Goal: Communication & Community: Answer question/provide support

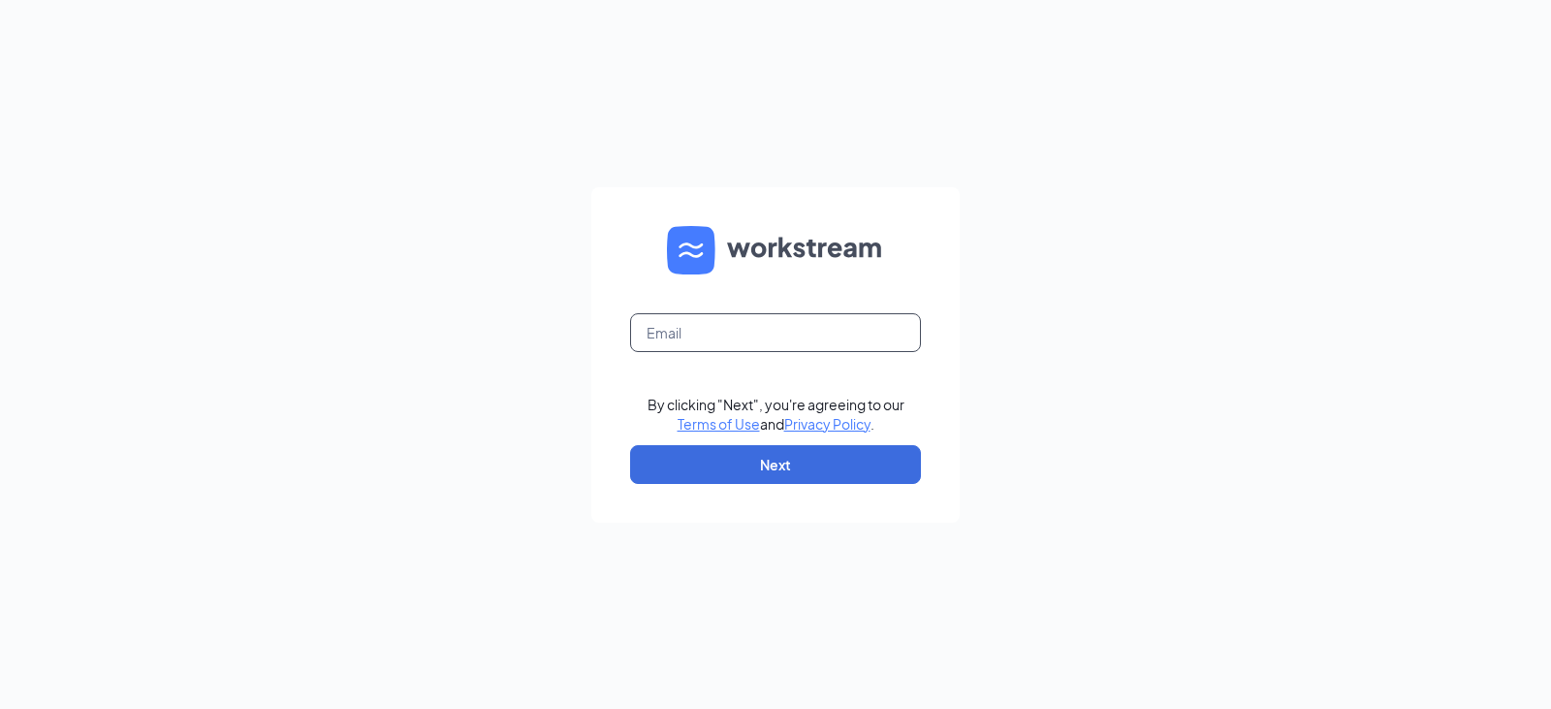
click at [711, 333] on input "text" at bounding box center [775, 332] width 291 height 39
type input "[EMAIL_ADDRESS][DOMAIN_NAME]"
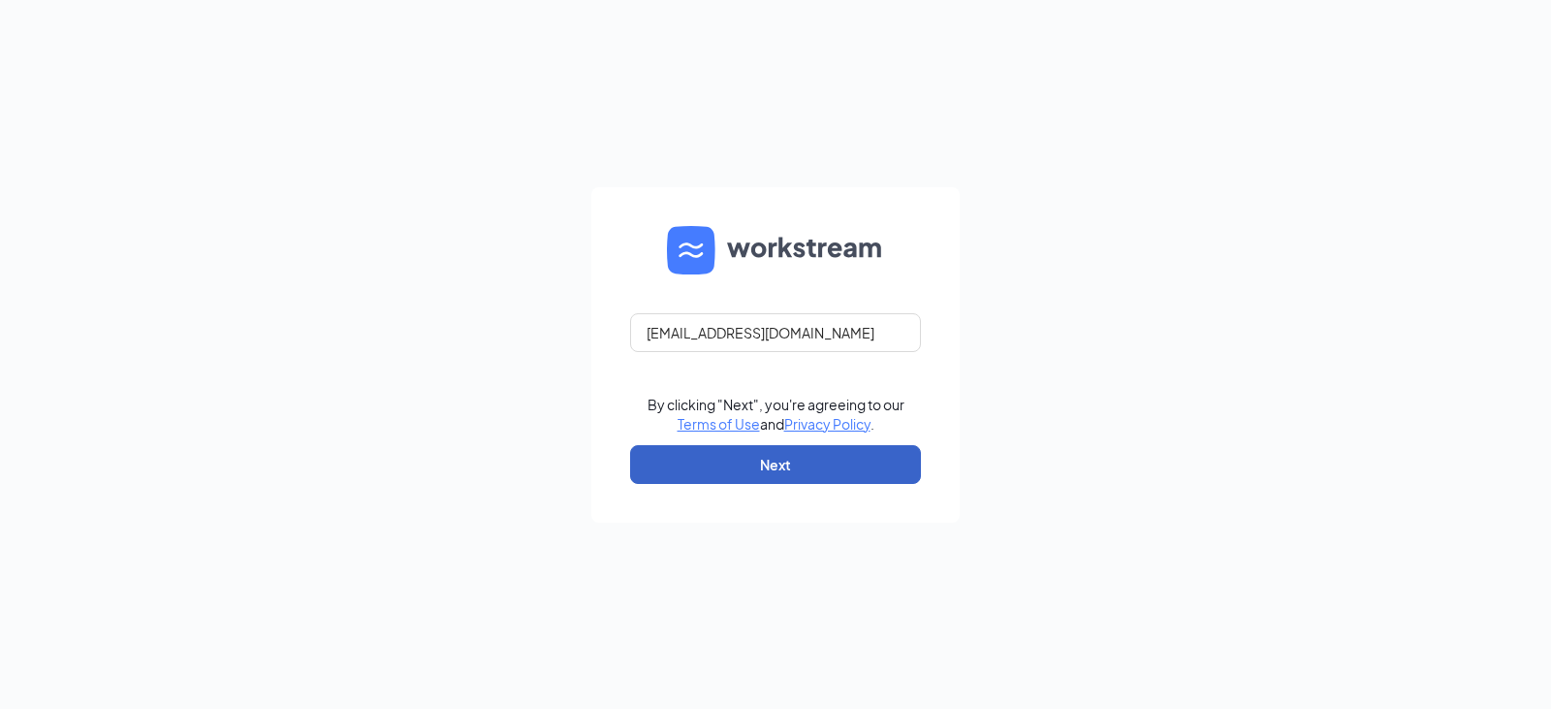
click at [801, 468] on button "Next" at bounding box center [775, 464] width 291 height 39
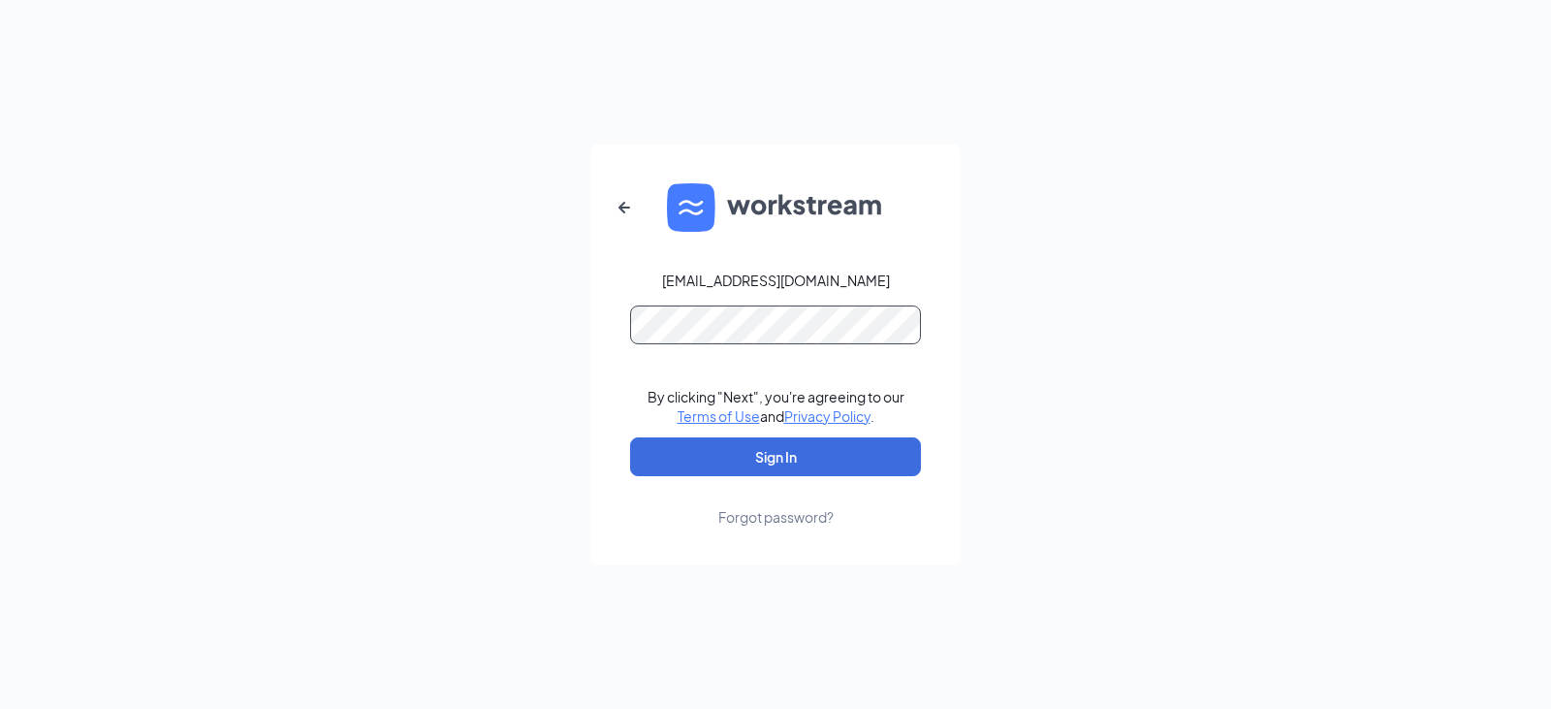
click at [630, 437] on button "Sign In" at bounding box center [775, 456] width 291 height 39
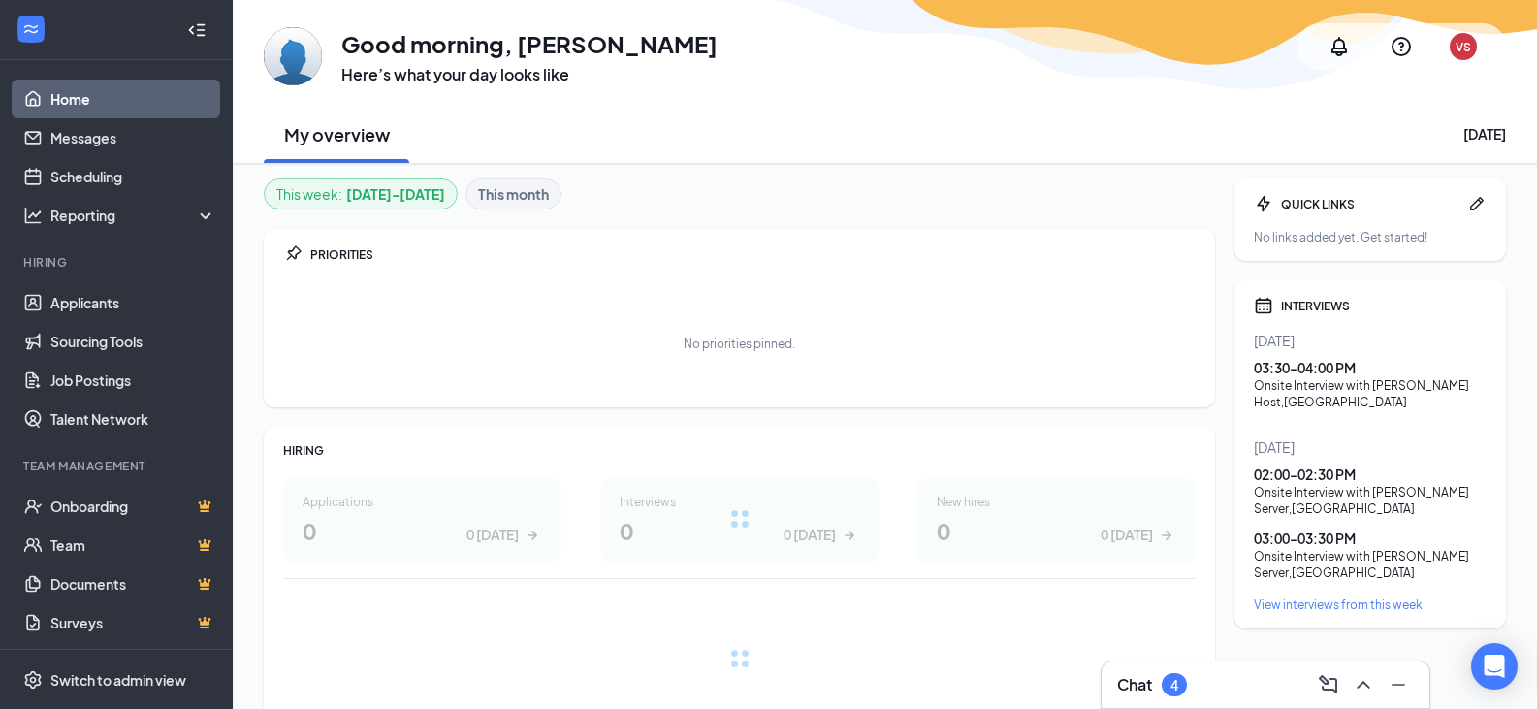
click at [1182, 692] on div "4" at bounding box center [1174, 684] width 25 height 23
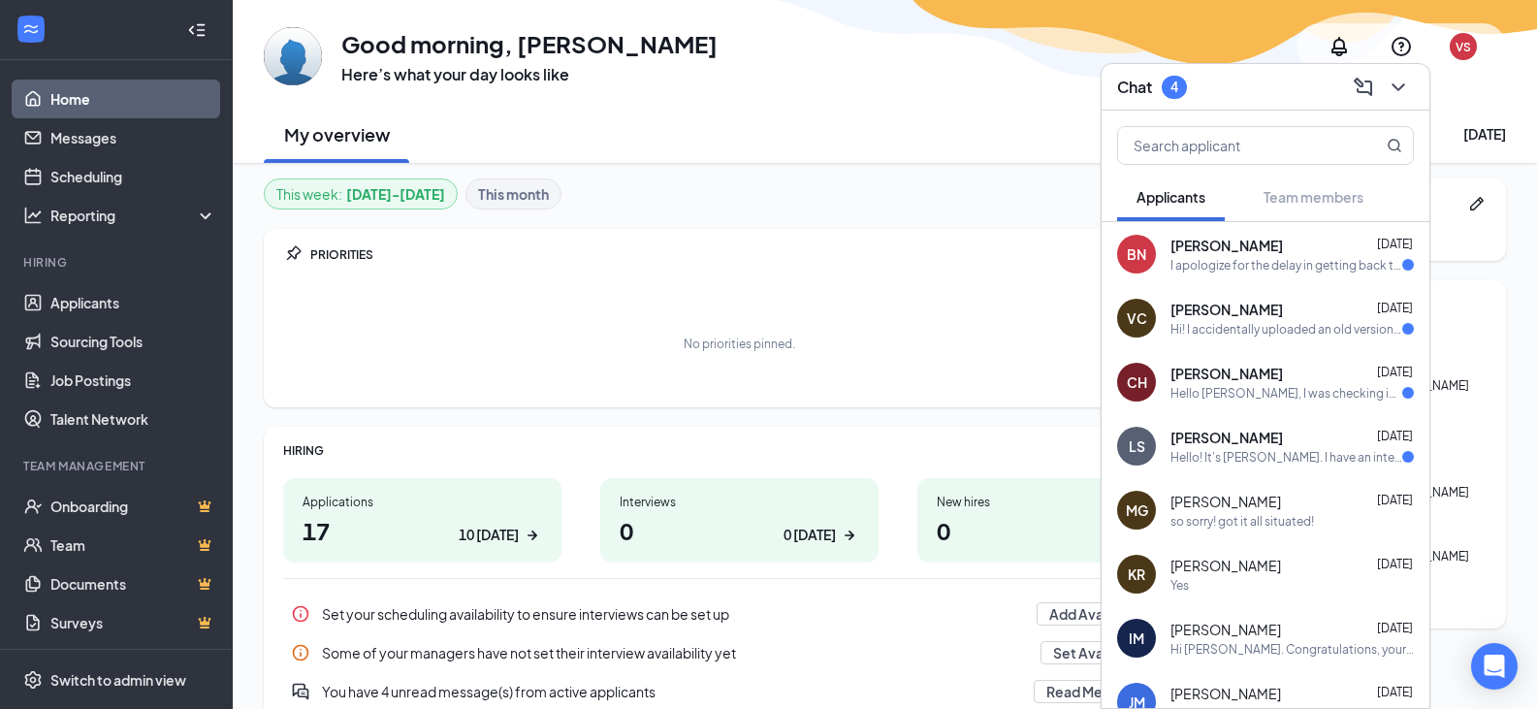
click at [1323, 250] on div "[PERSON_NAME] [DATE]" at bounding box center [1291, 245] width 243 height 19
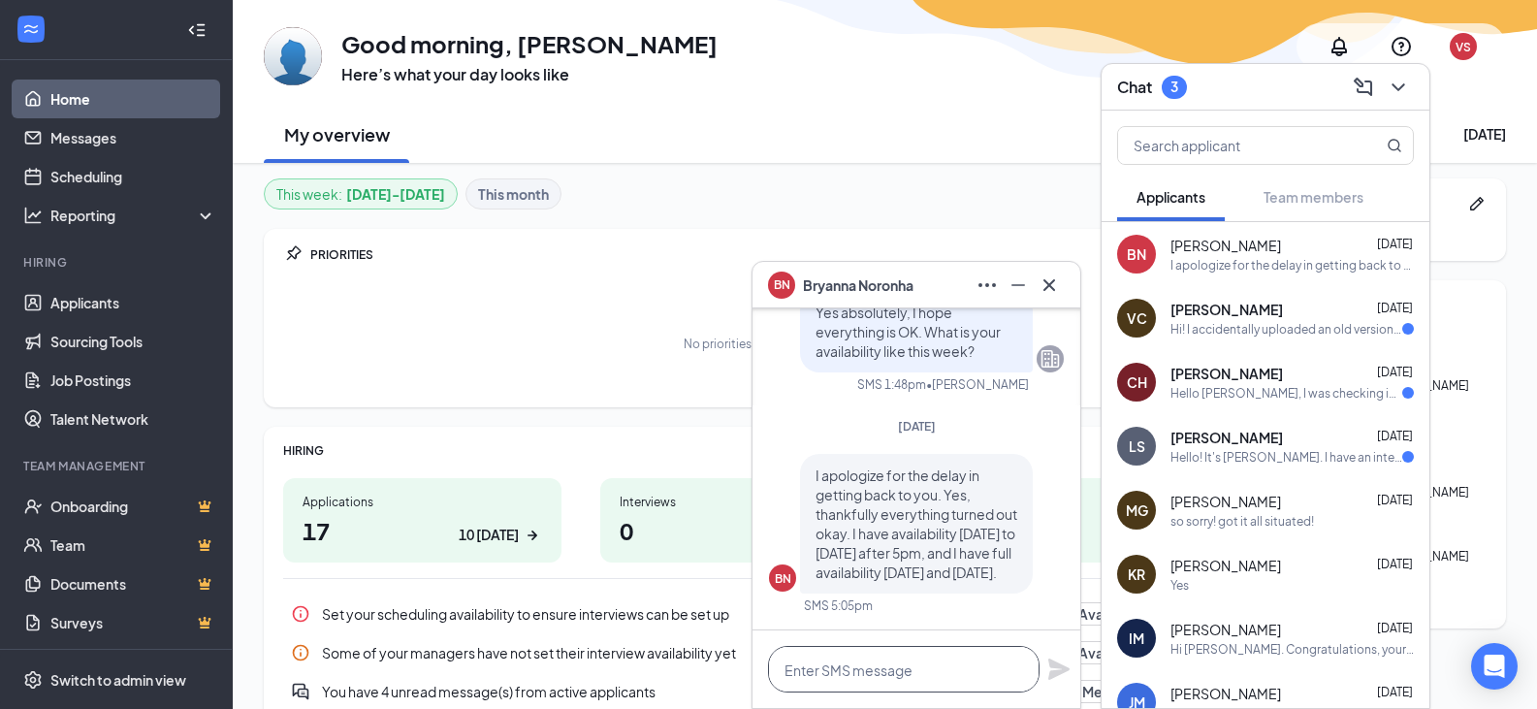
click at [916, 689] on textarea at bounding box center [904, 669] width 272 height 47
click at [855, 669] on textarea at bounding box center [904, 669] width 272 height 47
type textarea "H"
click at [897, 682] on textarea at bounding box center [904, 669] width 272 height 47
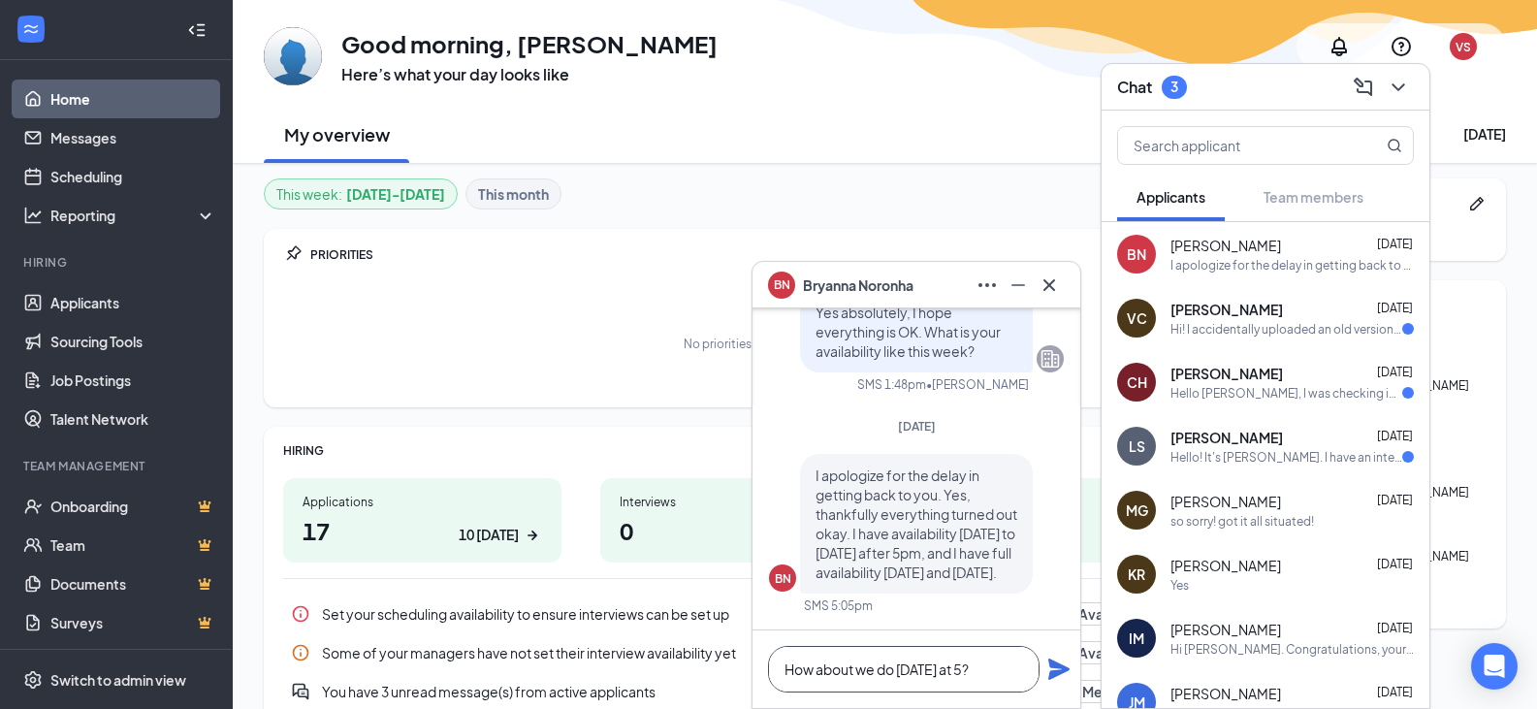
type textarea "How about we do [DATE] at 5?"
click at [1052, 671] on icon "Plane" at bounding box center [1058, 668] width 21 height 21
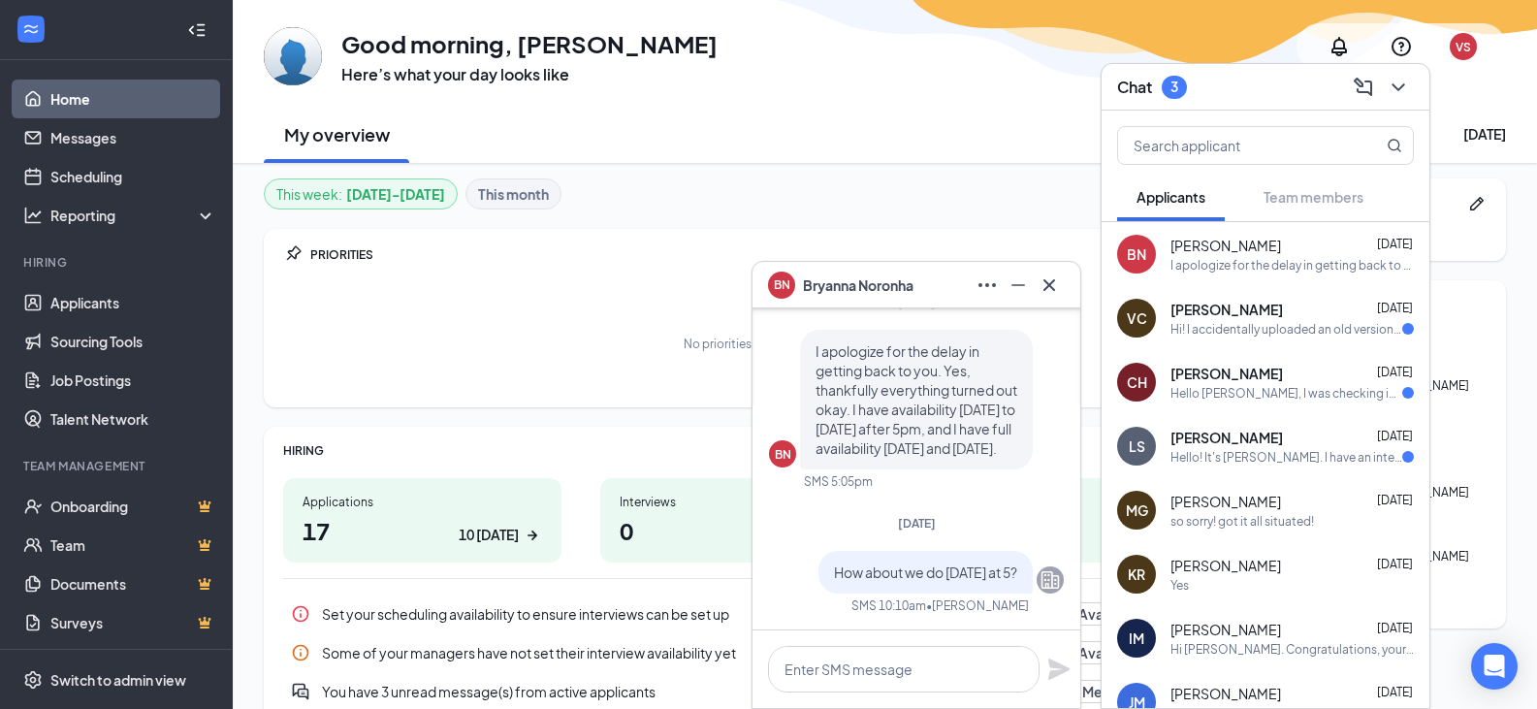
click at [1274, 458] on div "Hello! It's [PERSON_NAME]. I have an interview scheduled for 3:00 [DATE]. Unfor…" at bounding box center [1286, 457] width 232 height 16
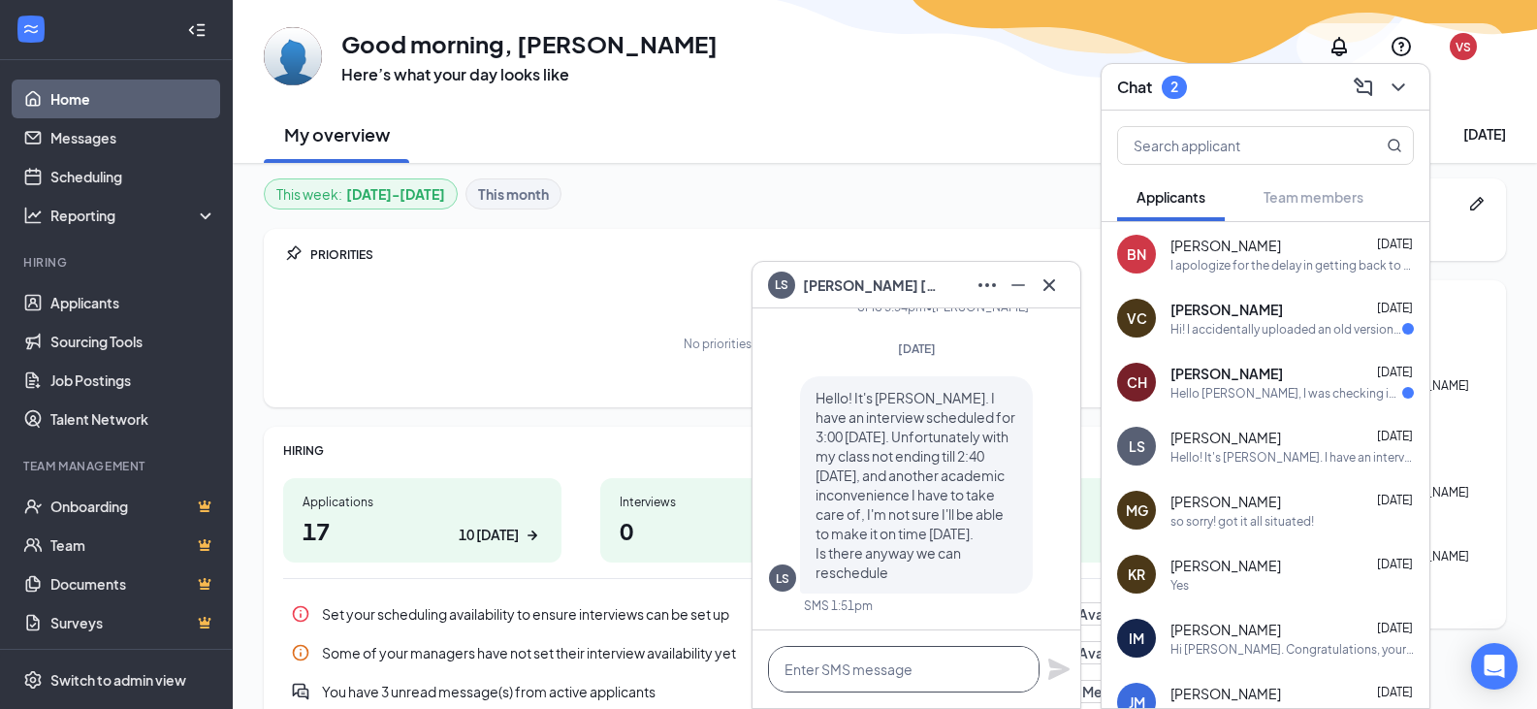
click at [900, 669] on textarea at bounding box center [904, 669] width 272 height 47
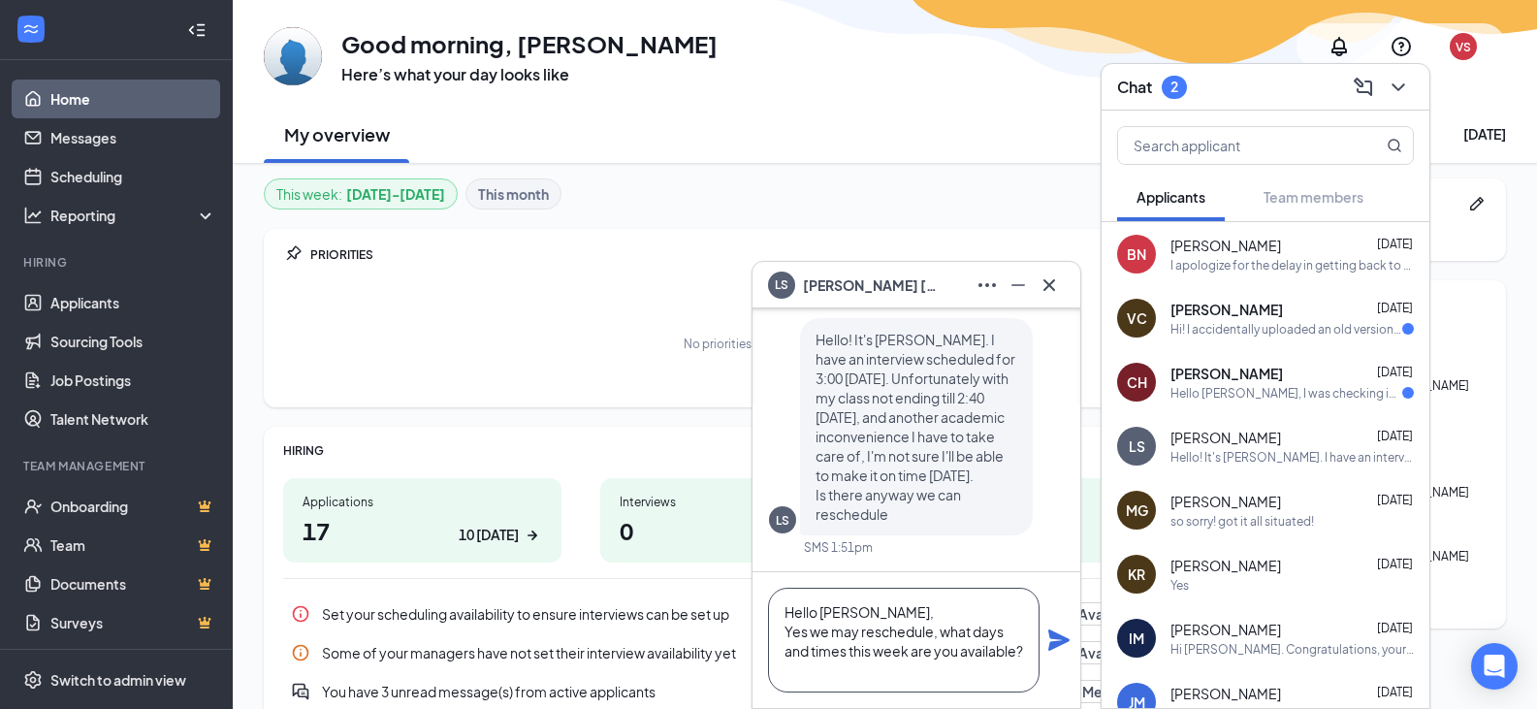
type textarea "Hello [PERSON_NAME], Yes we may reschedule, what days and times this week are y…"
click at [1049, 642] on icon "Plane" at bounding box center [1058, 639] width 23 height 23
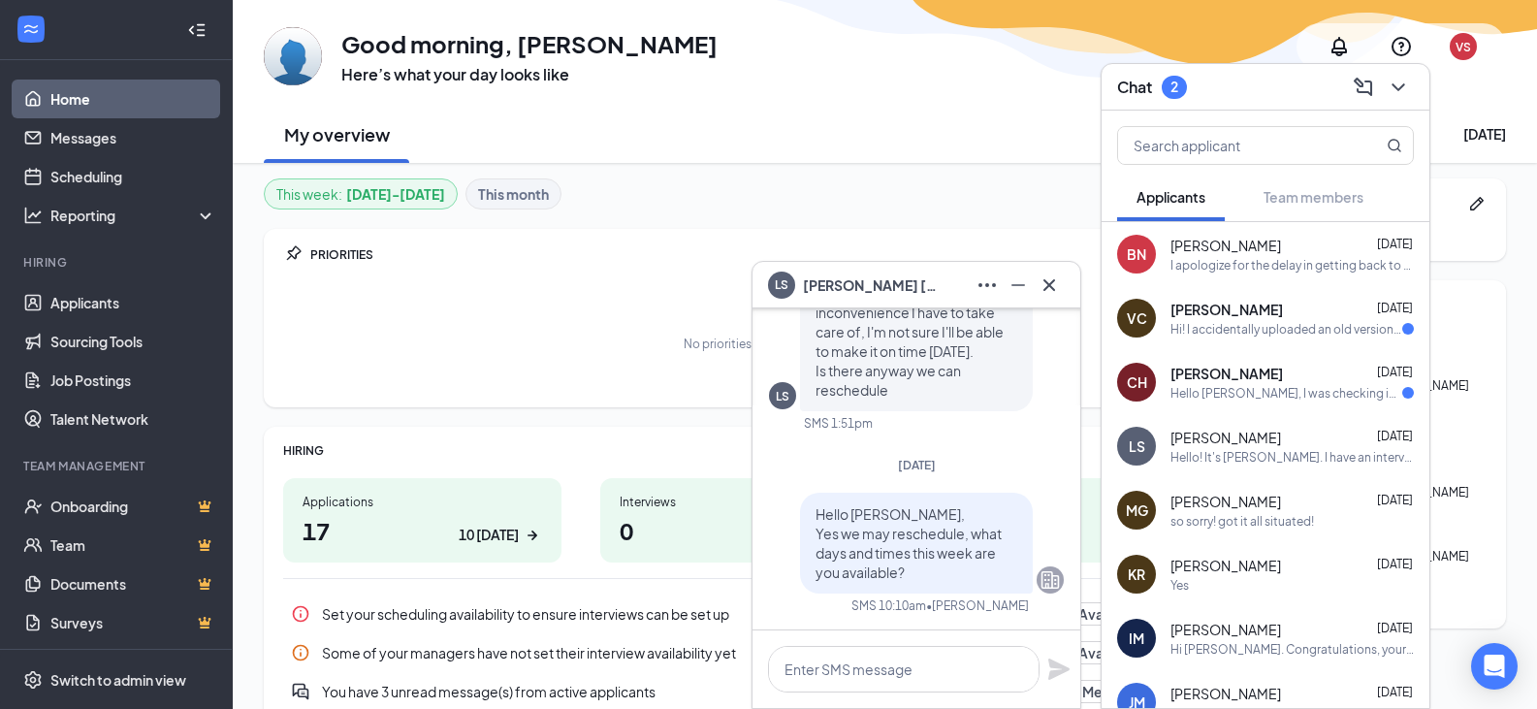
scroll to position [0, 0]
click at [1285, 385] on div "Hello [PERSON_NAME], I was checking in on the position" at bounding box center [1286, 393] width 232 height 16
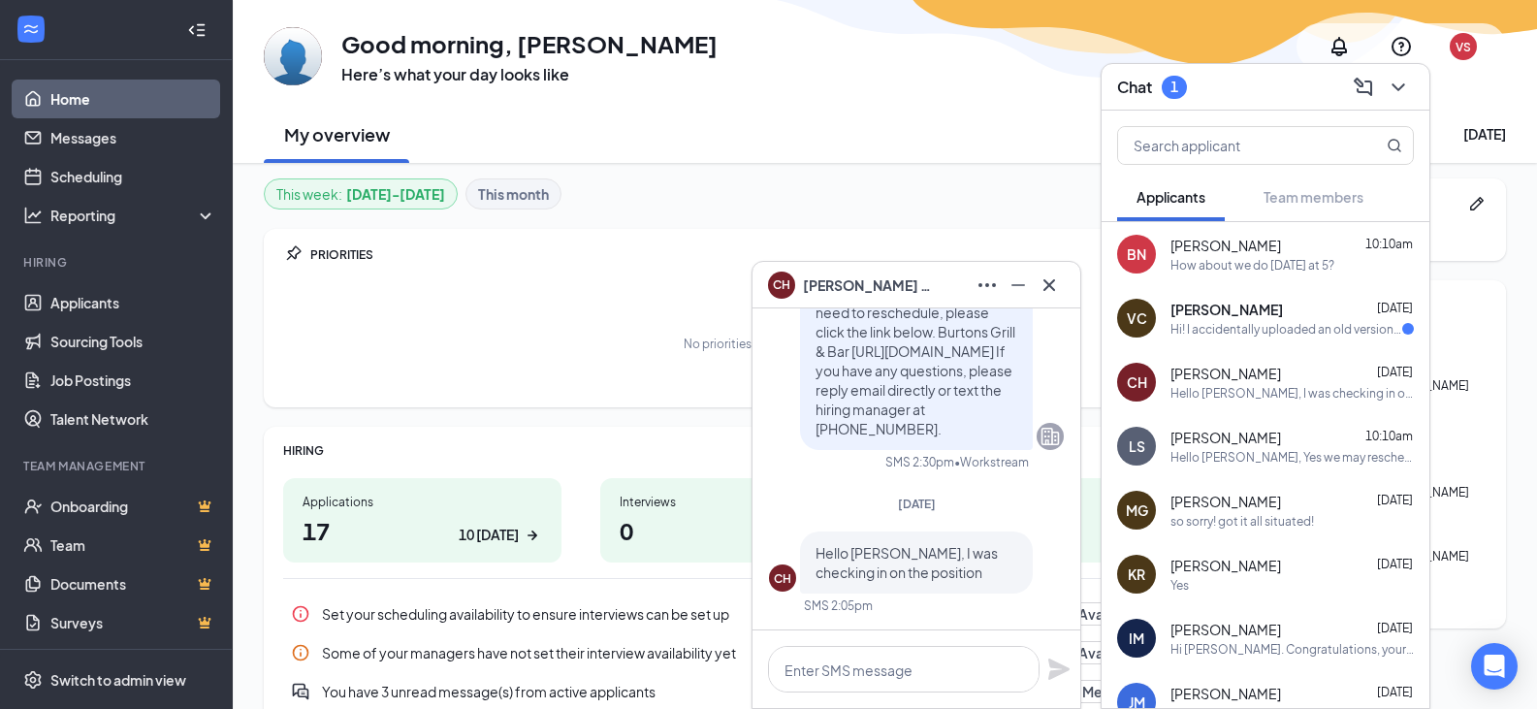
click at [1283, 324] on div "Hi! I accidentally uploaded an old version of my resume that doesn't include my…" at bounding box center [1286, 329] width 232 height 16
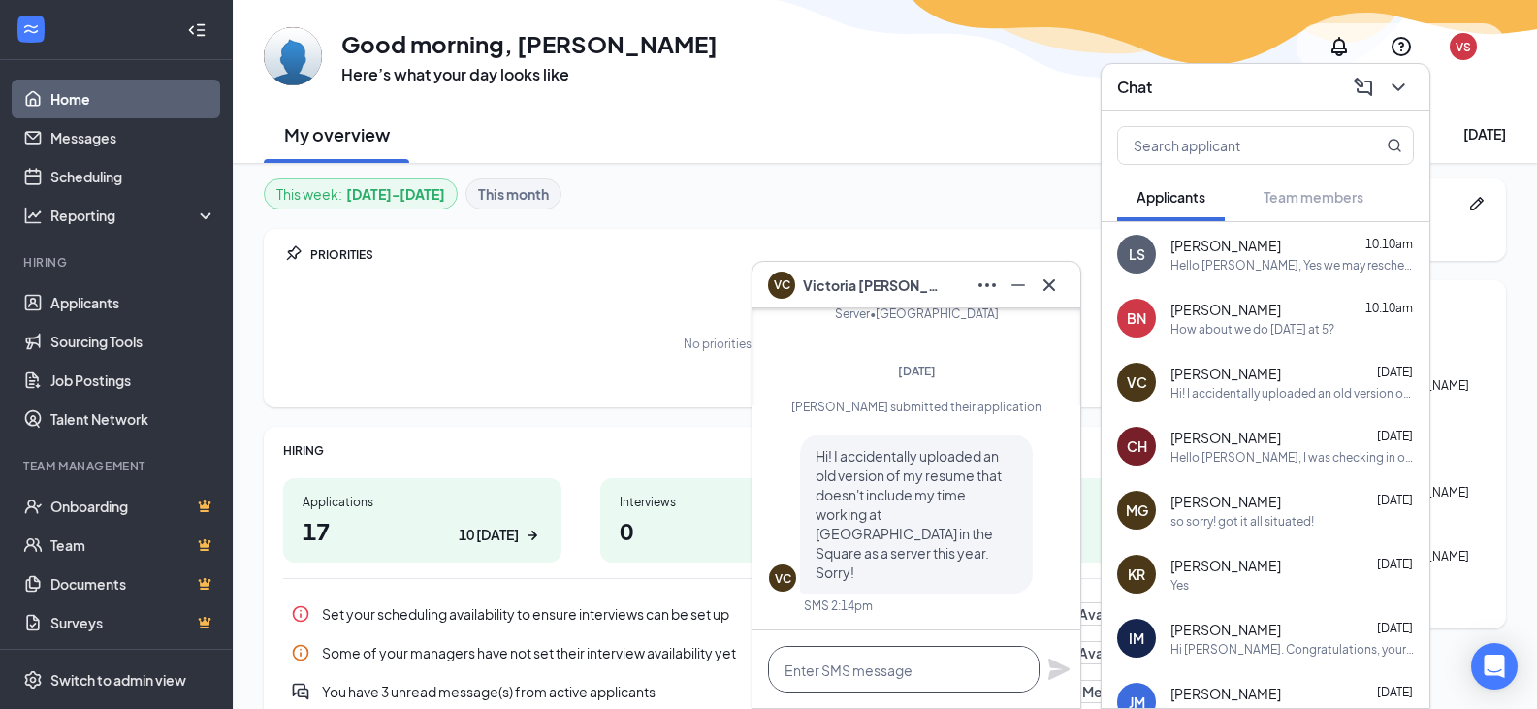
click at [936, 669] on textarea at bounding box center [904, 669] width 272 height 47
click at [1022, 278] on icon "Minimize" at bounding box center [1018, 284] width 23 height 23
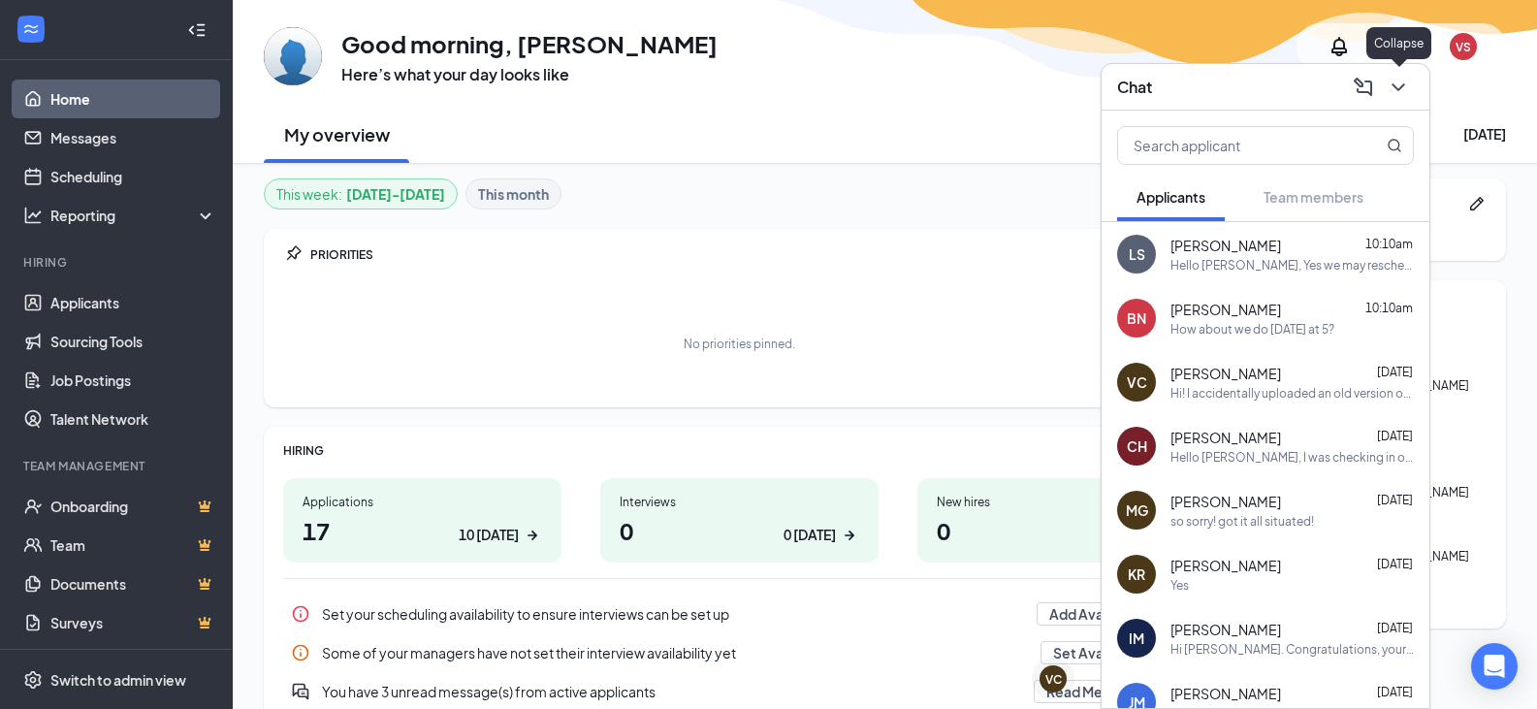
click at [1407, 85] on icon "ChevronDown" at bounding box center [1398, 87] width 23 height 23
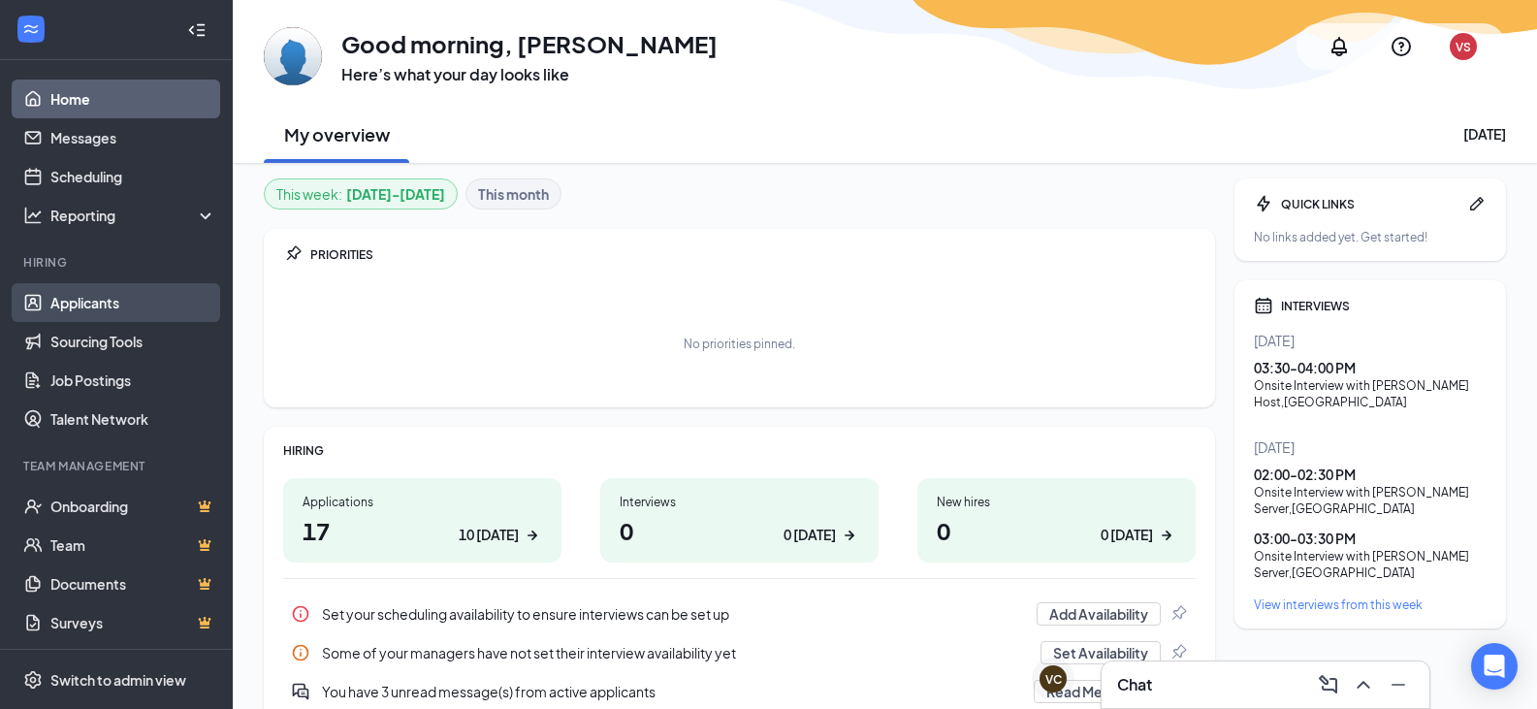
drag, startPoint x: 134, startPoint y: 275, endPoint x: 124, endPoint y: 287, distance: 15.1
click at [133, 277] on li "Hiring Applicants Sourcing Tools Job Postings Talent Network" at bounding box center [116, 346] width 232 height 184
click at [120, 290] on link "Applicants" at bounding box center [133, 302] width 166 height 39
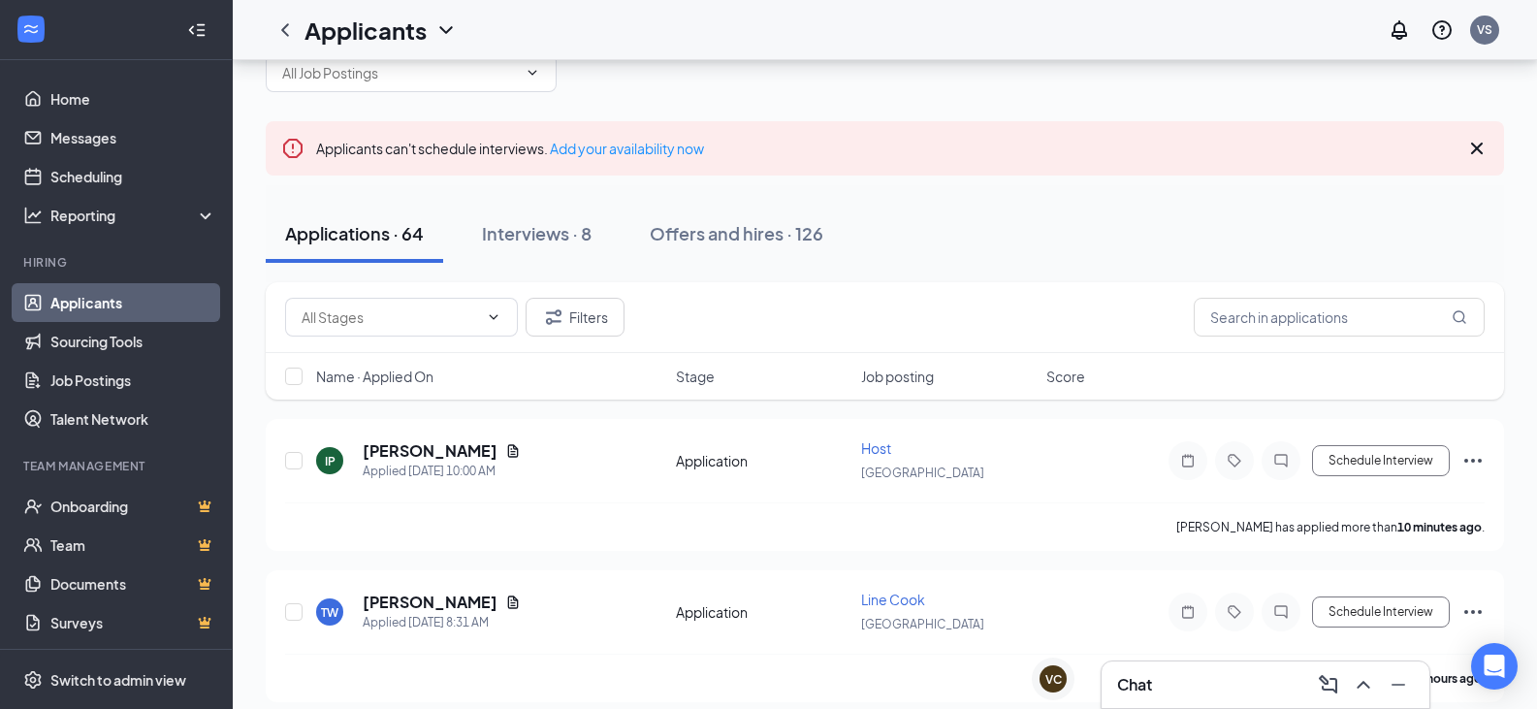
scroll to position [97, 0]
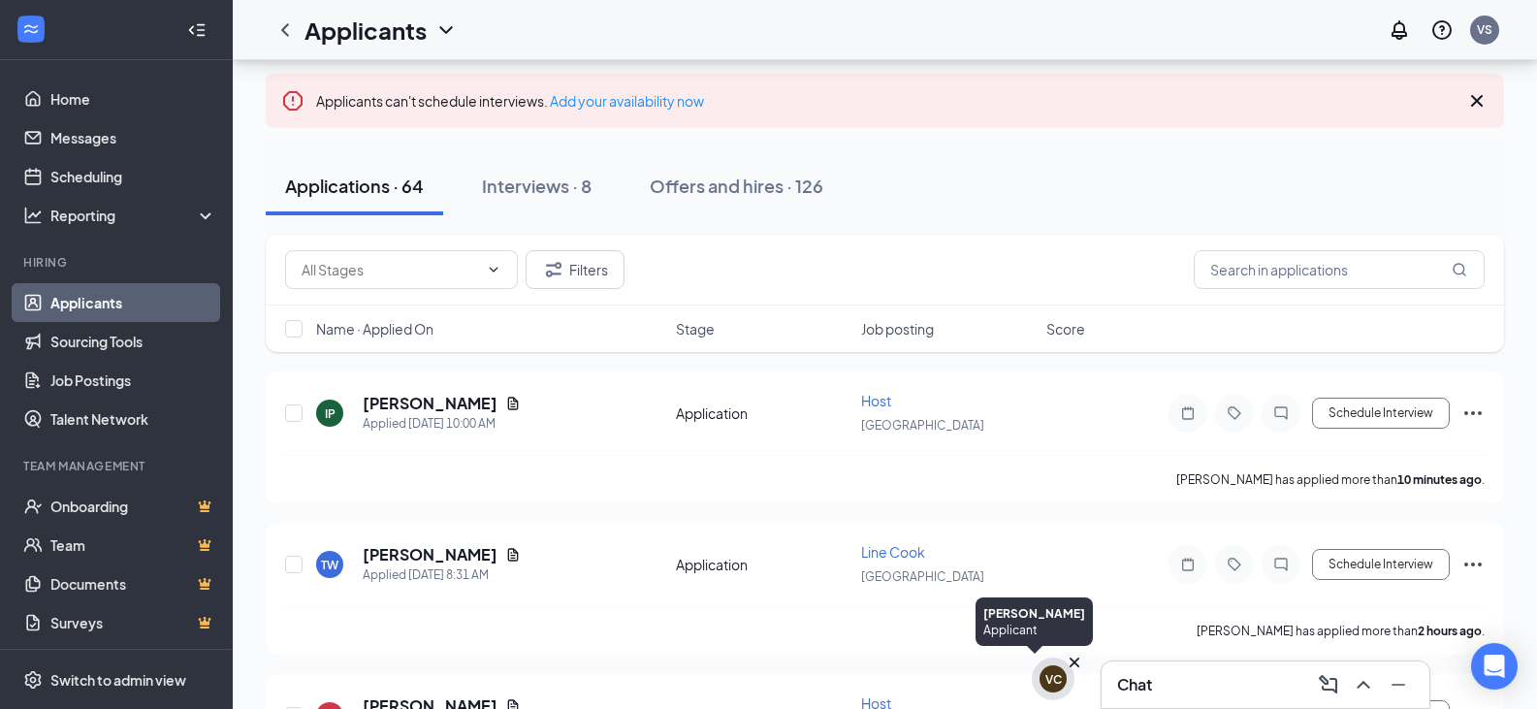
click at [1046, 679] on div "VC" at bounding box center [1053, 679] width 16 height 16
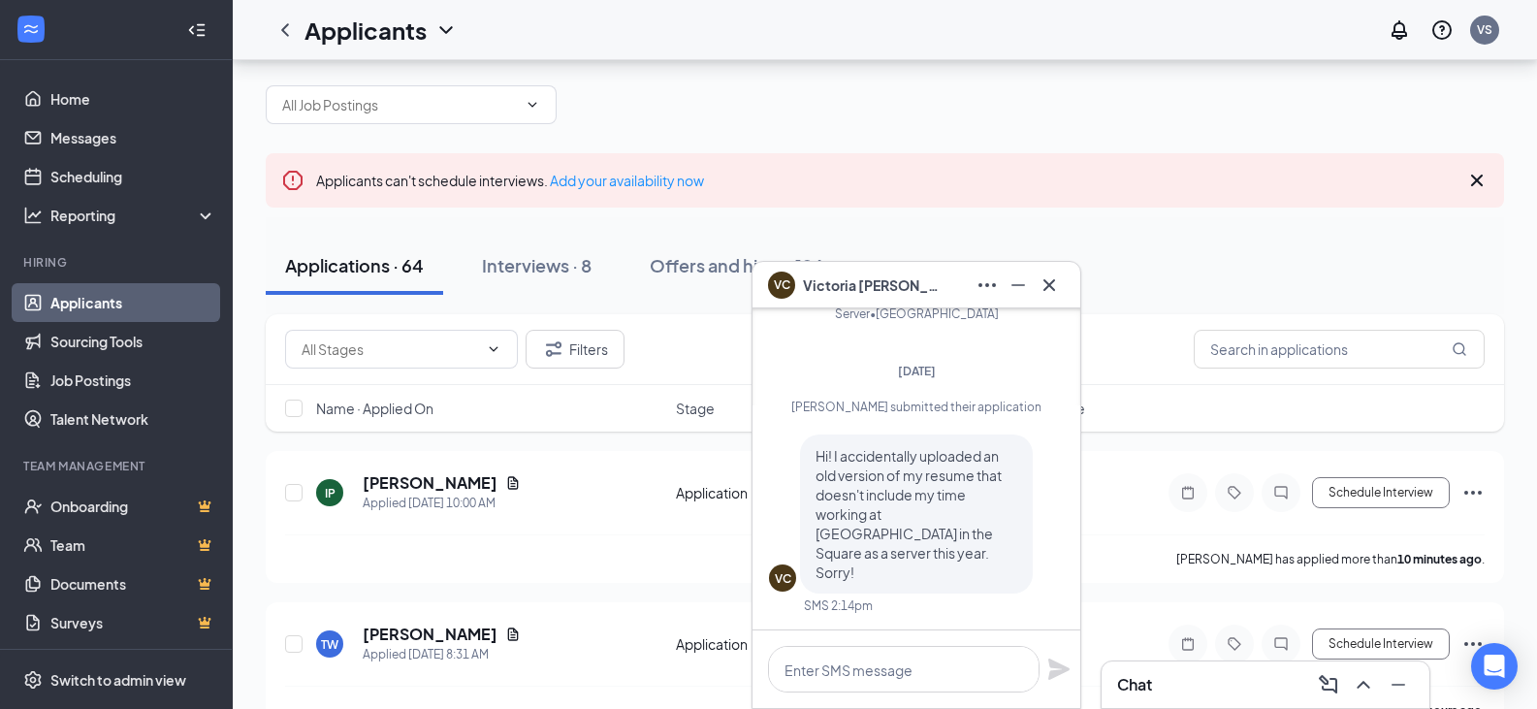
scroll to position [0, 0]
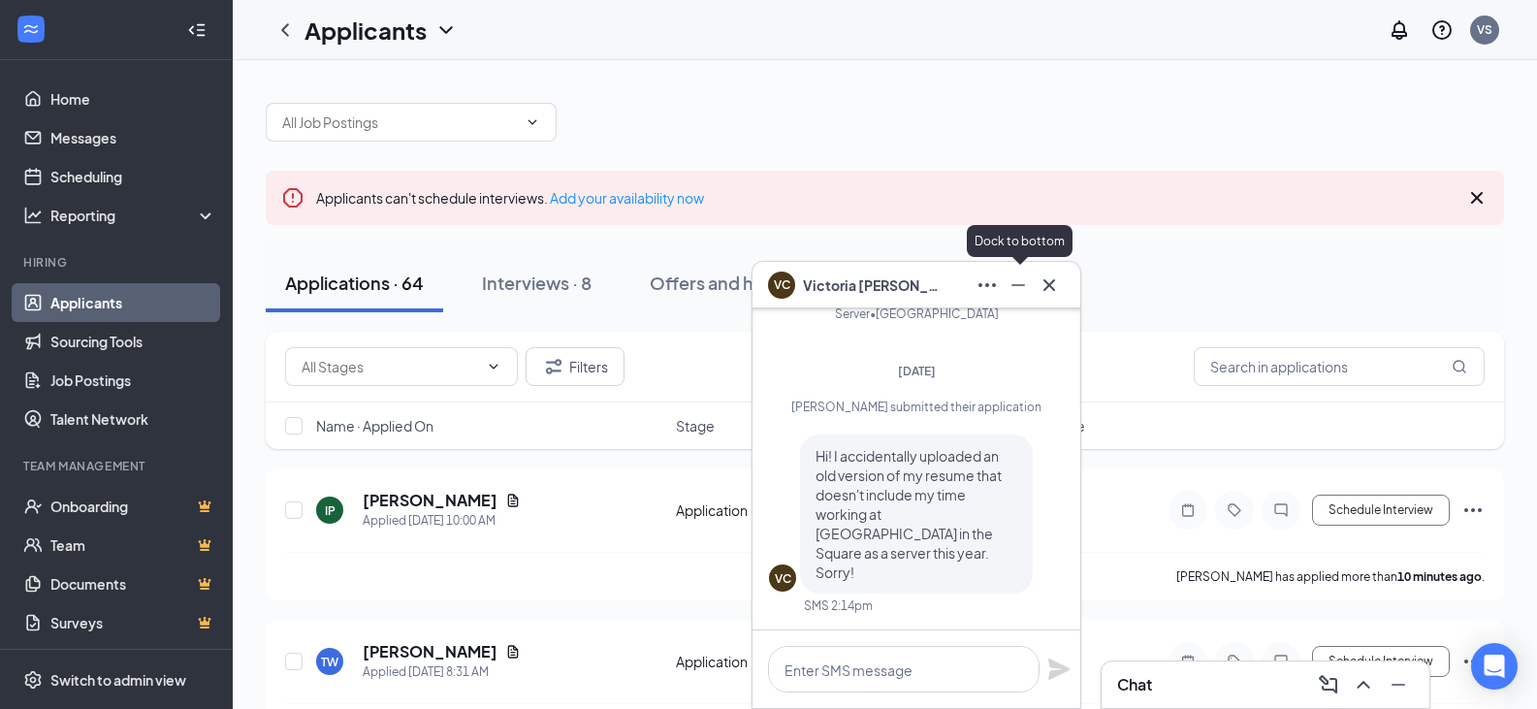
click at [1021, 285] on icon "Minimize" at bounding box center [1018, 285] width 14 height 2
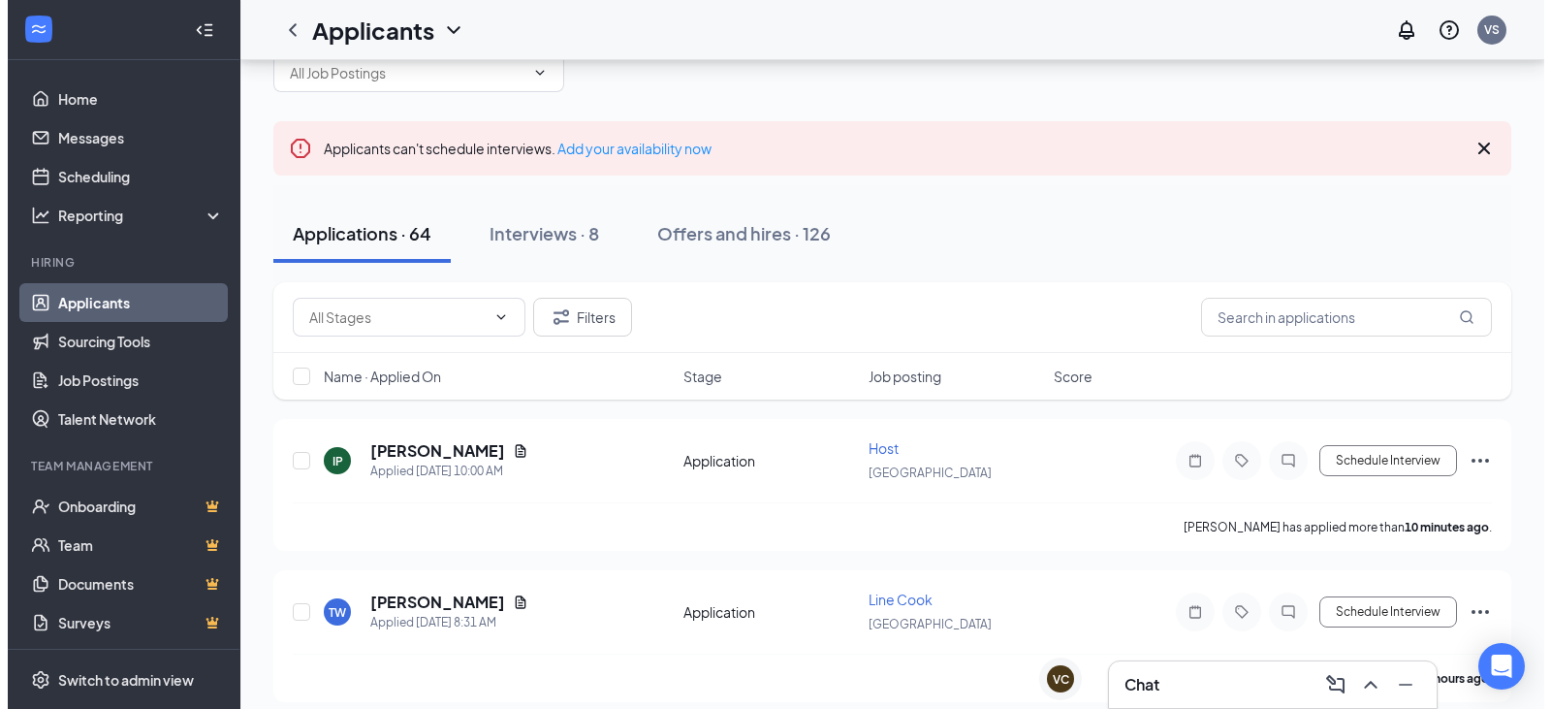
scroll to position [97, 0]
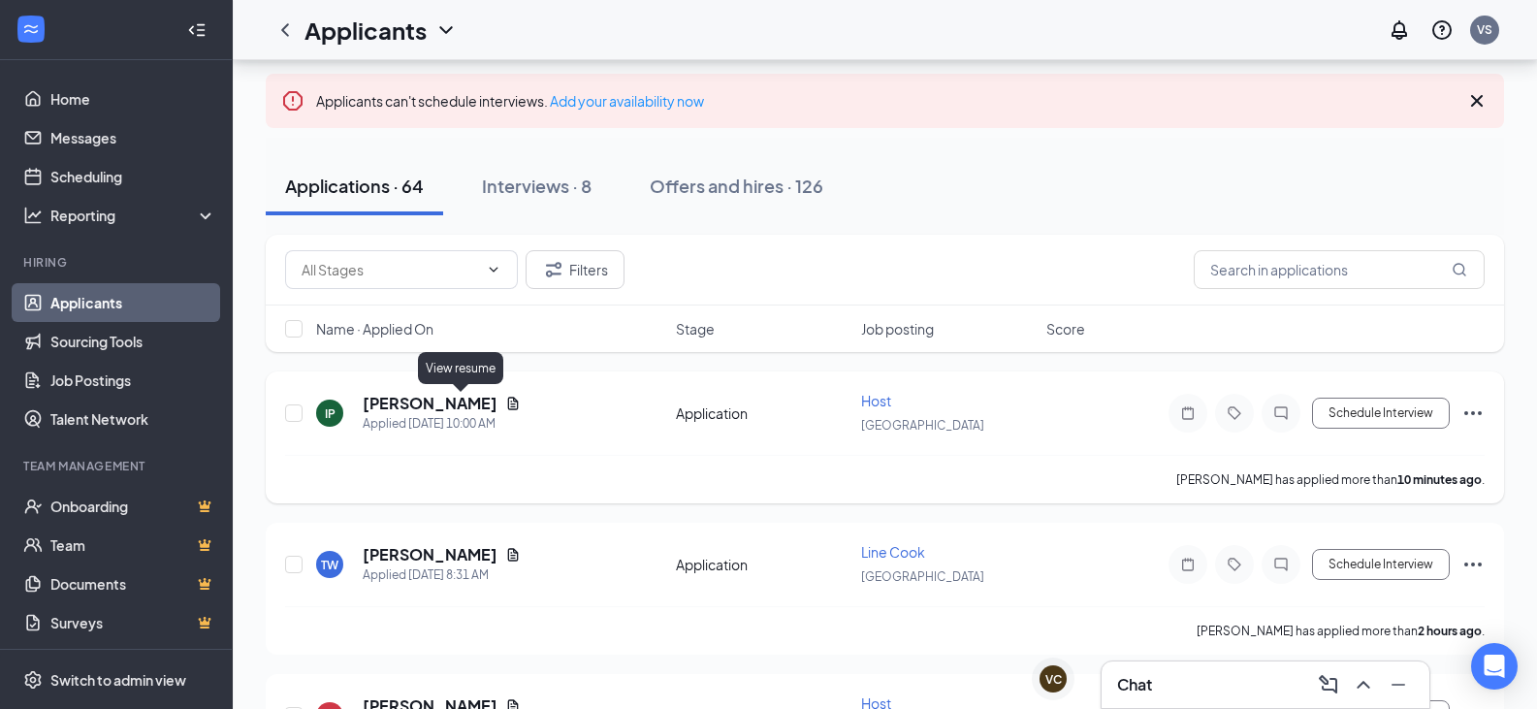
click at [505, 408] on icon "Document" at bounding box center [513, 404] width 16 height 16
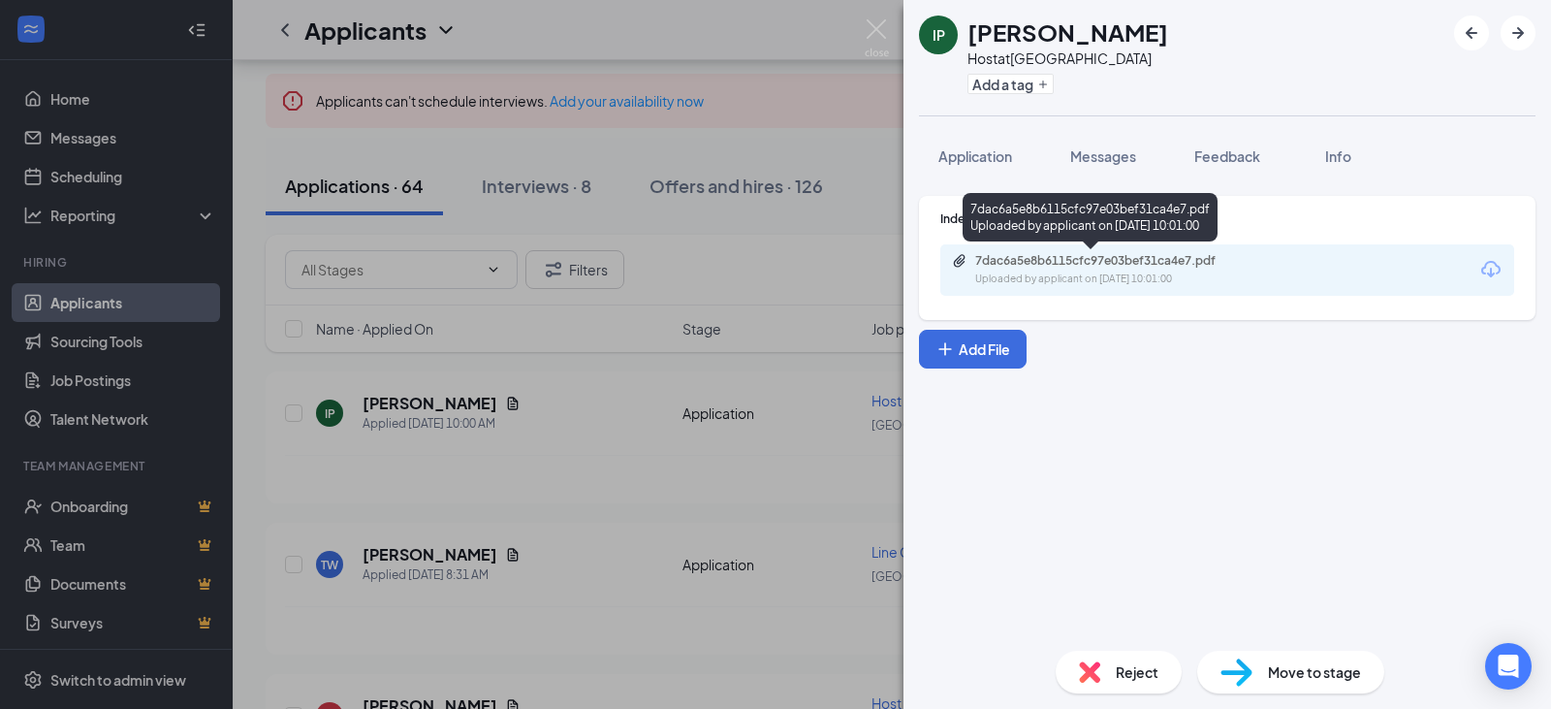
click at [1150, 276] on div "Uploaded by applicant on [DATE] 10:01:00" at bounding box center [1120, 280] width 291 height 16
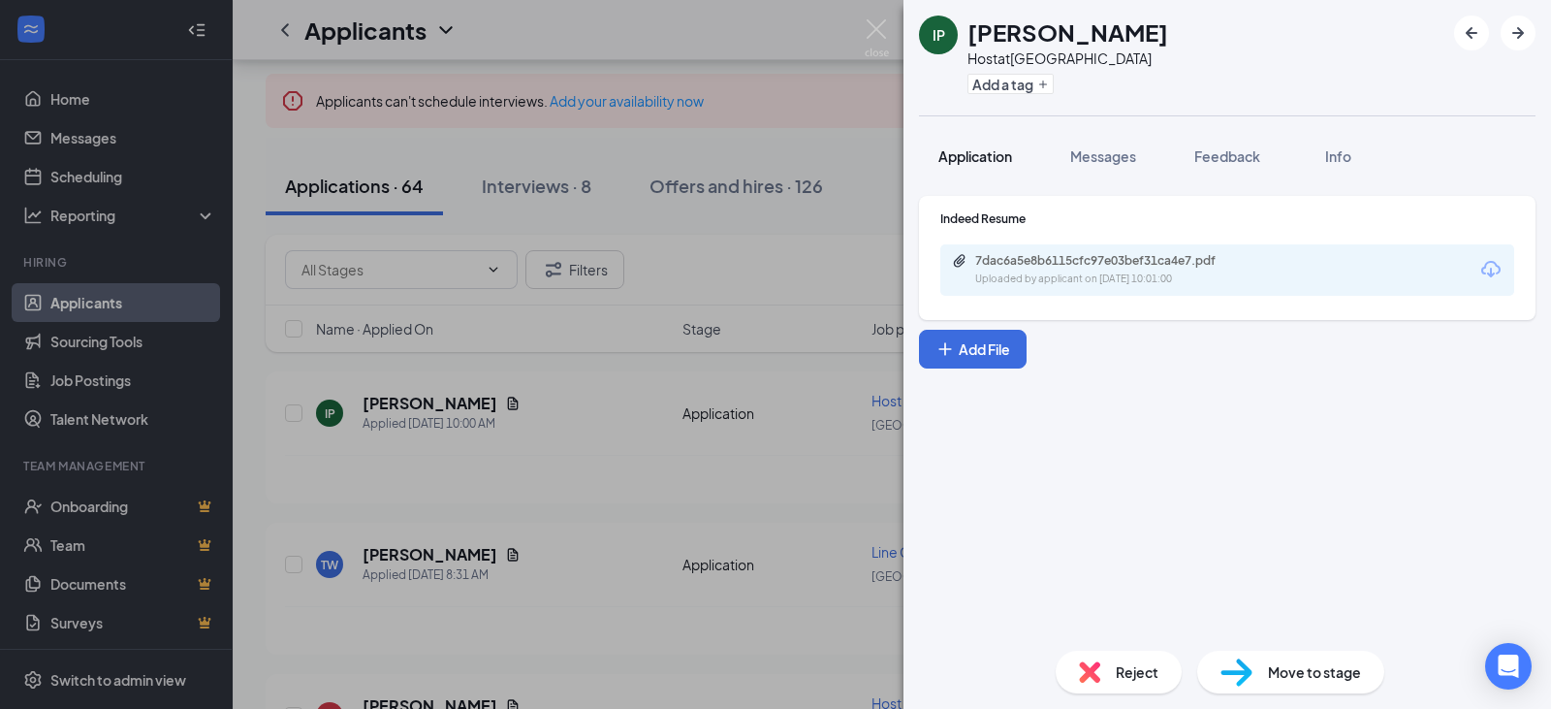
click at [982, 148] on span "Application" at bounding box center [976, 155] width 74 height 17
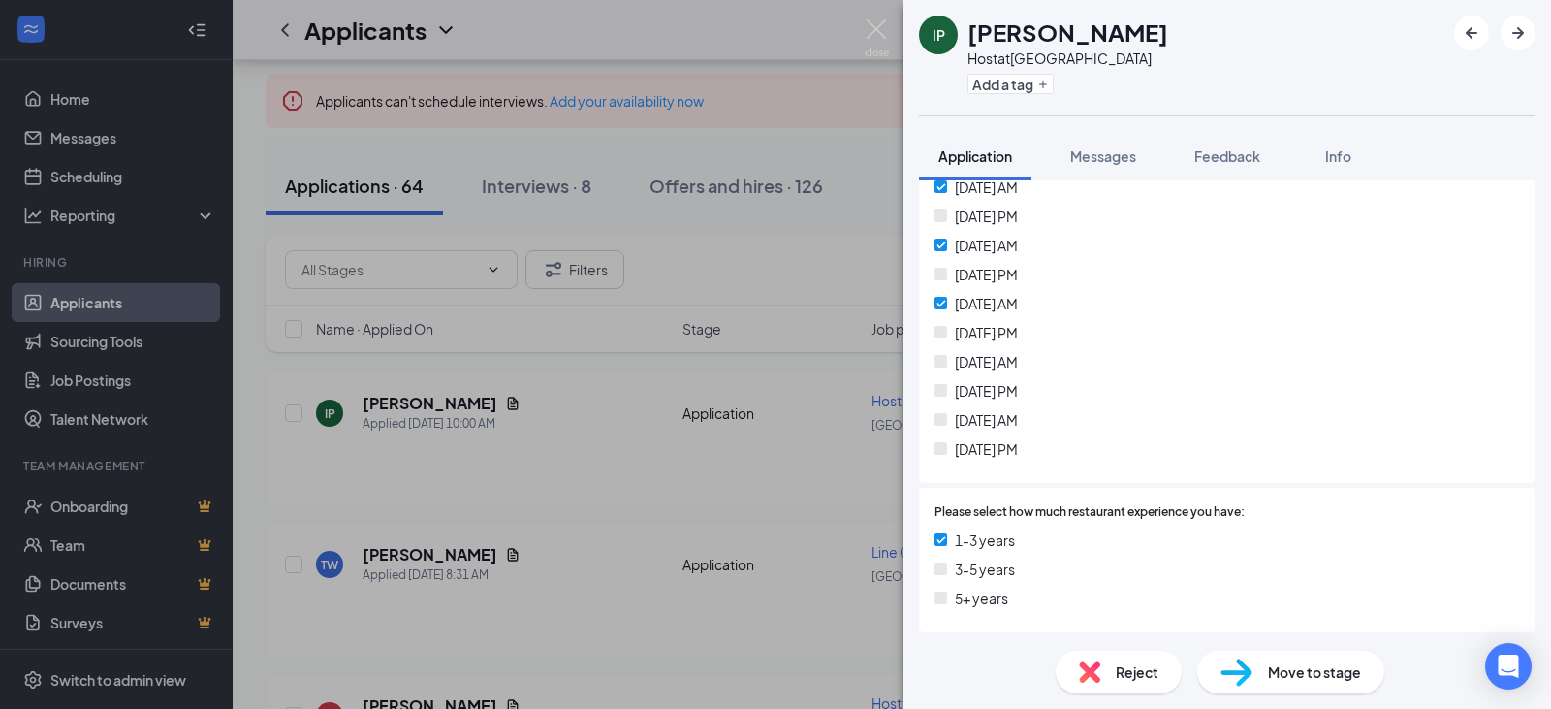
scroll to position [679, 0]
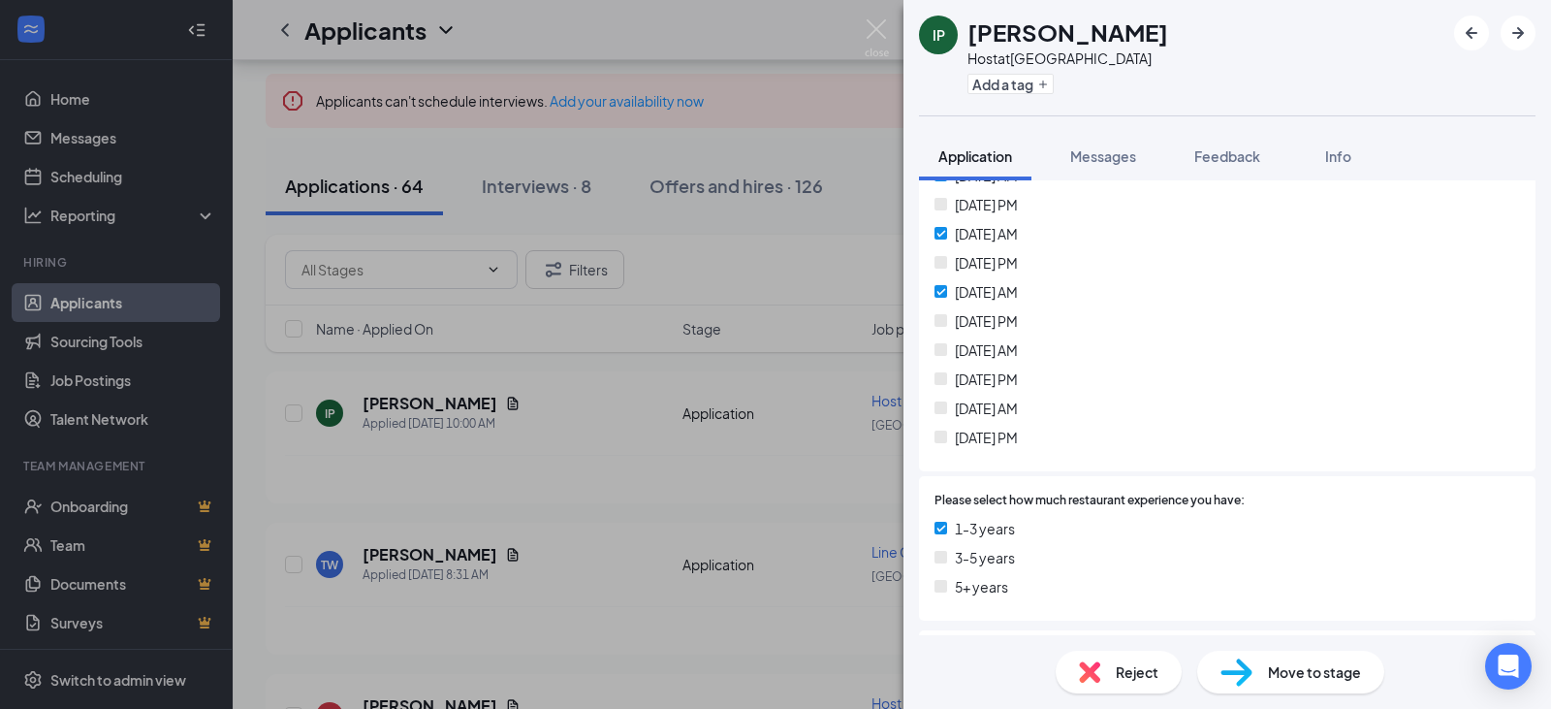
click at [1133, 690] on div "Reject" at bounding box center [1119, 672] width 126 height 43
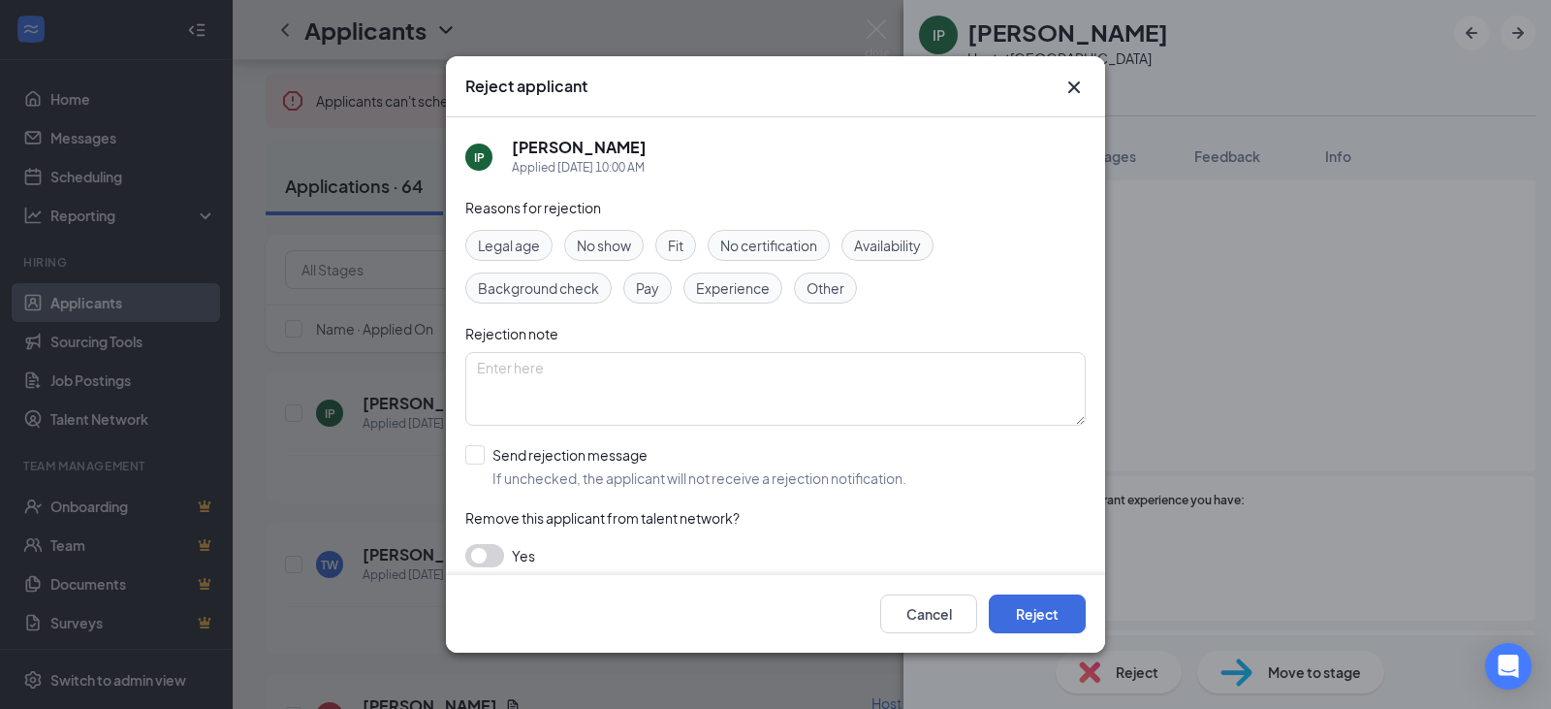
click at [894, 254] on span "Availability" at bounding box center [887, 245] width 67 height 21
click at [511, 464] on input "Send rejection message If unchecked, the applicant will not receive a rejection…" at bounding box center [685, 466] width 441 height 43
checkbox input "true"
click at [1051, 619] on button "Reject" at bounding box center [1037, 613] width 97 height 39
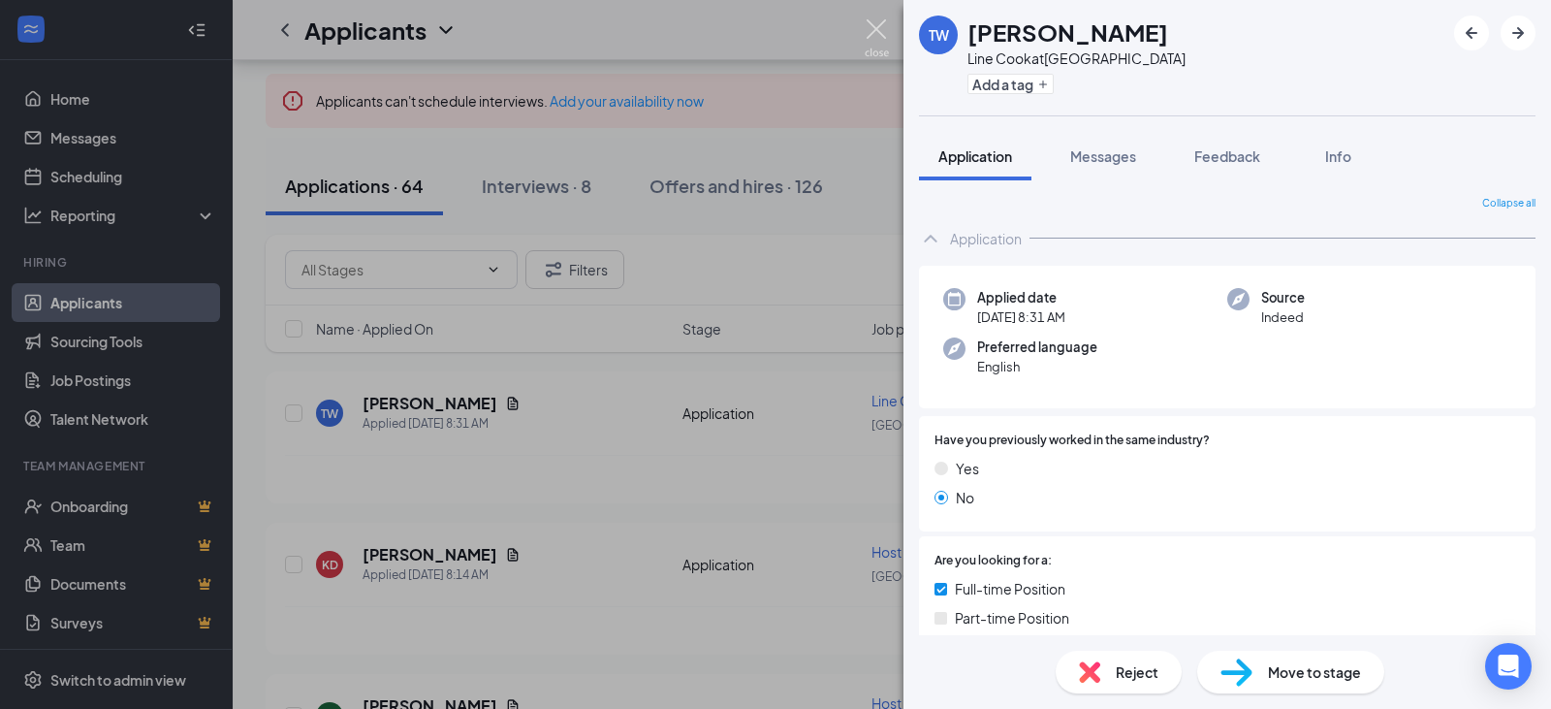
click at [874, 29] on img at bounding box center [877, 38] width 24 height 38
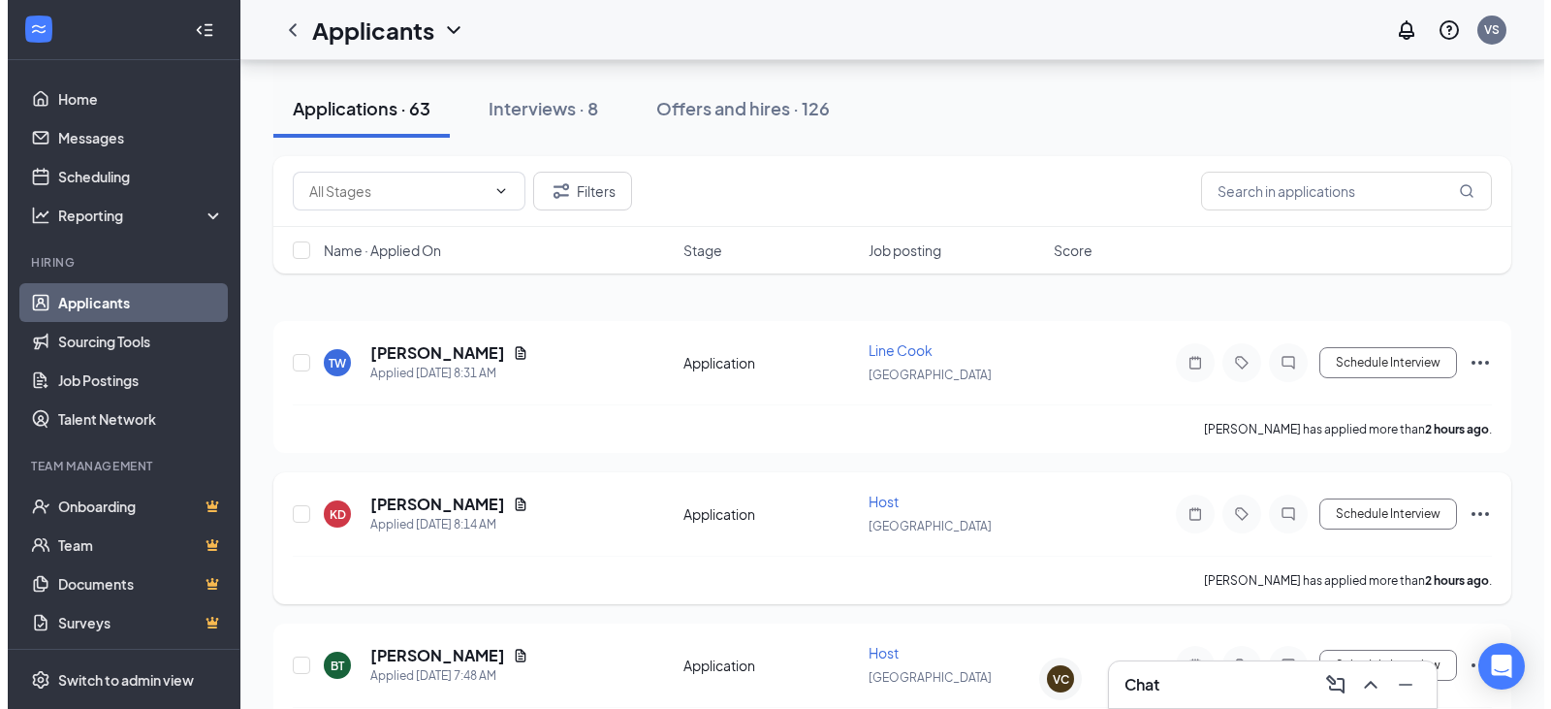
scroll to position [194, 0]
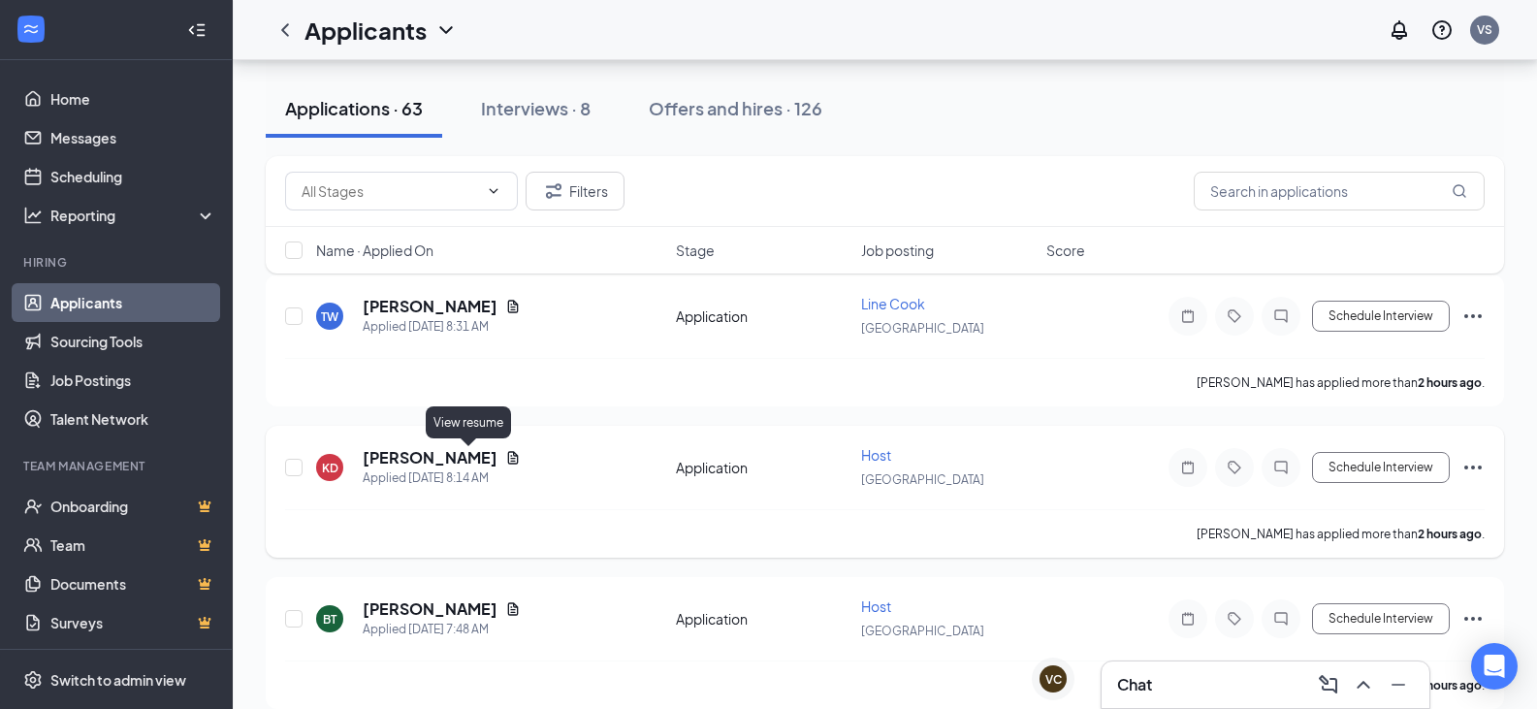
click at [508, 462] on icon "Document" at bounding box center [513, 457] width 11 height 13
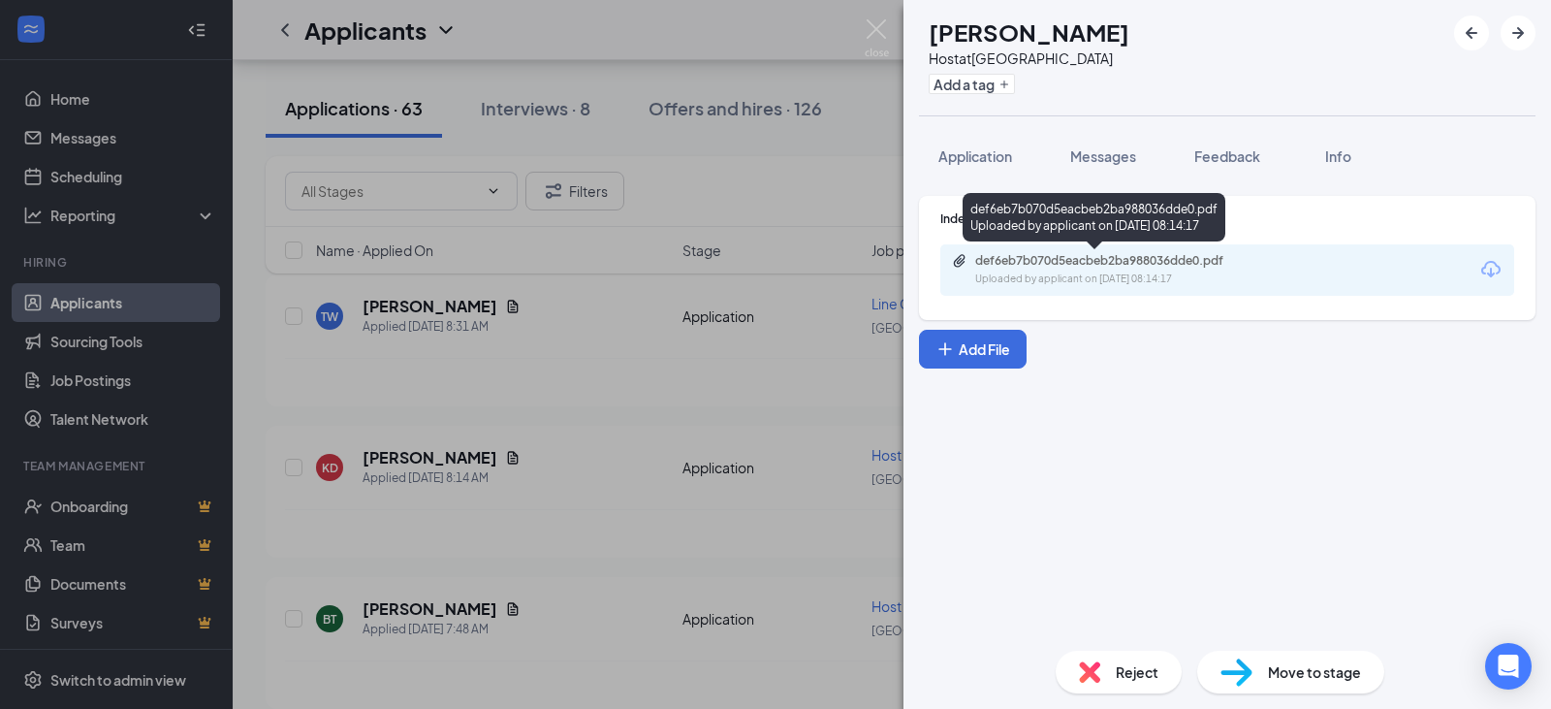
click at [1140, 267] on div "def6eb7b070d5eacbeb2ba988036dde0.pdf" at bounding box center [1111, 261] width 272 height 16
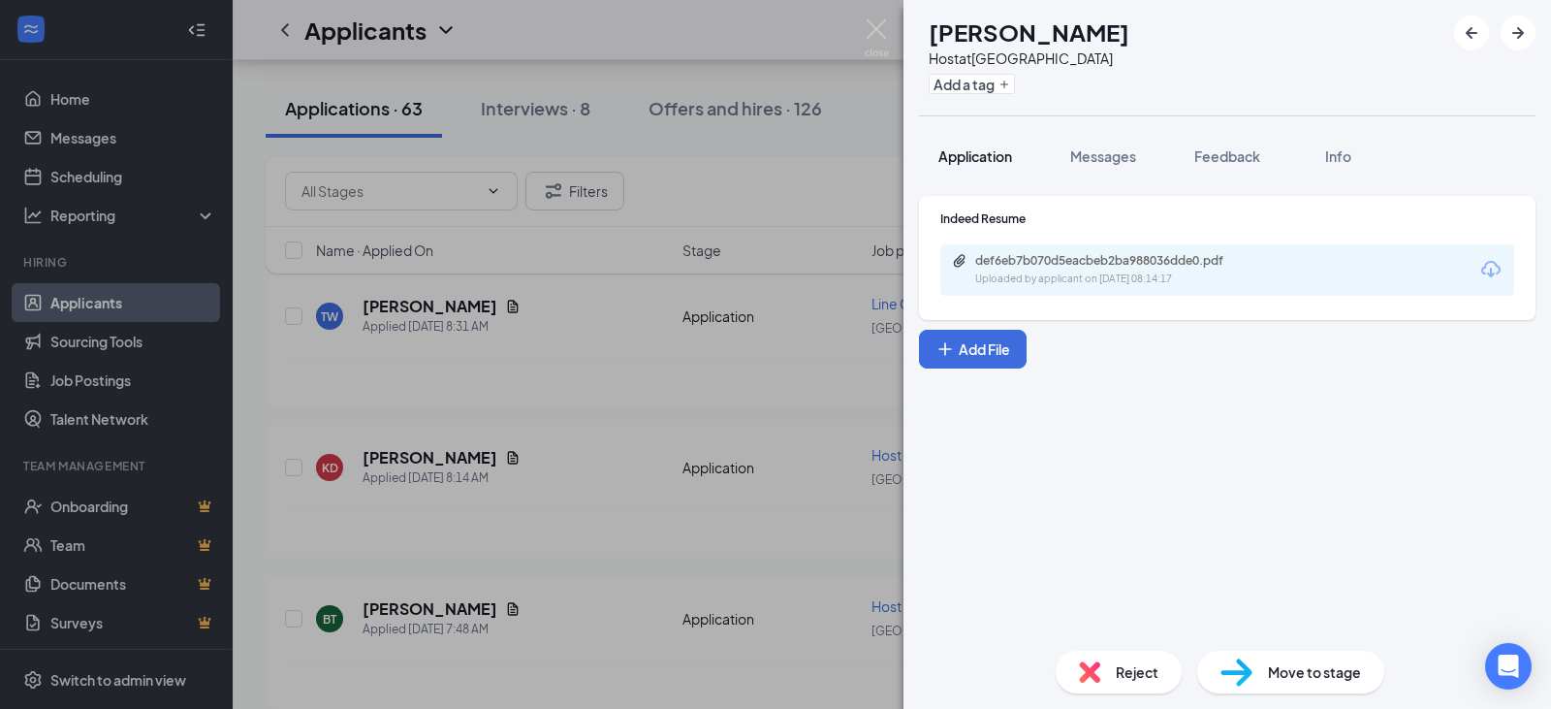
click at [1006, 159] on span "Application" at bounding box center [976, 155] width 74 height 17
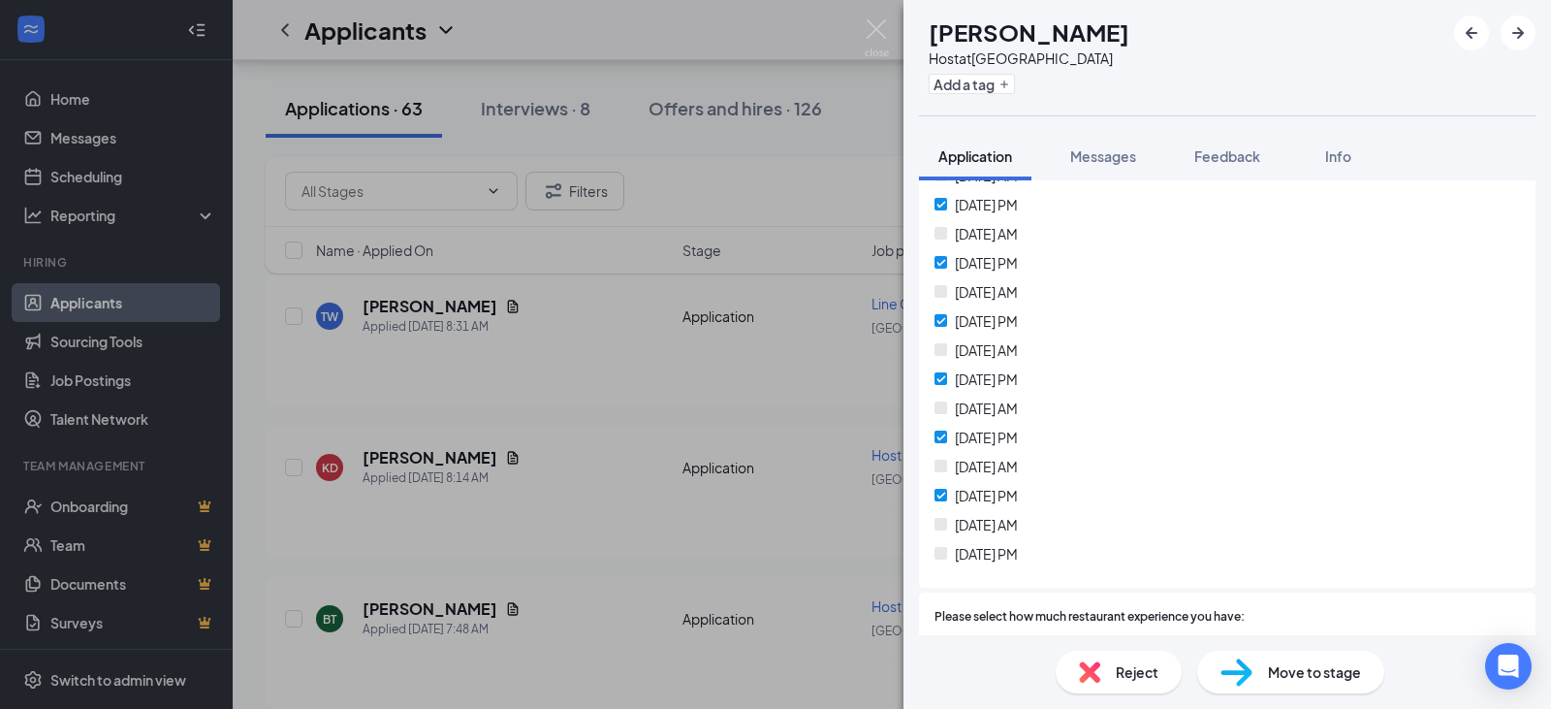
scroll to position [679, 0]
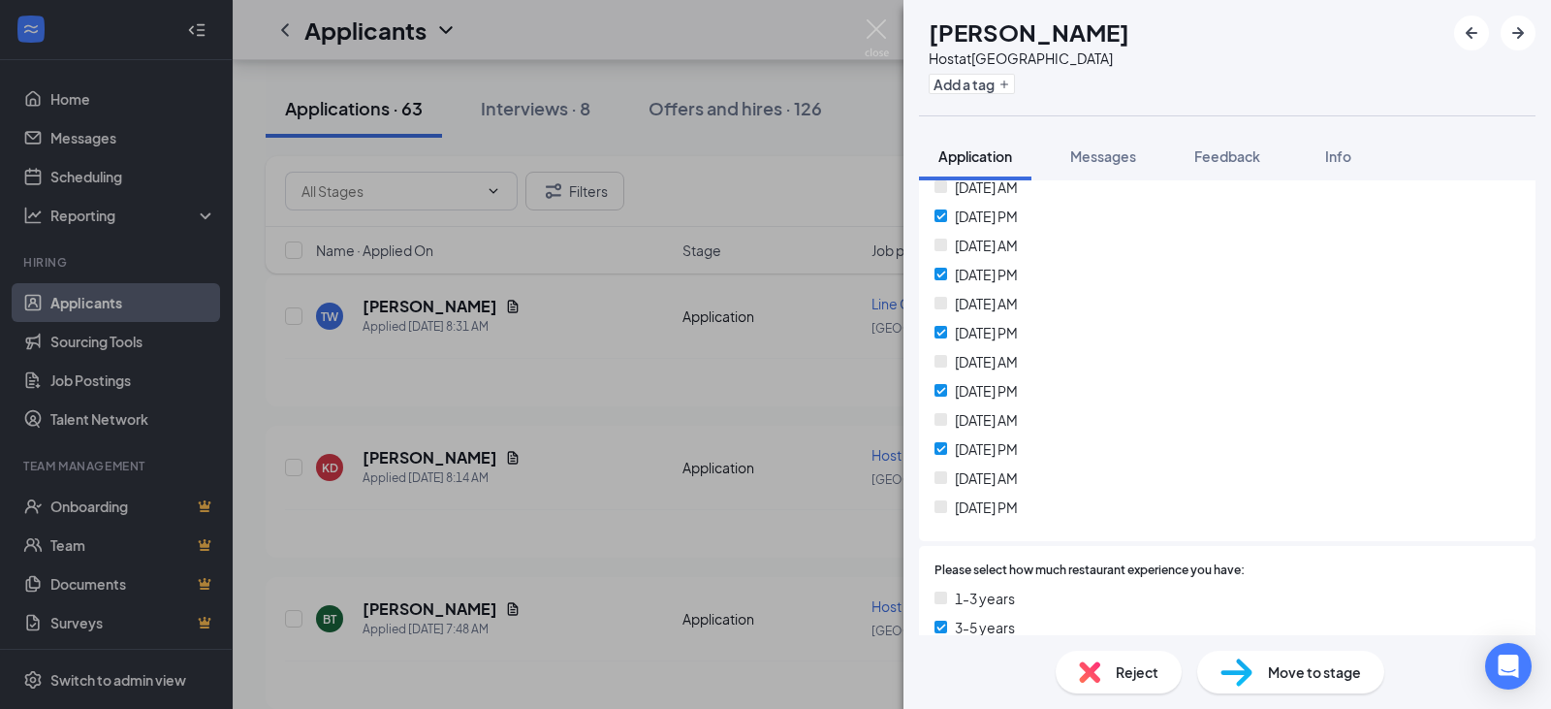
click at [1114, 683] on div "Reject" at bounding box center [1119, 672] width 126 height 43
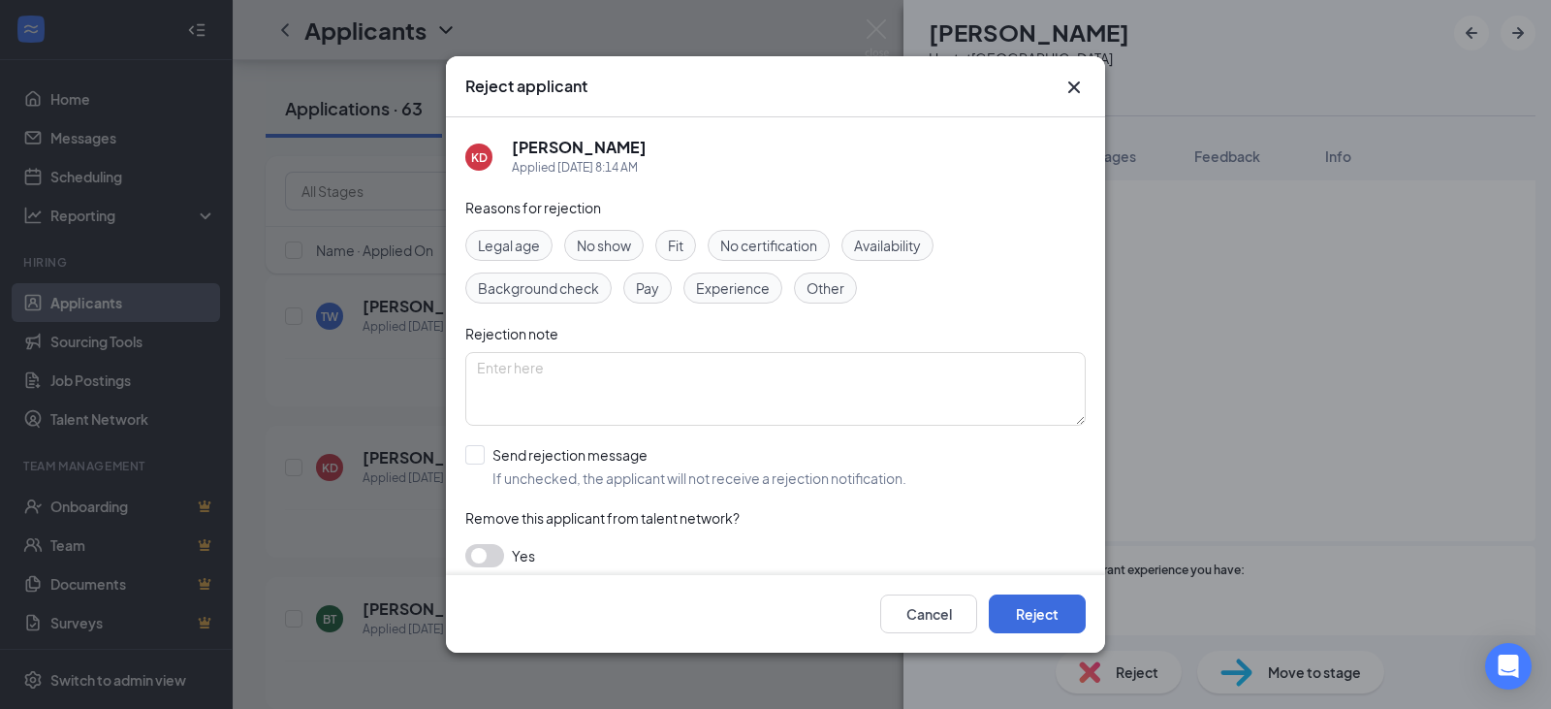
click at [891, 240] on span "Availability" at bounding box center [887, 245] width 67 height 21
click at [584, 461] on input "Send rejection message If unchecked, the applicant will not receive a rejection…" at bounding box center [685, 466] width 441 height 43
checkbox input "true"
click at [1078, 607] on button "Reject" at bounding box center [1037, 613] width 97 height 39
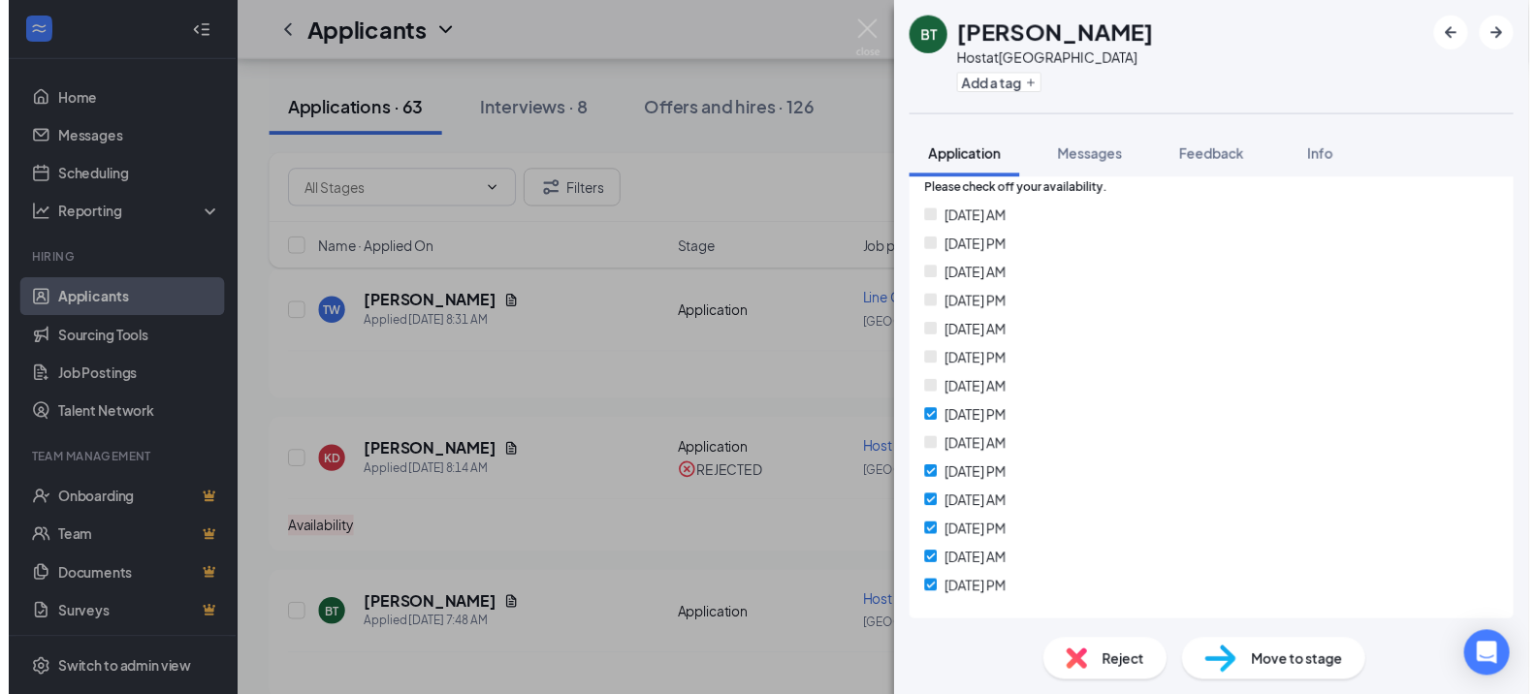
scroll to position [582, 0]
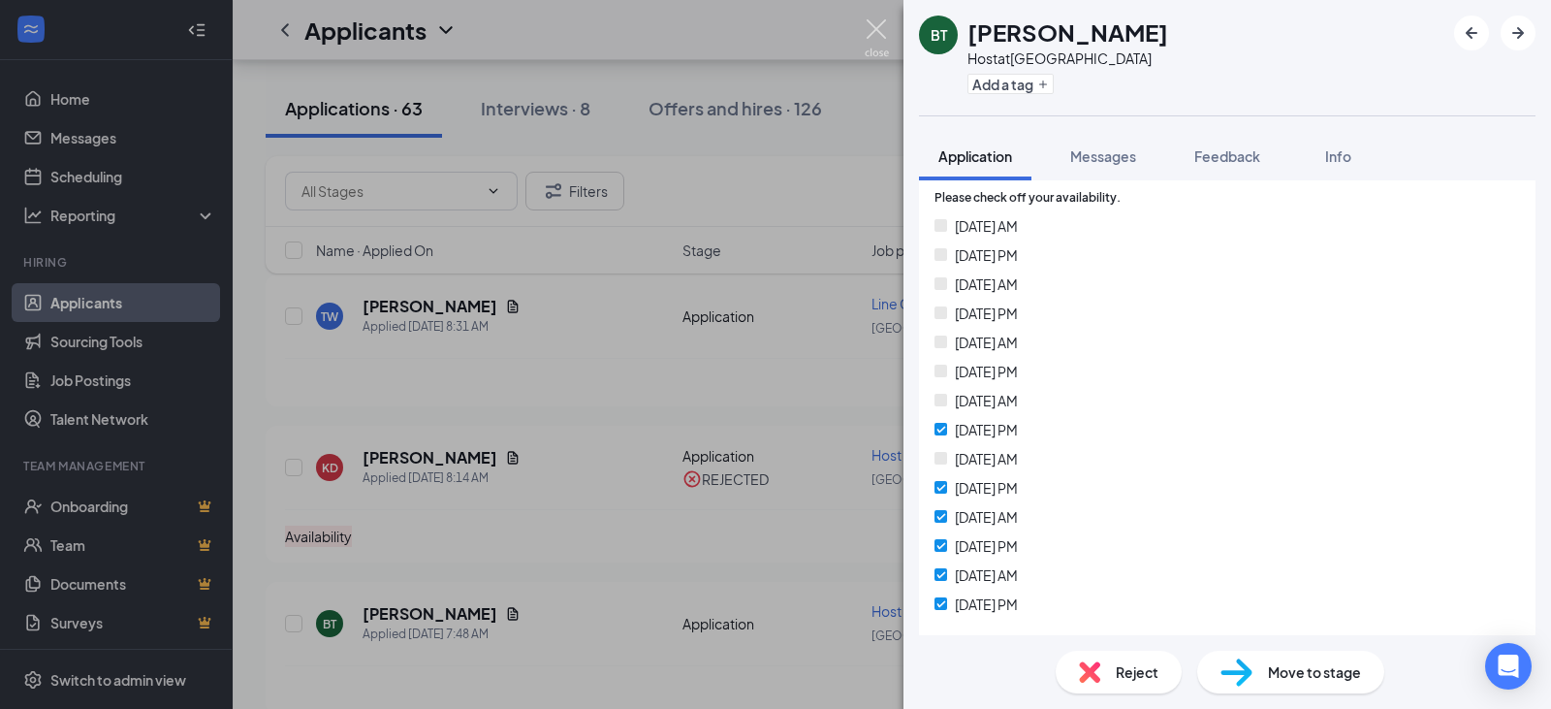
click at [878, 26] on img at bounding box center [877, 38] width 24 height 38
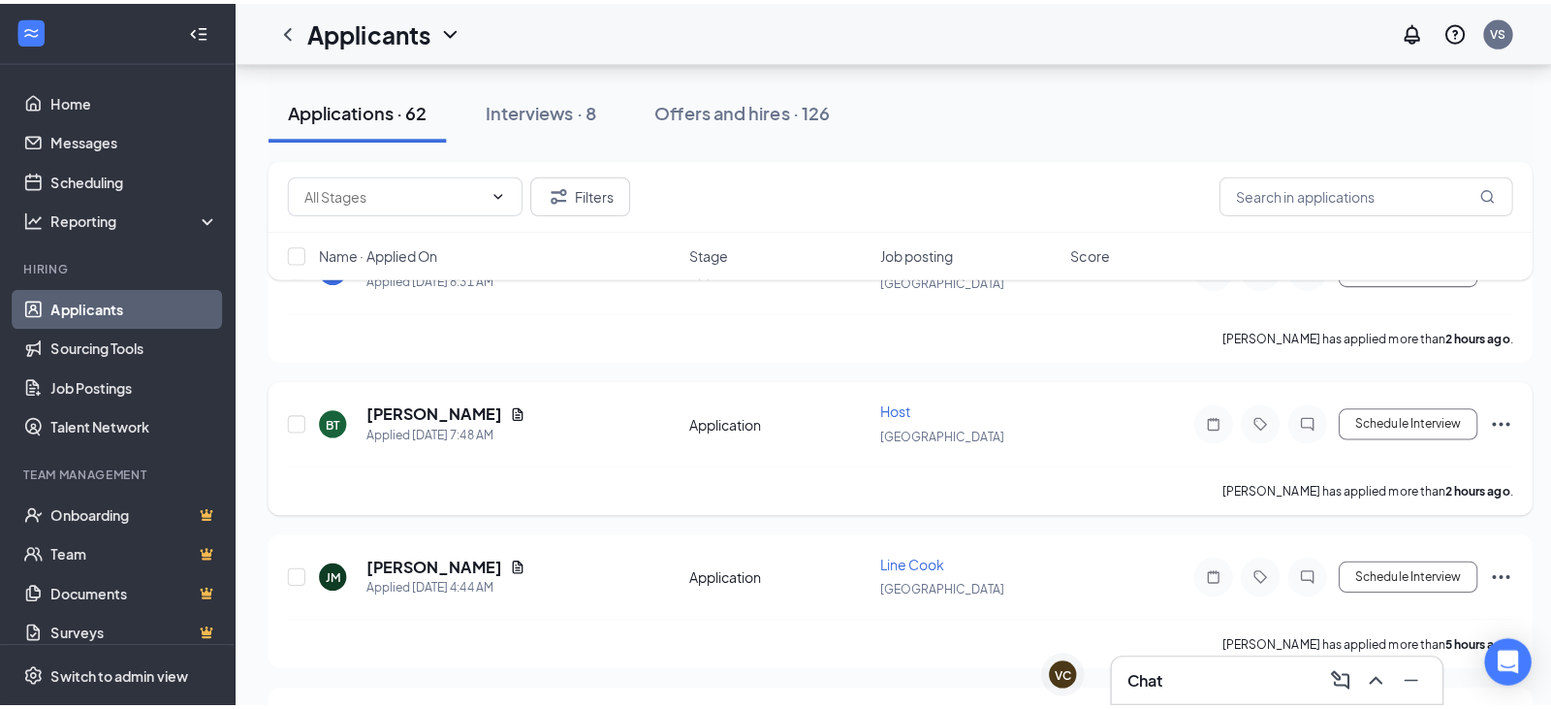
scroll to position [291, 0]
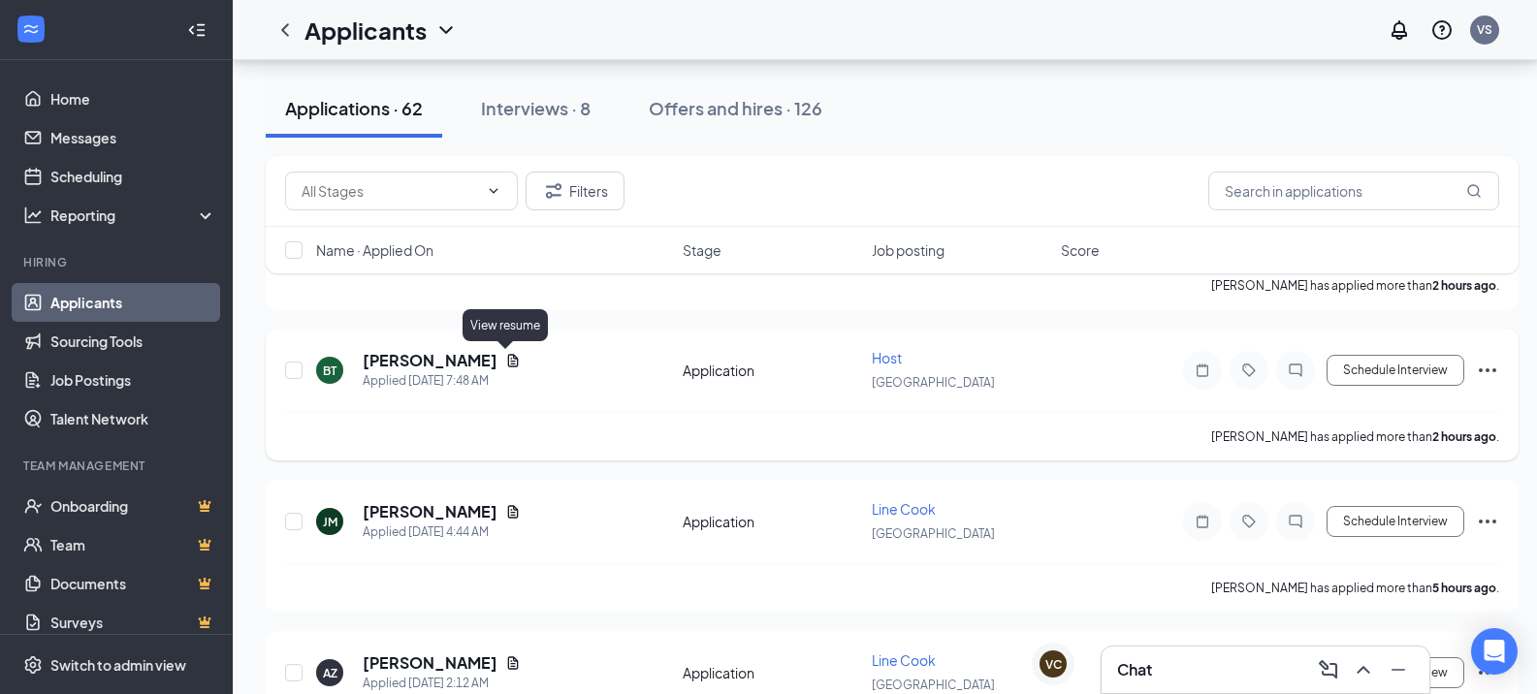
click at [506, 360] on icon "Document" at bounding box center [513, 361] width 16 height 16
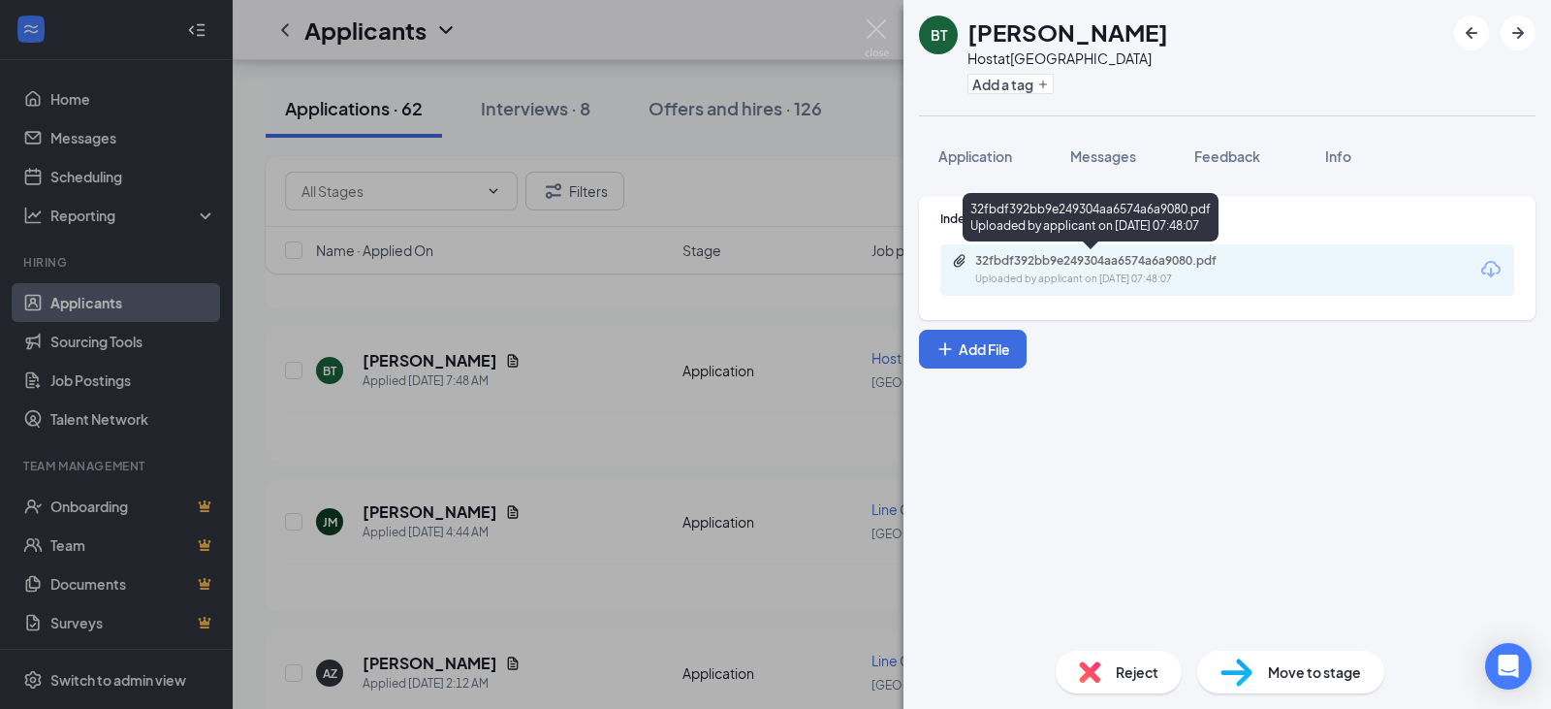
click at [1047, 268] on div "32fbdf392bb9e249304aa6574a6a9080.pdf" at bounding box center [1111, 261] width 272 height 16
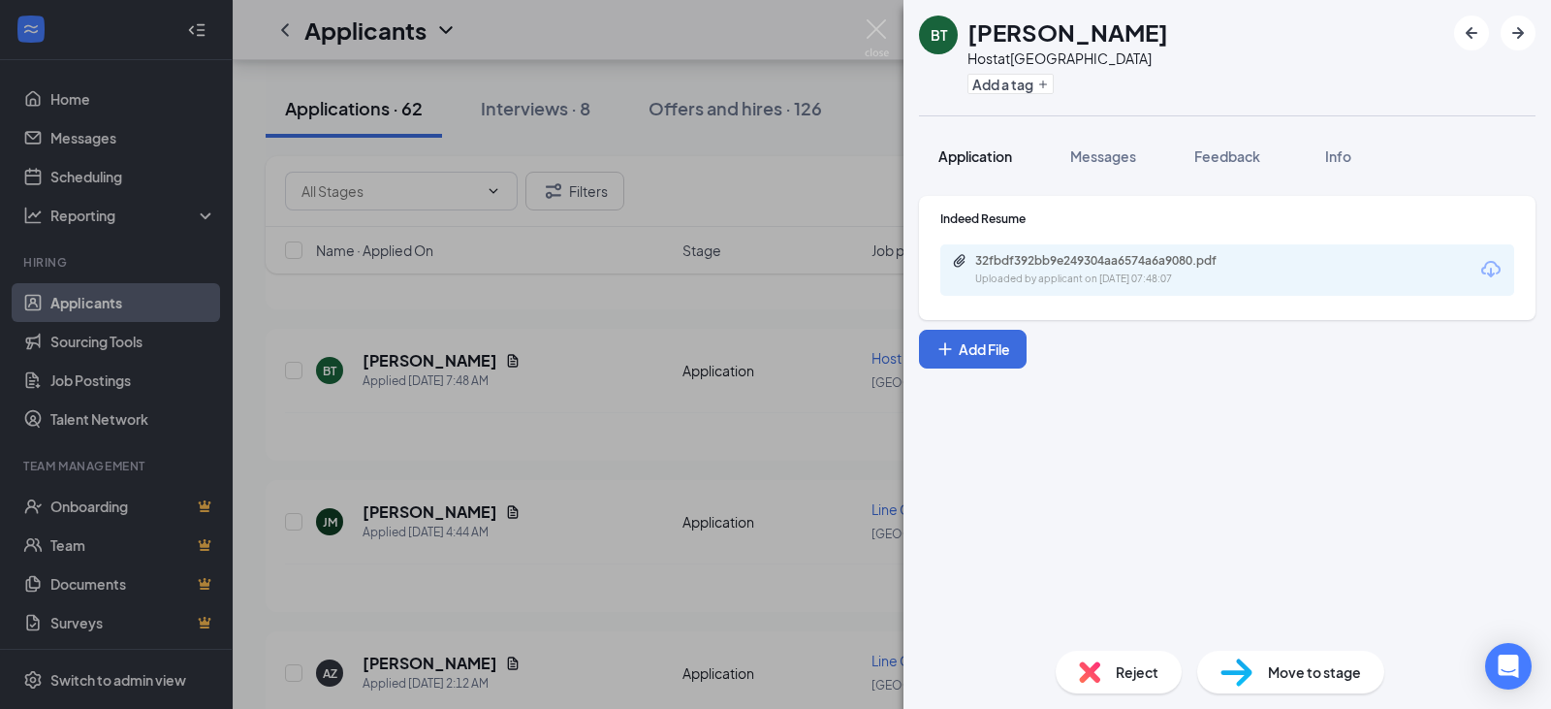
click at [979, 141] on button "Application" at bounding box center [975, 156] width 112 height 48
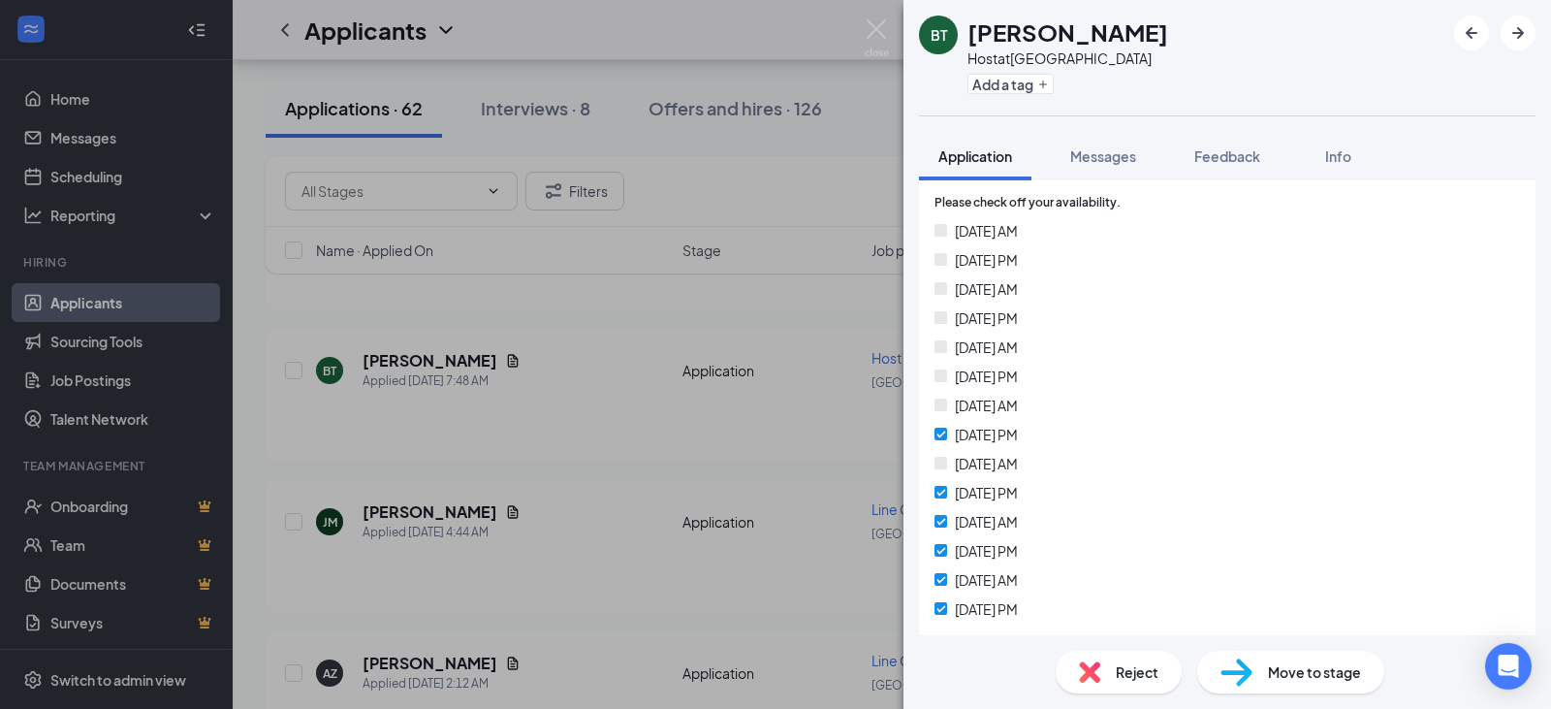
scroll to position [582, 0]
click at [1103, 159] on span "Messages" at bounding box center [1104, 155] width 66 height 17
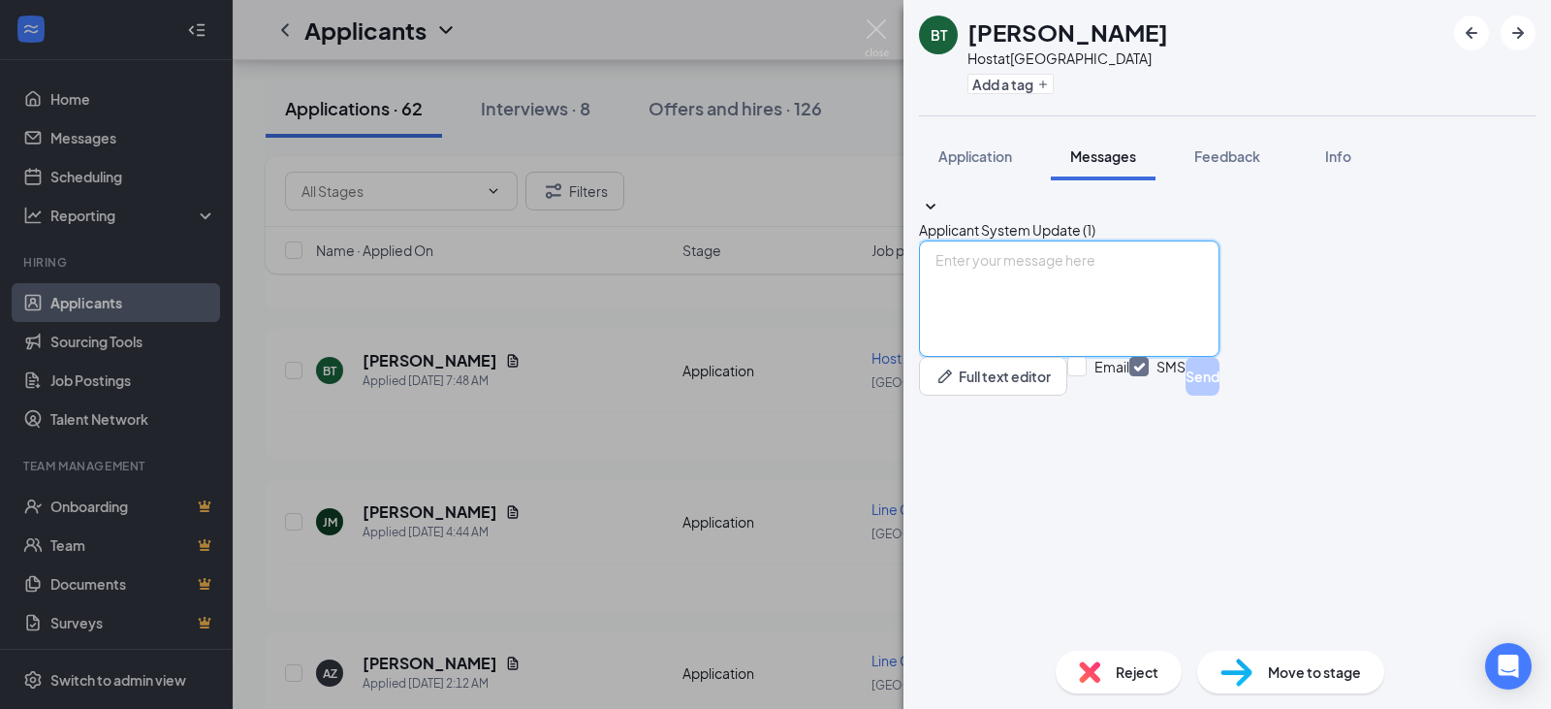
drag, startPoint x: 1027, startPoint y: 464, endPoint x: 1119, endPoint y: 468, distance: 92.2
click at [1027, 357] on textarea at bounding box center [1069, 298] width 301 height 116
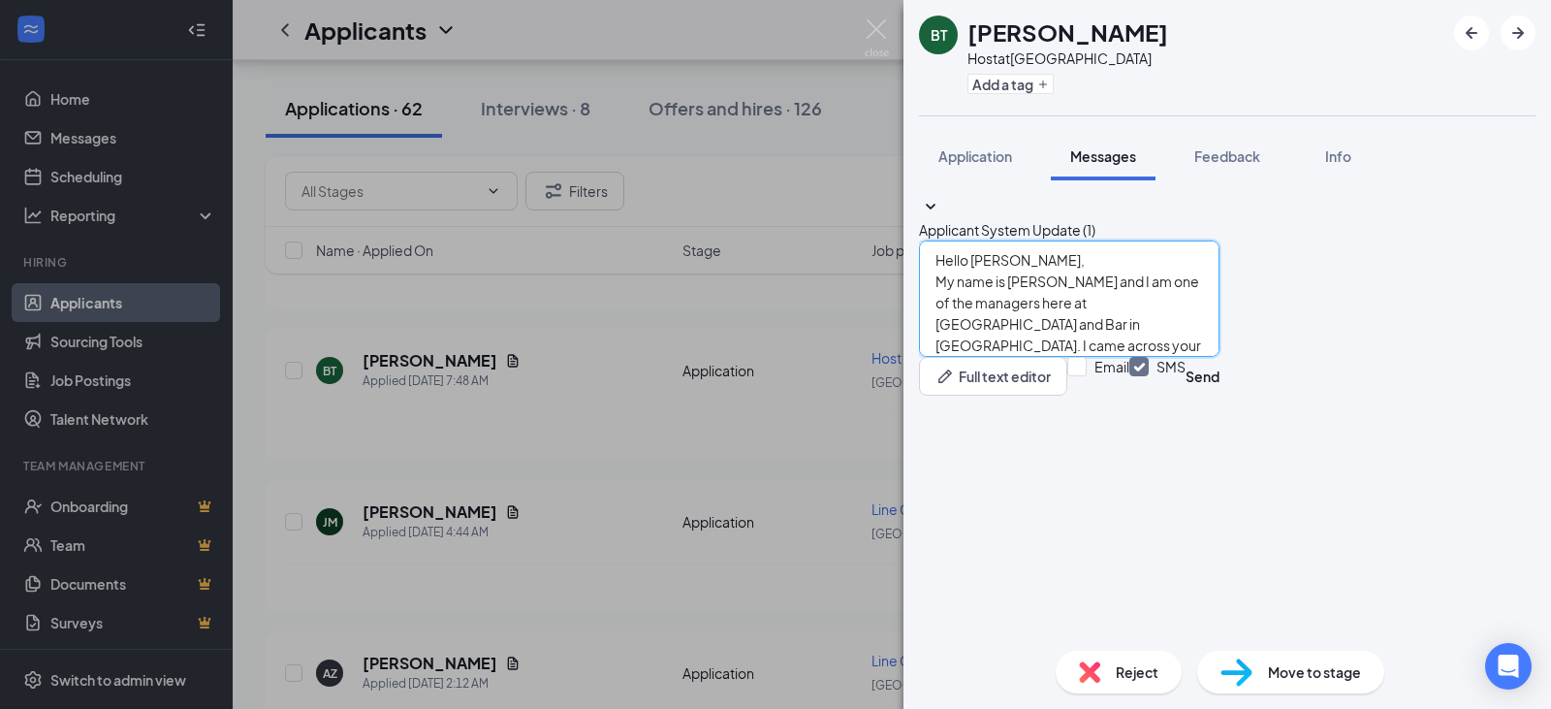
drag, startPoint x: 1068, startPoint y: 559, endPoint x: 926, endPoint y: 411, distance: 204.4
click at [926, 396] on div "Applicant System Update (1) Hello [PERSON_NAME], My name is [PERSON_NAME] and I…" at bounding box center [1227, 296] width 617 height 200
type textarea "Hello [PERSON_NAME], My name is [PERSON_NAME] and I am one of the managers here…"
click at [1220, 396] on button "Send" at bounding box center [1203, 376] width 34 height 39
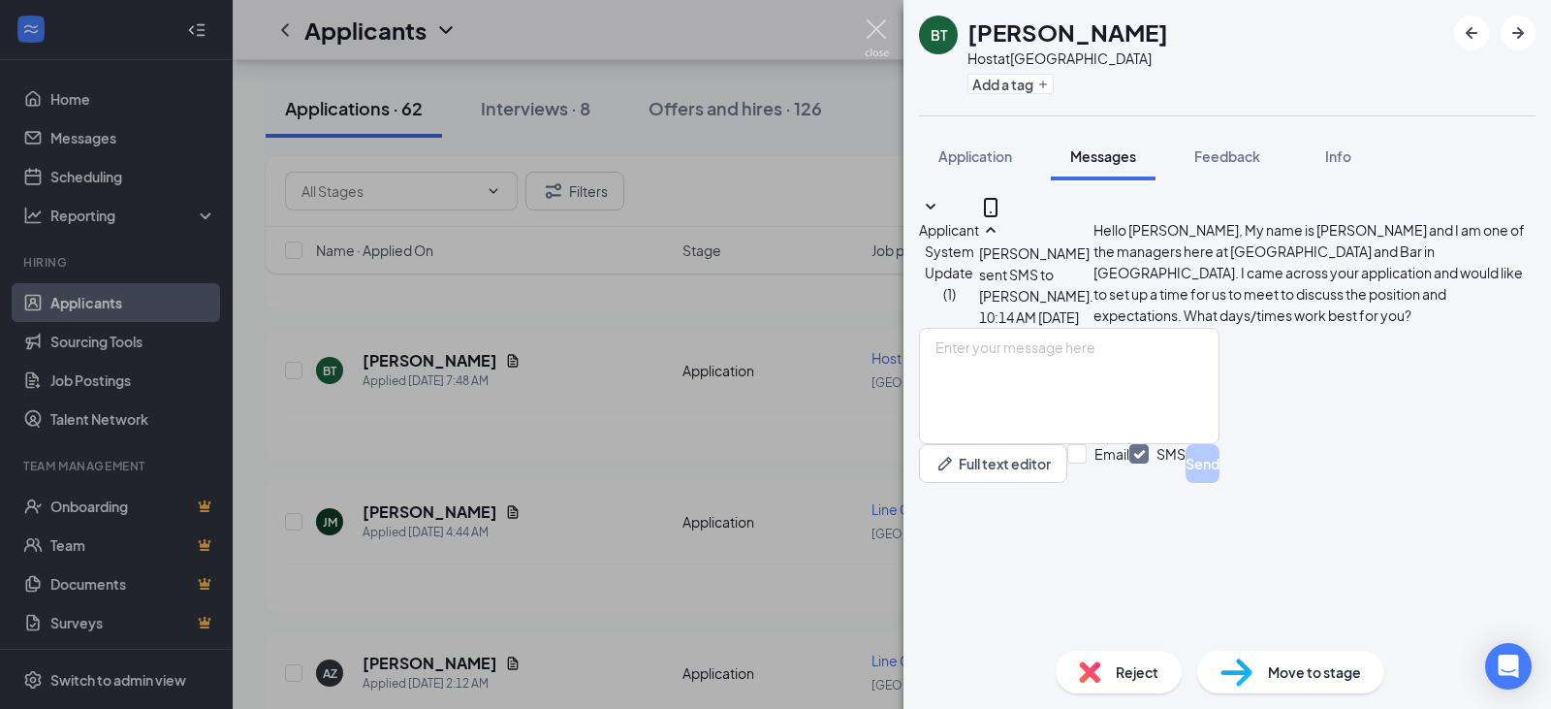
click at [873, 32] on img at bounding box center [877, 38] width 24 height 38
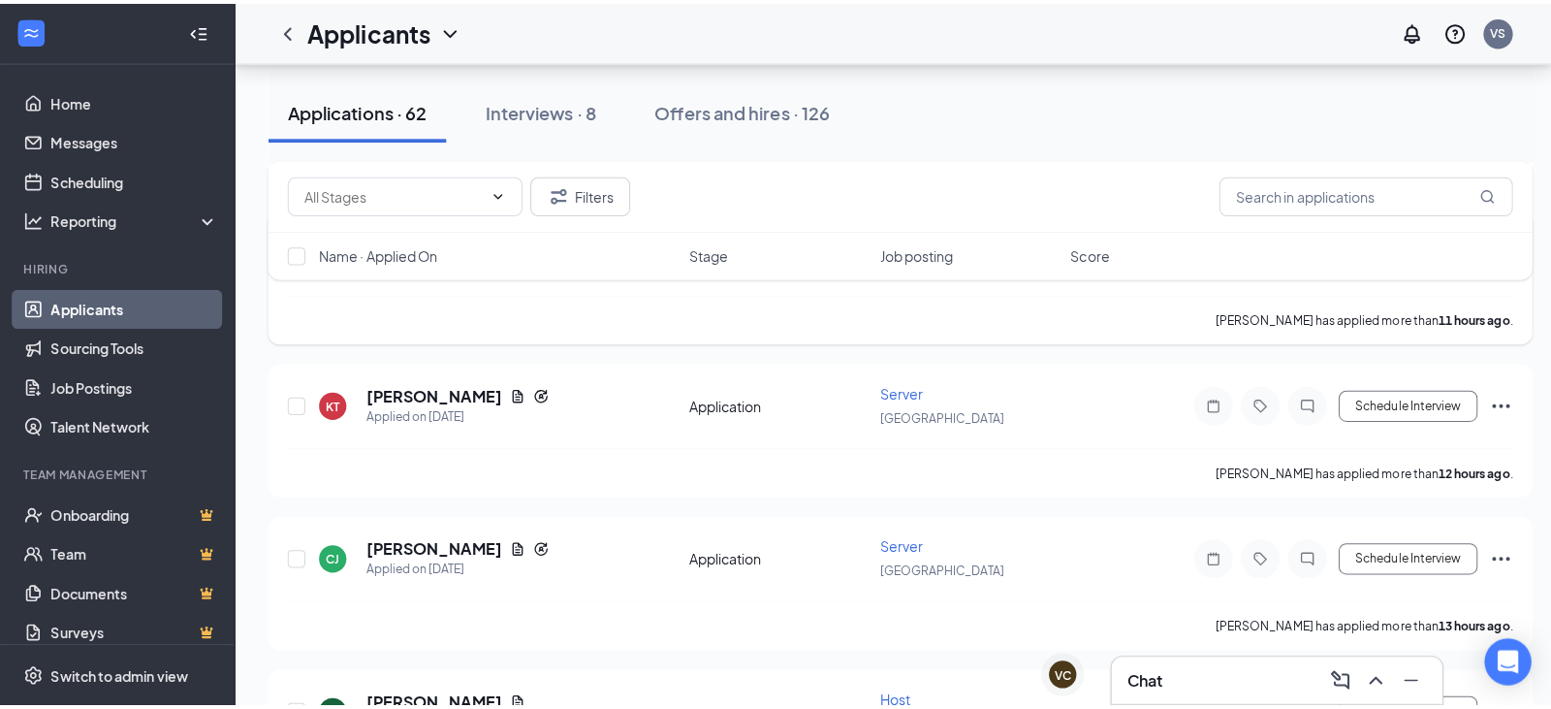
scroll to position [1067, 0]
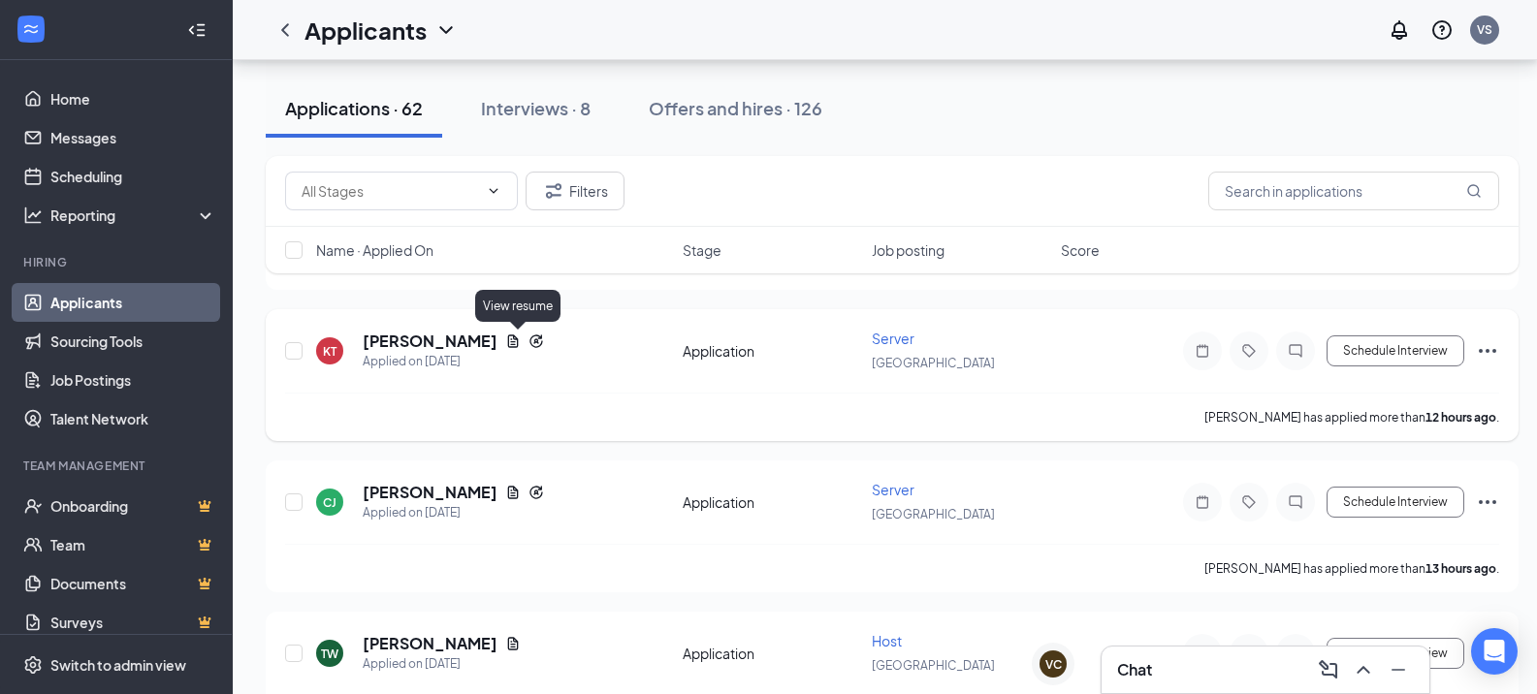
click at [521, 339] on icon "Document" at bounding box center [513, 342] width 16 height 16
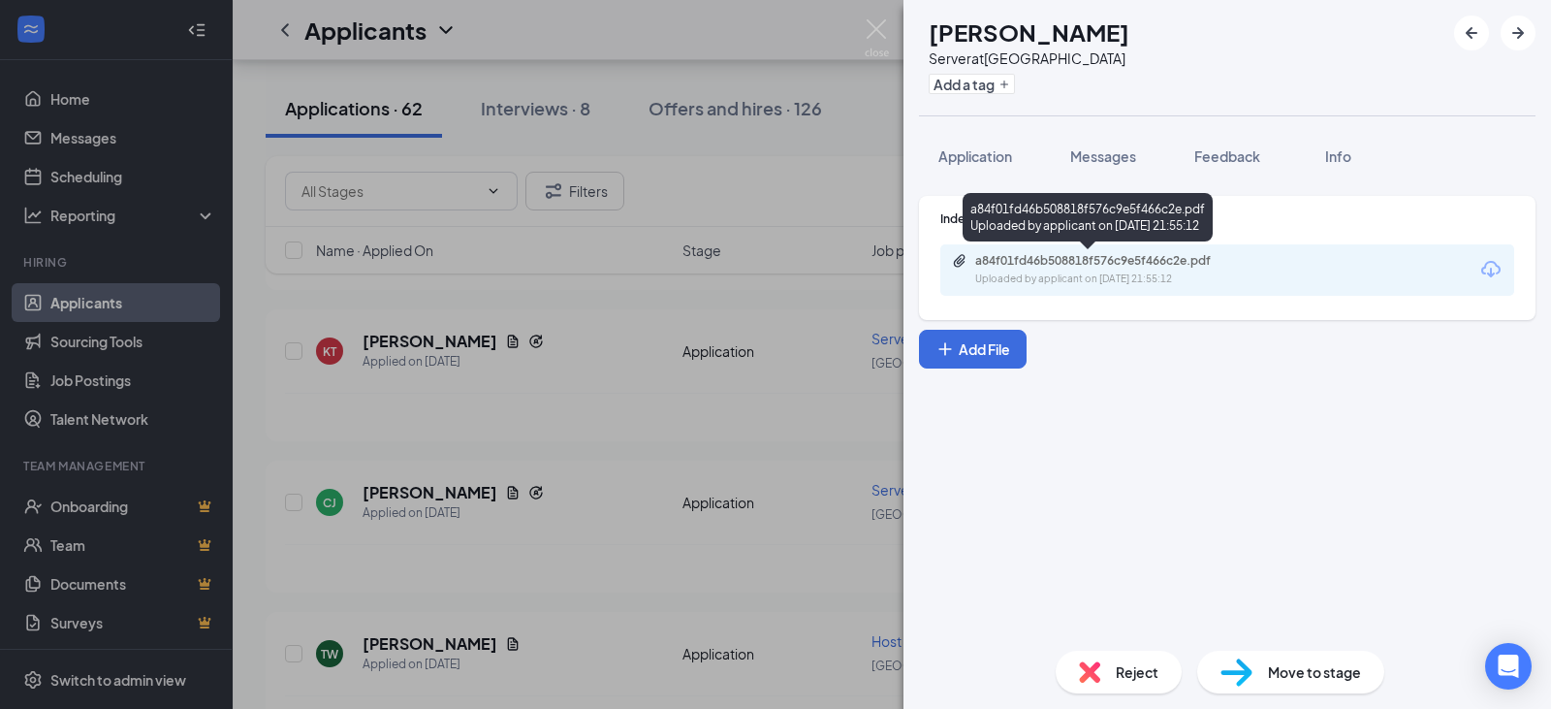
click at [1062, 271] on div "a84f01fd46b508818f576c9e5f466c2e.pdf Uploaded by applicant on [DATE] 21:55:12" at bounding box center [1109, 270] width 314 height 34
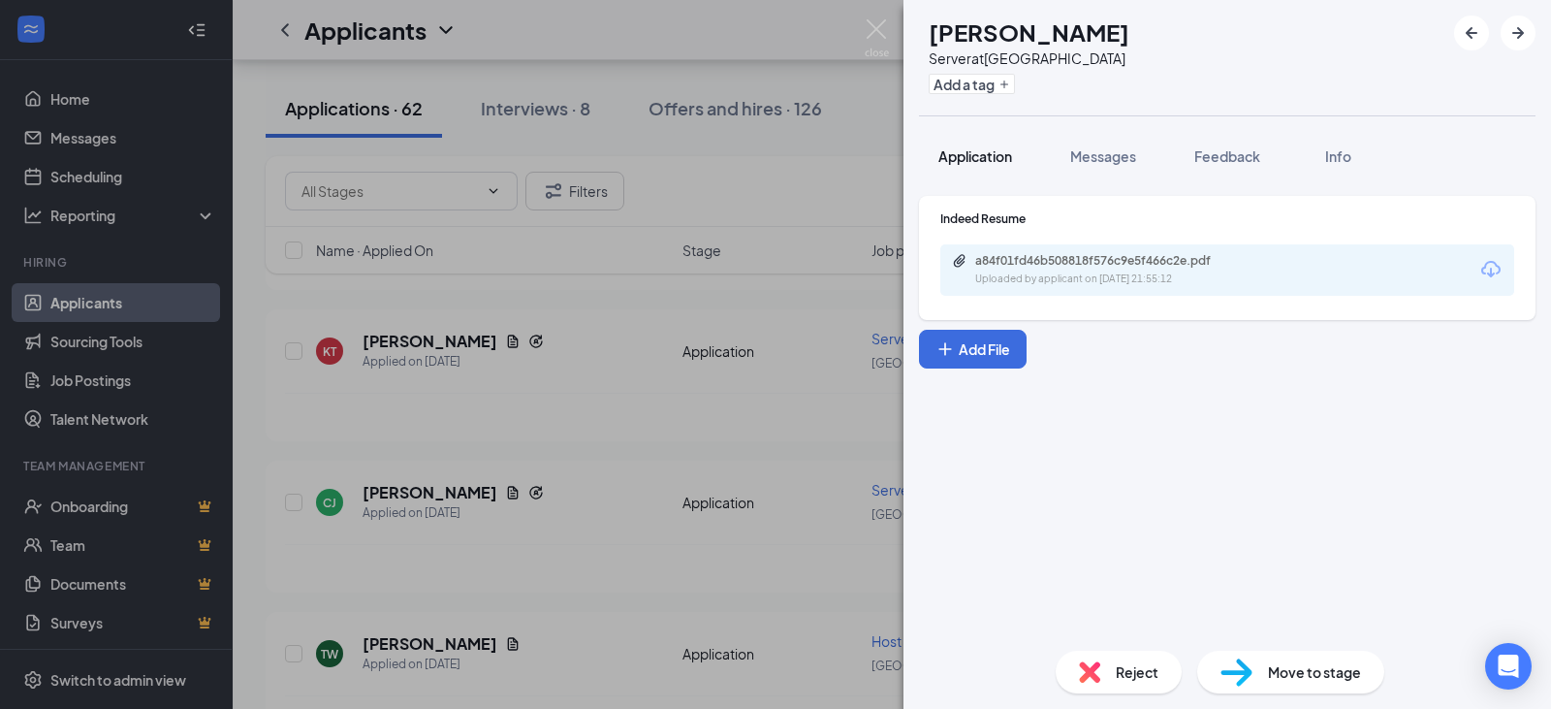
click at [1008, 145] on button "Application" at bounding box center [975, 156] width 112 height 48
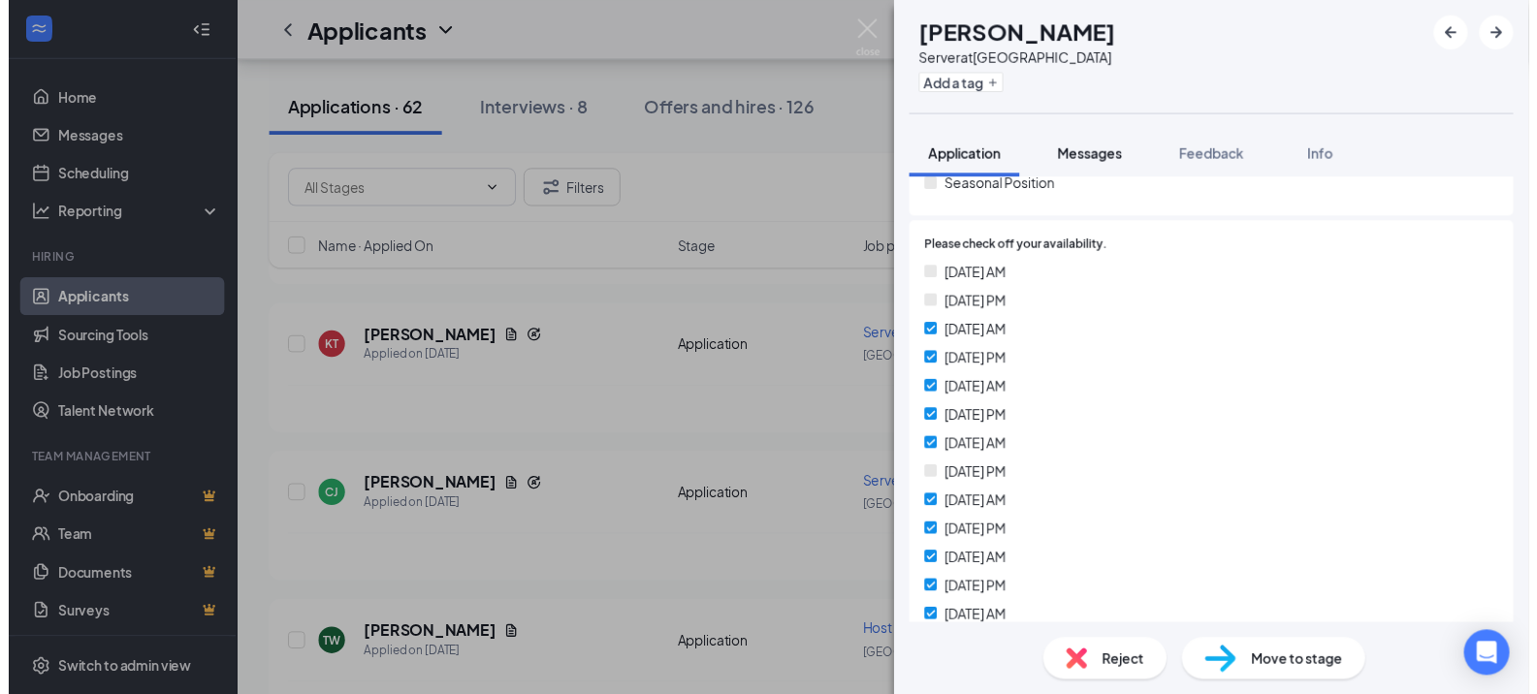
scroll to position [485, 0]
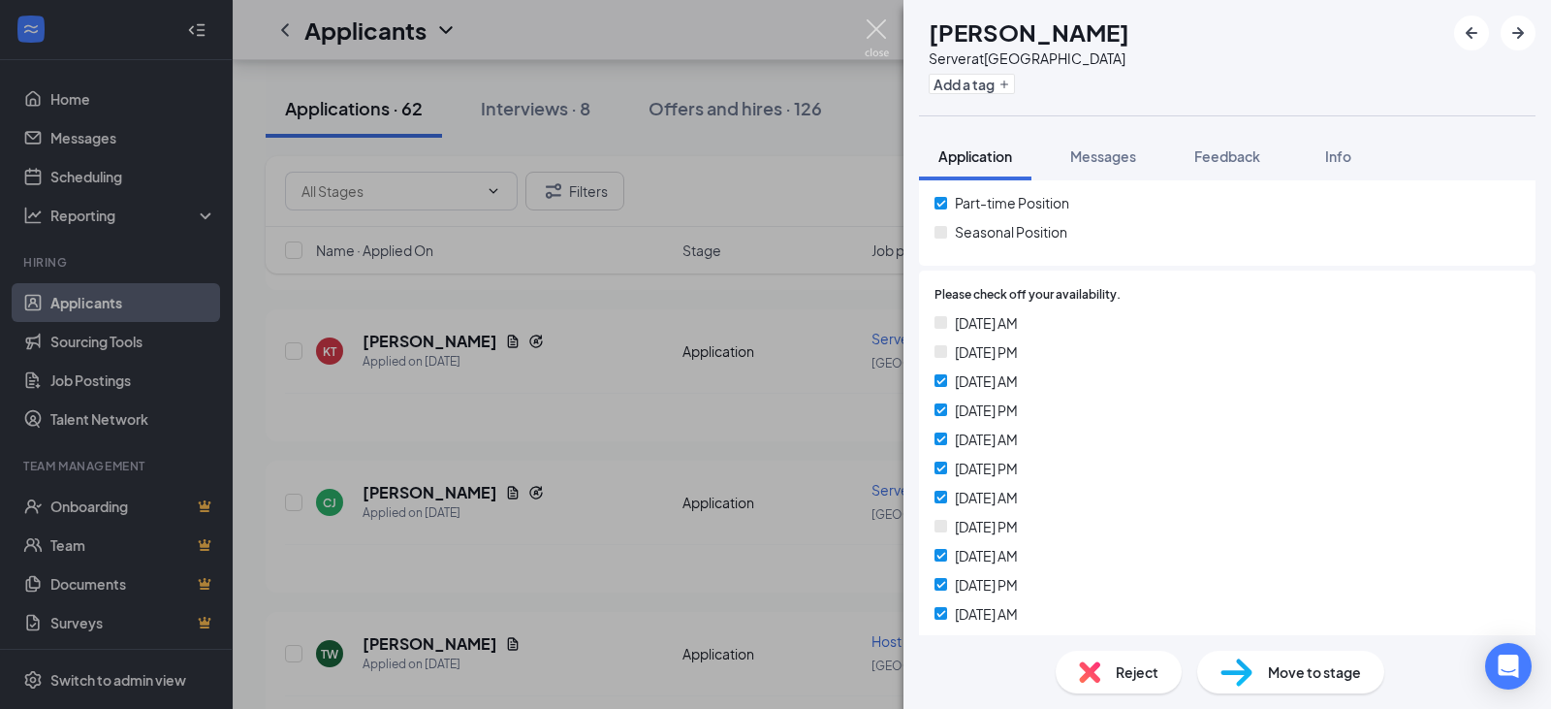
click at [878, 25] on img at bounding box center [877, 38] width 24 height 38
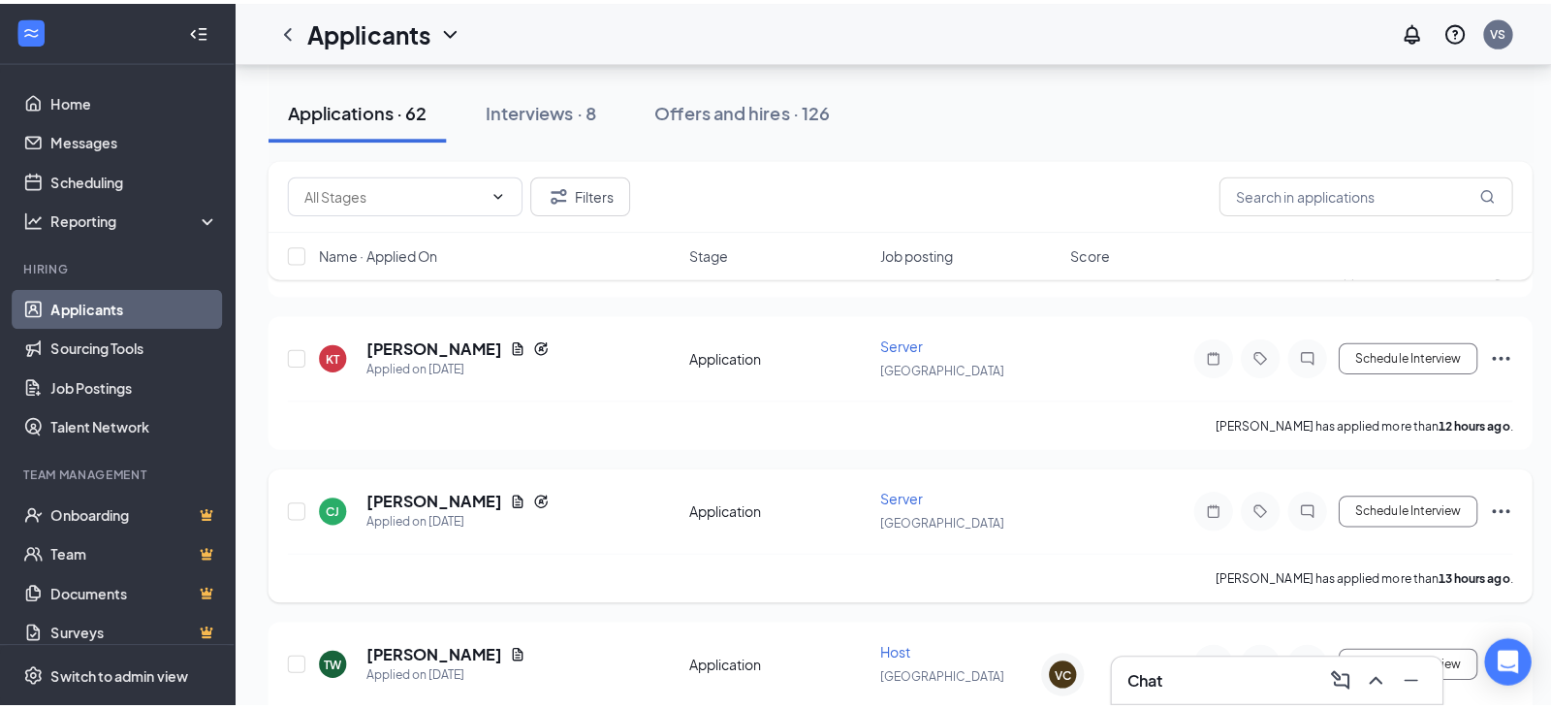
scroll to position [1164, 0]
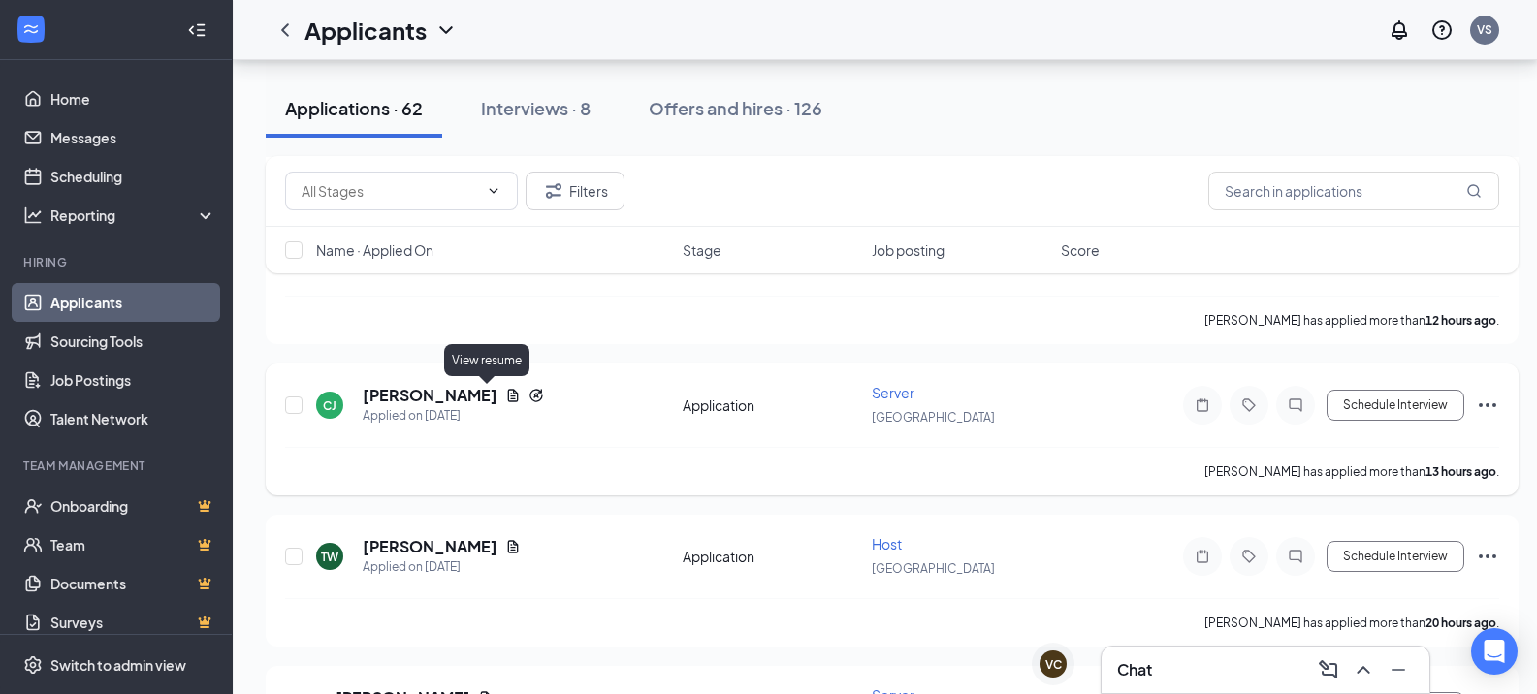
click at [505, 391] on icon "Document" at bounding box center [513, 396] width 16 height 16
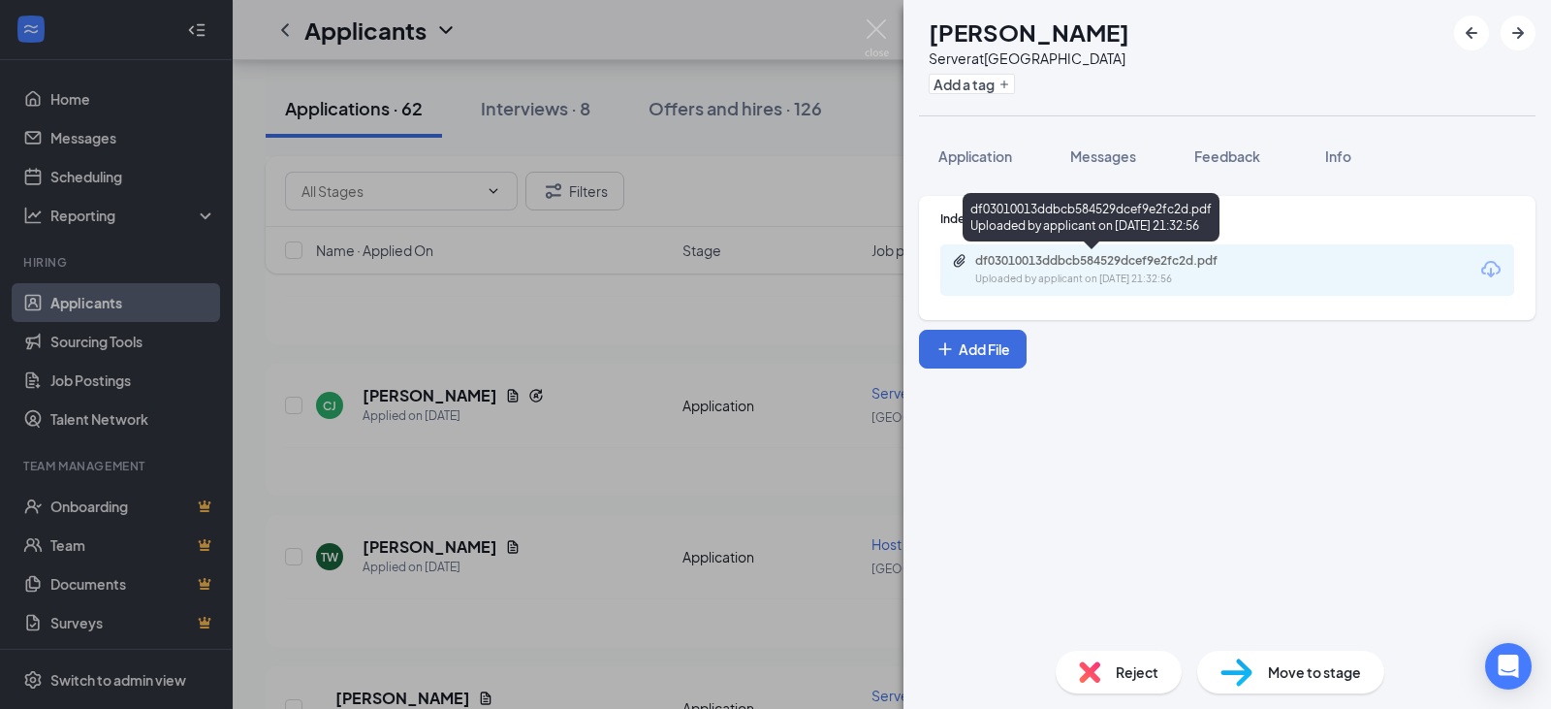
click at [1112, 254] on div "df03010013ddbcb584529dcef9e2fc2d.pdf" at bounding box center [1111, 261] width 272 height 16
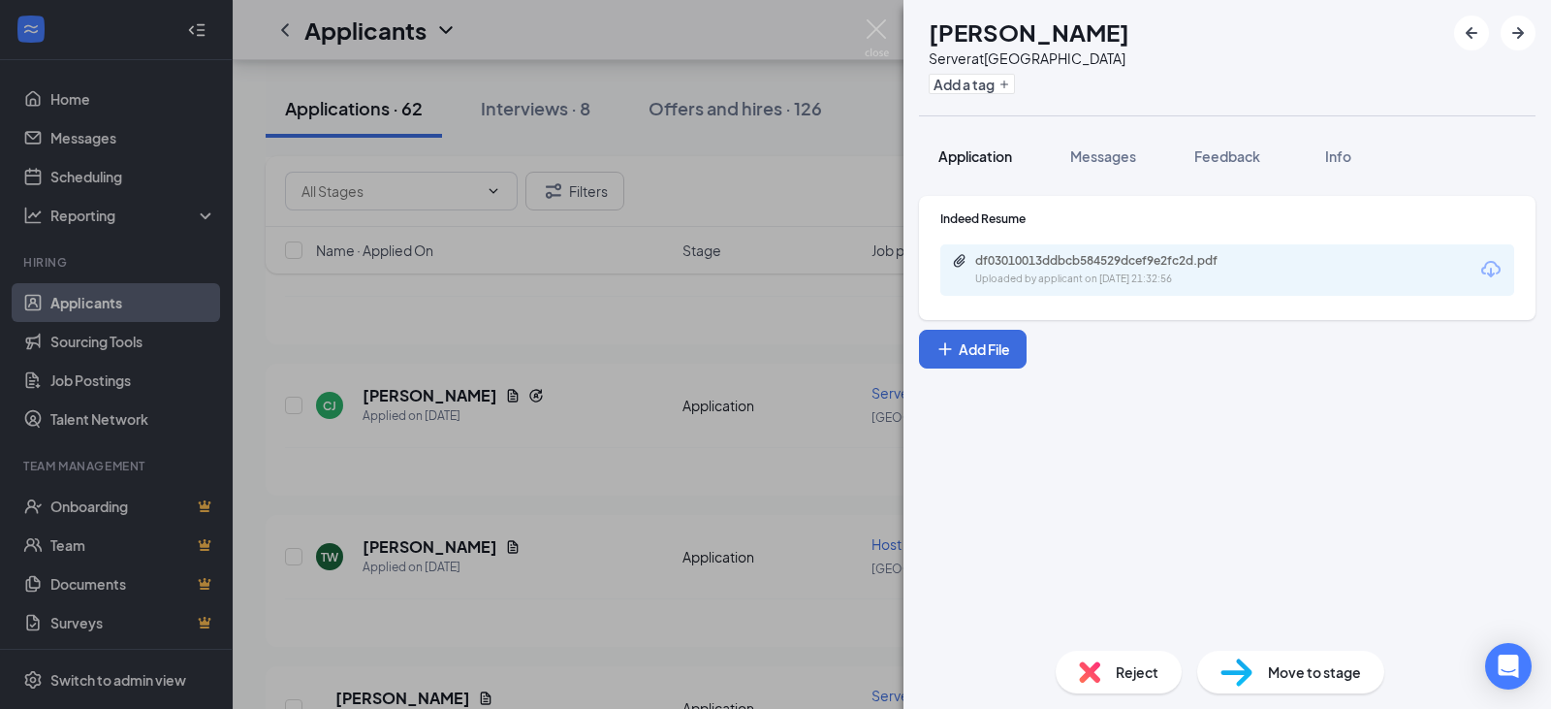
click at [1001, 139] on button "Application" at bounding box center [975, 156] width 112 height 48
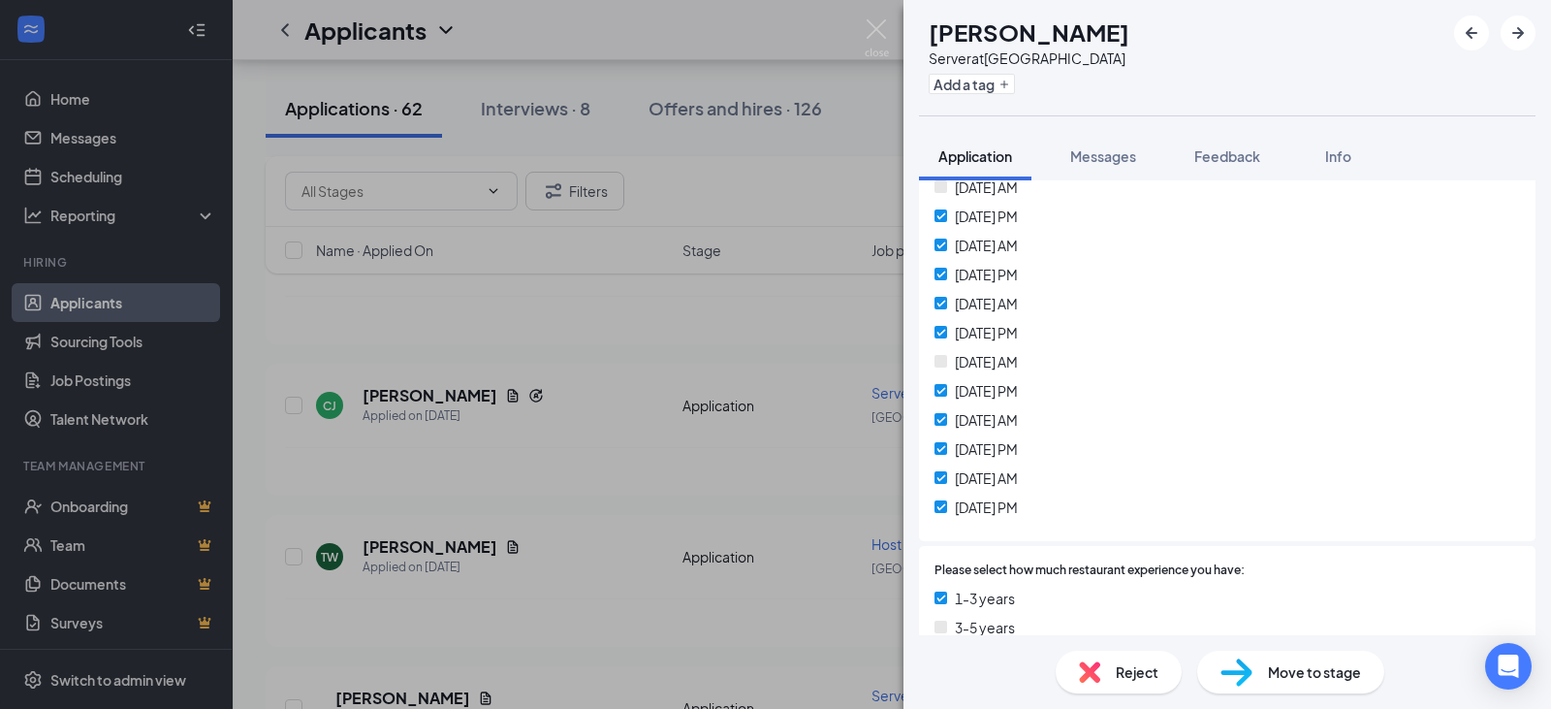
scroll to position [485, 0]
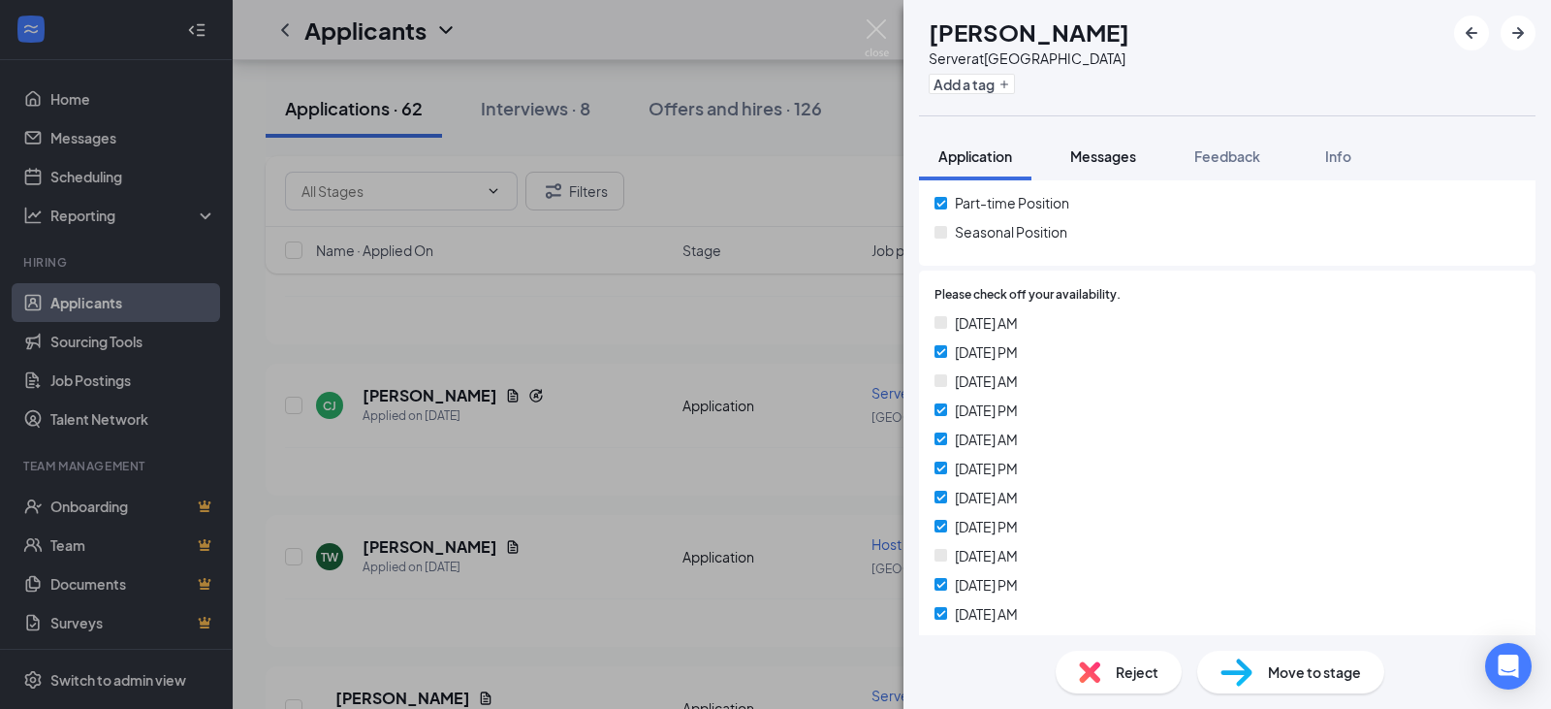
click at [1115, 156] on span "Messages" at bounding box center [1104, 155] width 66 height 17
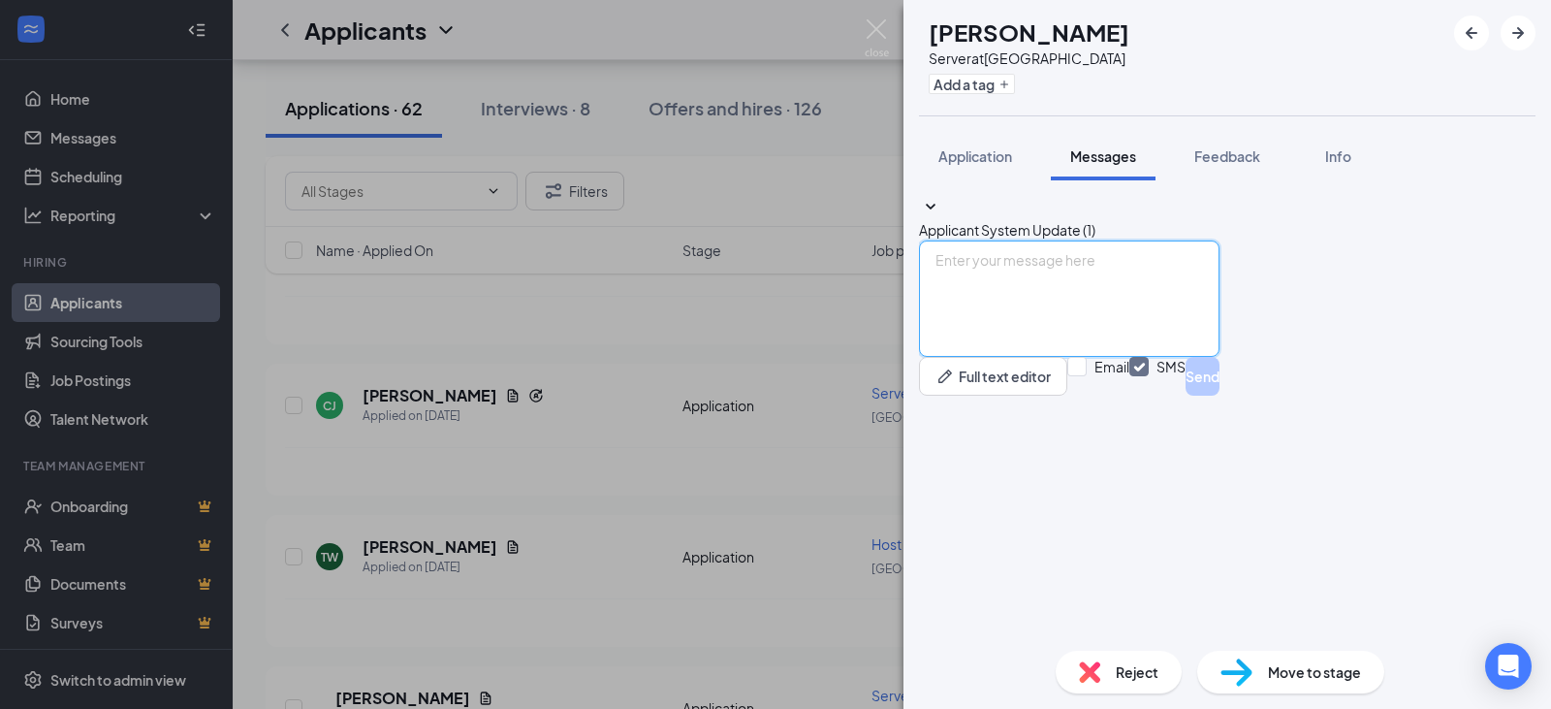
click at [1071, 357] on textarea at bounding box center [1069, 298] width 301 height 116
paste textarea "Hello [PERSON_NAME], My name is [PERSON_NAME] and I am one of the managers here…"
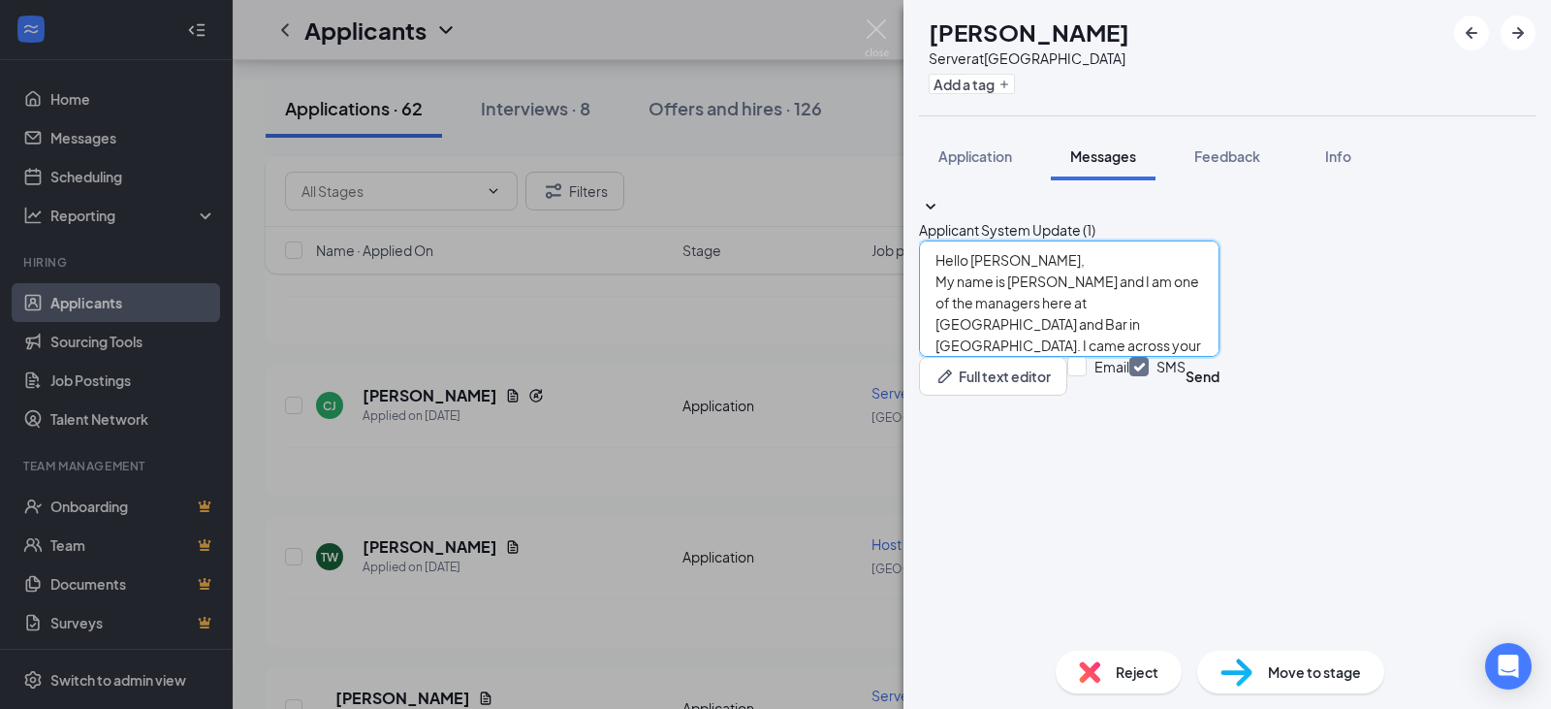
drag, startPoint x: 1056, startPoint y: 476, endPoint x: 1551, endPoint y: 232, distance: 551.6
click at [1059, 357] on textarea "Hello [PERSON_NAME], My name is [PERSON_NAME] and I am one of the managers here…" at bounding box center [1069, 298] width 301 height 116
click at [1220, 357] on textarea "Hello [PERSON_NAME], My name is [PERSON_NAME] and I am one of the managers here…" at bounding box center [1069, 298] width 301 height 116
click at [1006, 357] on textarea "Hello [PERSON_NAME], My name is [PERSON_NAME] and I am one of the managers here…" at bounding box center [1069, 298] width 301 height 116
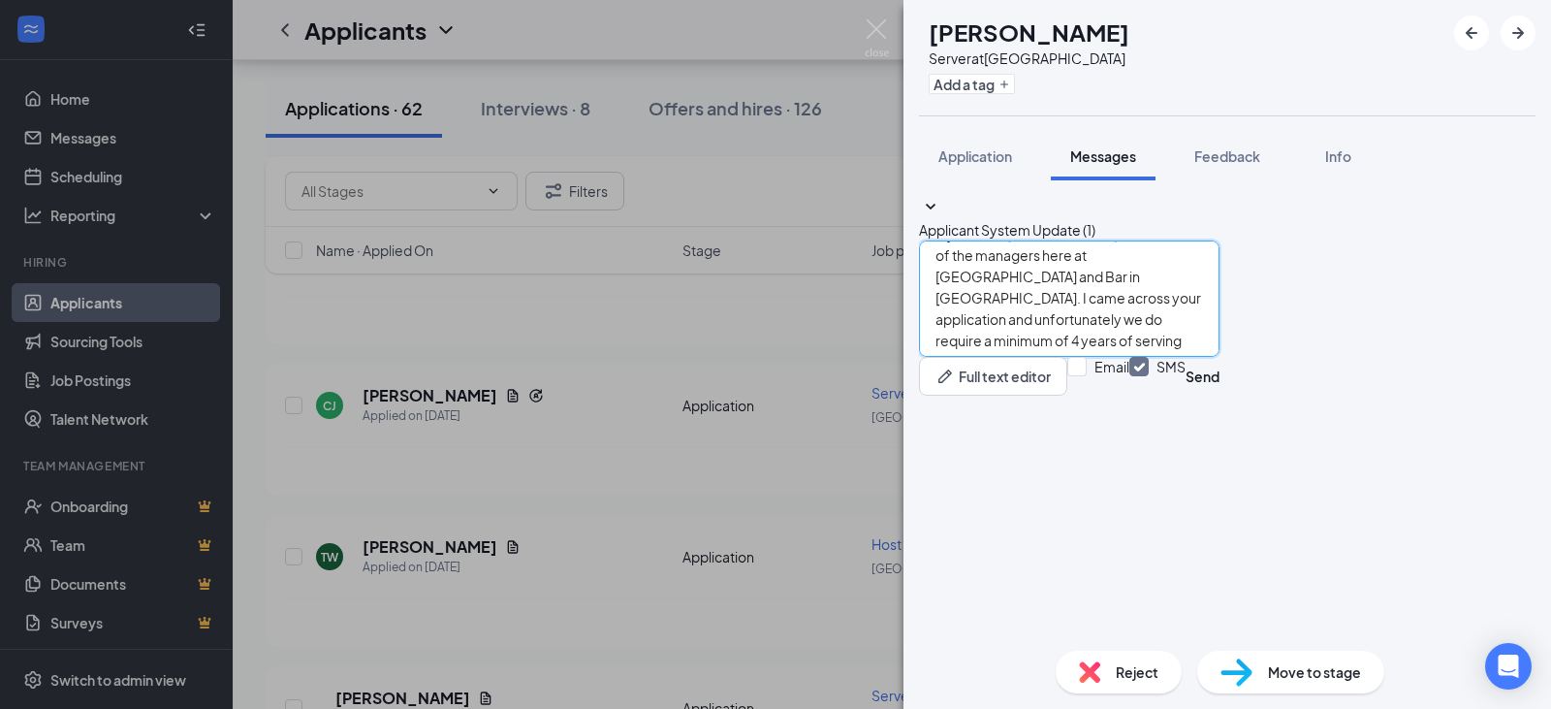
scroll to position [54, 0]
drag, startPoint x: 1057, startPoint y: 550, endPoint x: 1551, endPoint y: 374, distance: 523.8
click at [1058, 357] on textarea "Hello [PERSON_NAME], My name is [PERSON_NAME] and I am one of the managers here…" at bounding box center [1069, 298] width 301 height 116
type textarea "Hello [PERSON_NAME], My name is [PERSON_NAME] and I am one of the managers here…"
click at [1220, 396] on button "Send" at bounding box center [1203, 376] width 34 height 39
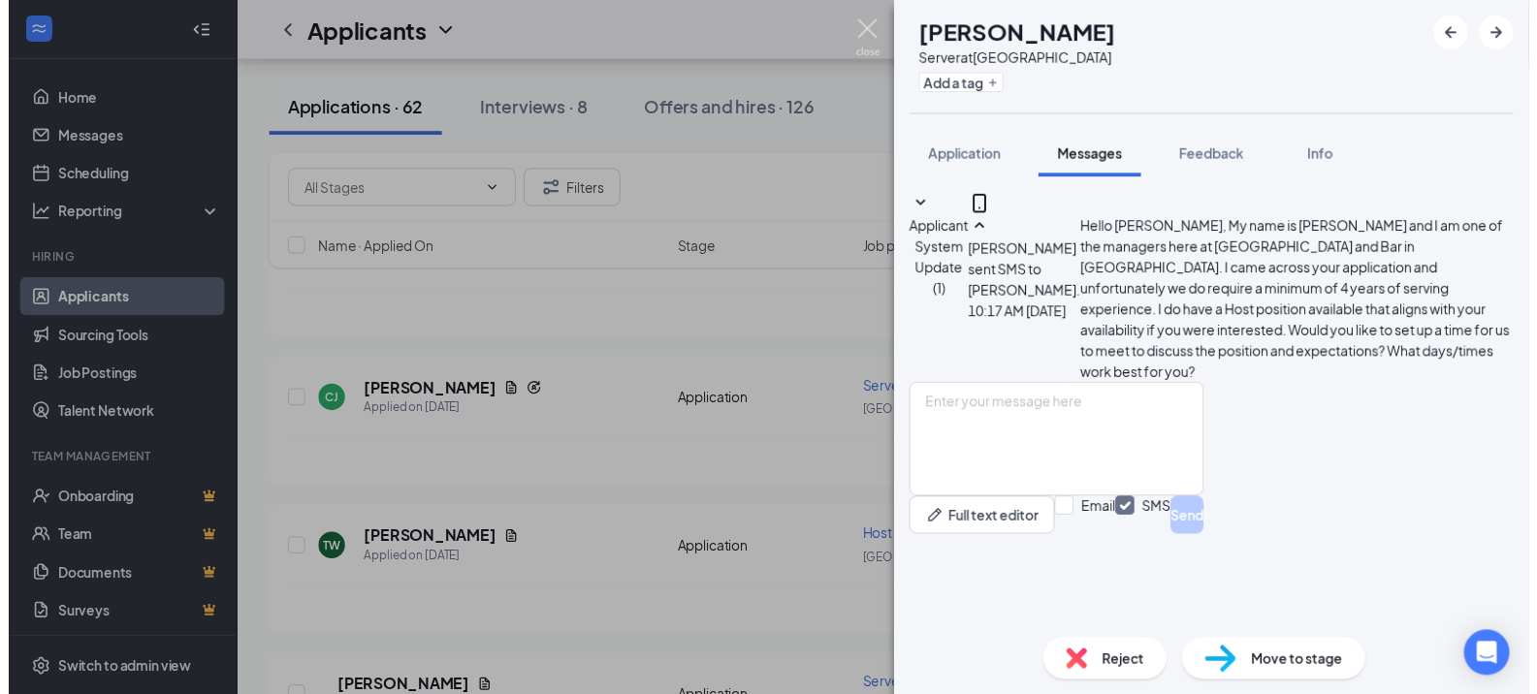
scroll to position [132, 0]
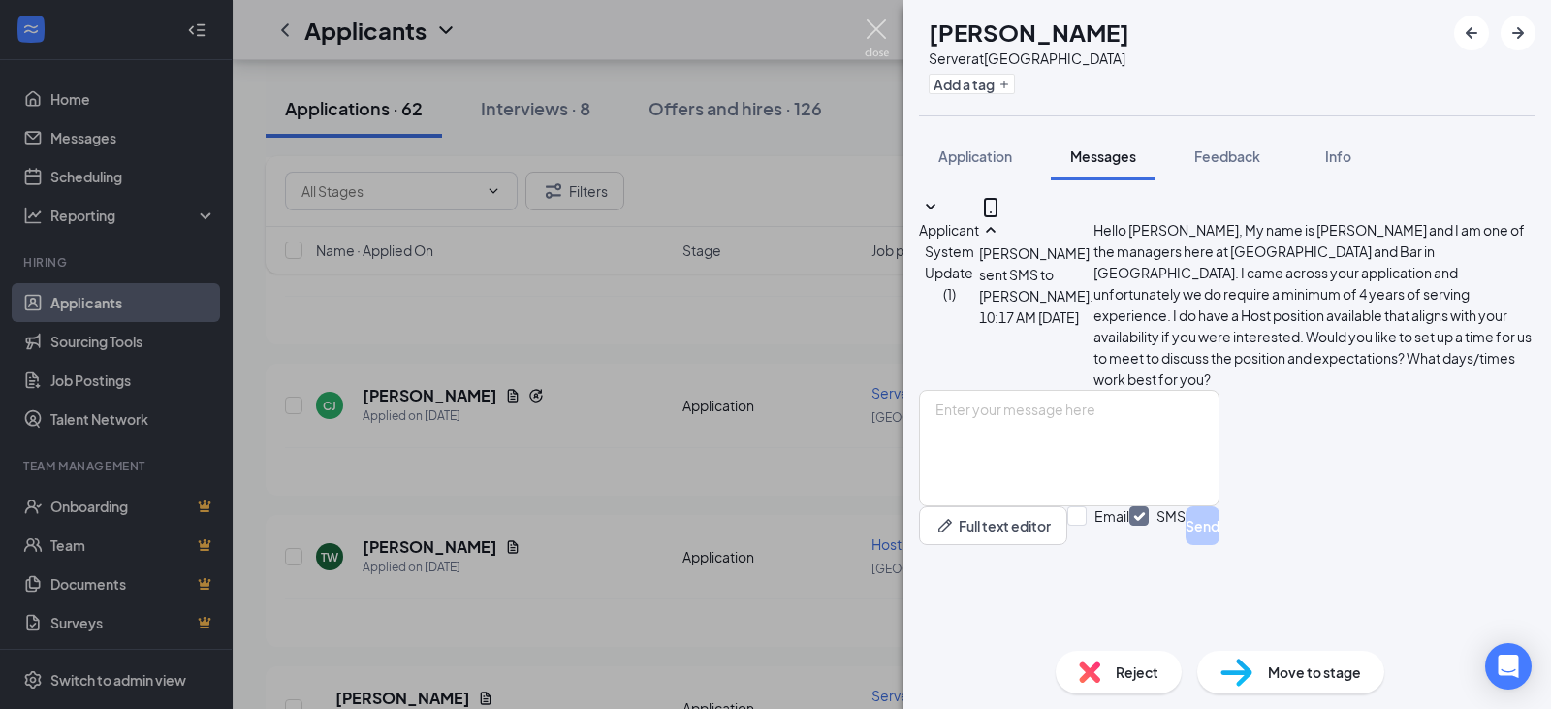
click at [880, 26] on img at bounding box center [877, 38] width 24 height 38
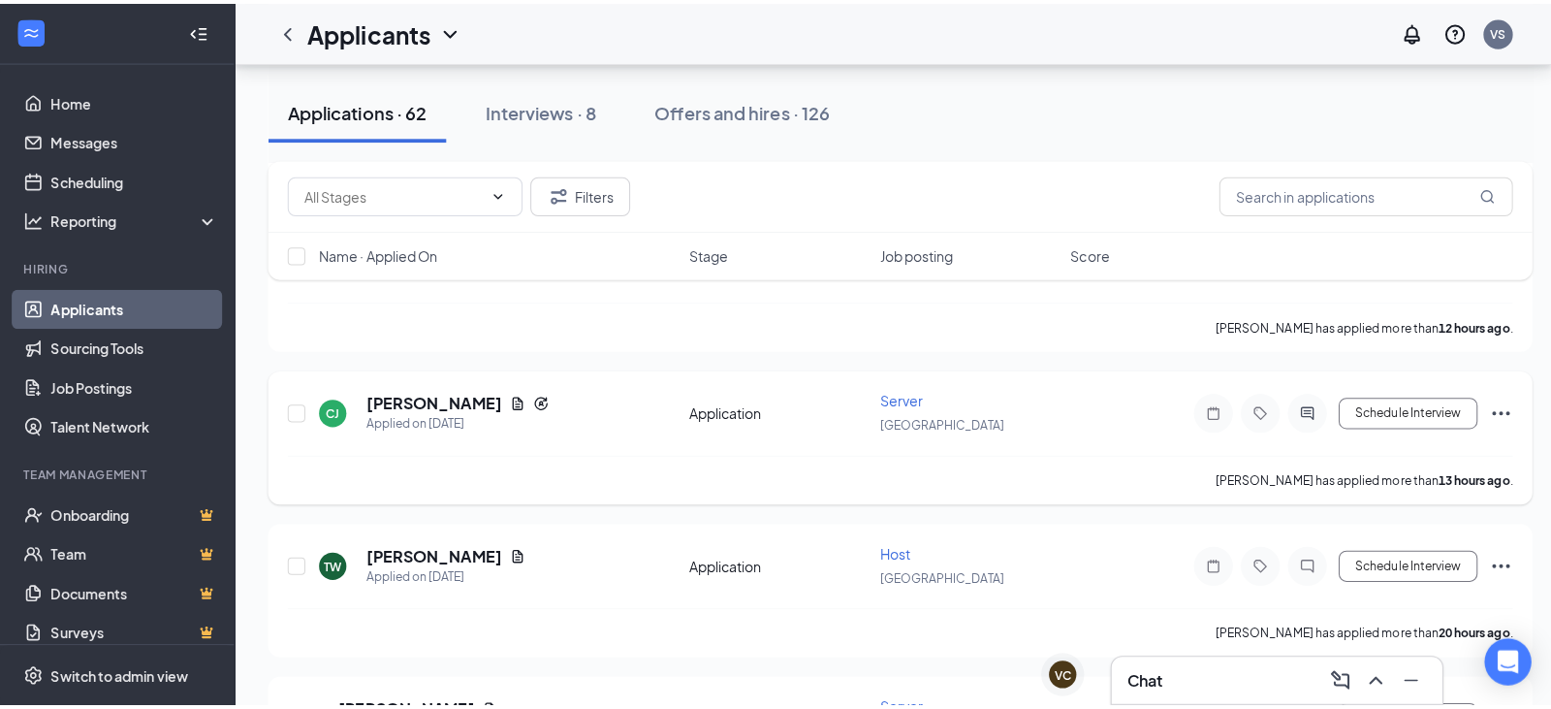
scroll to position [1261, 0]
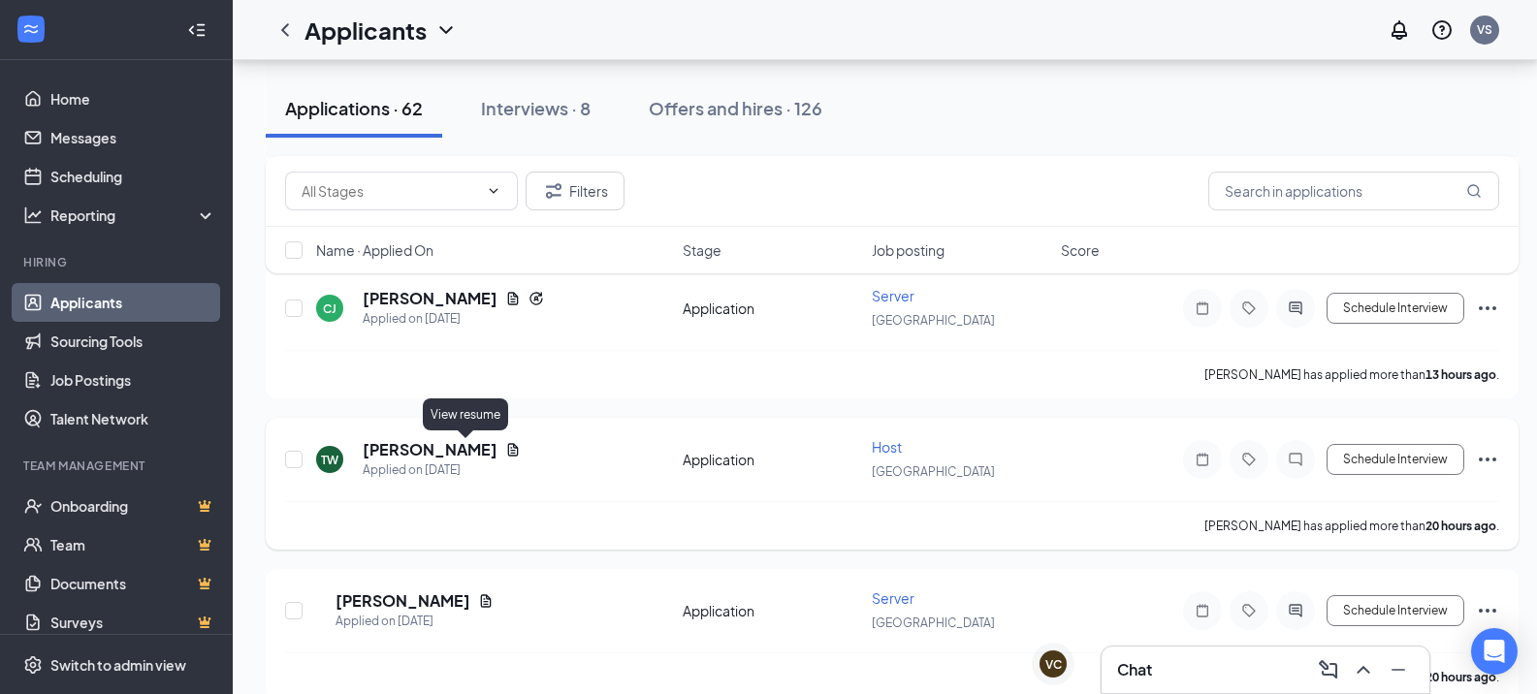
click at [508, 450] on icon "Document" at bounding box center [513, 449] width 11 height 13
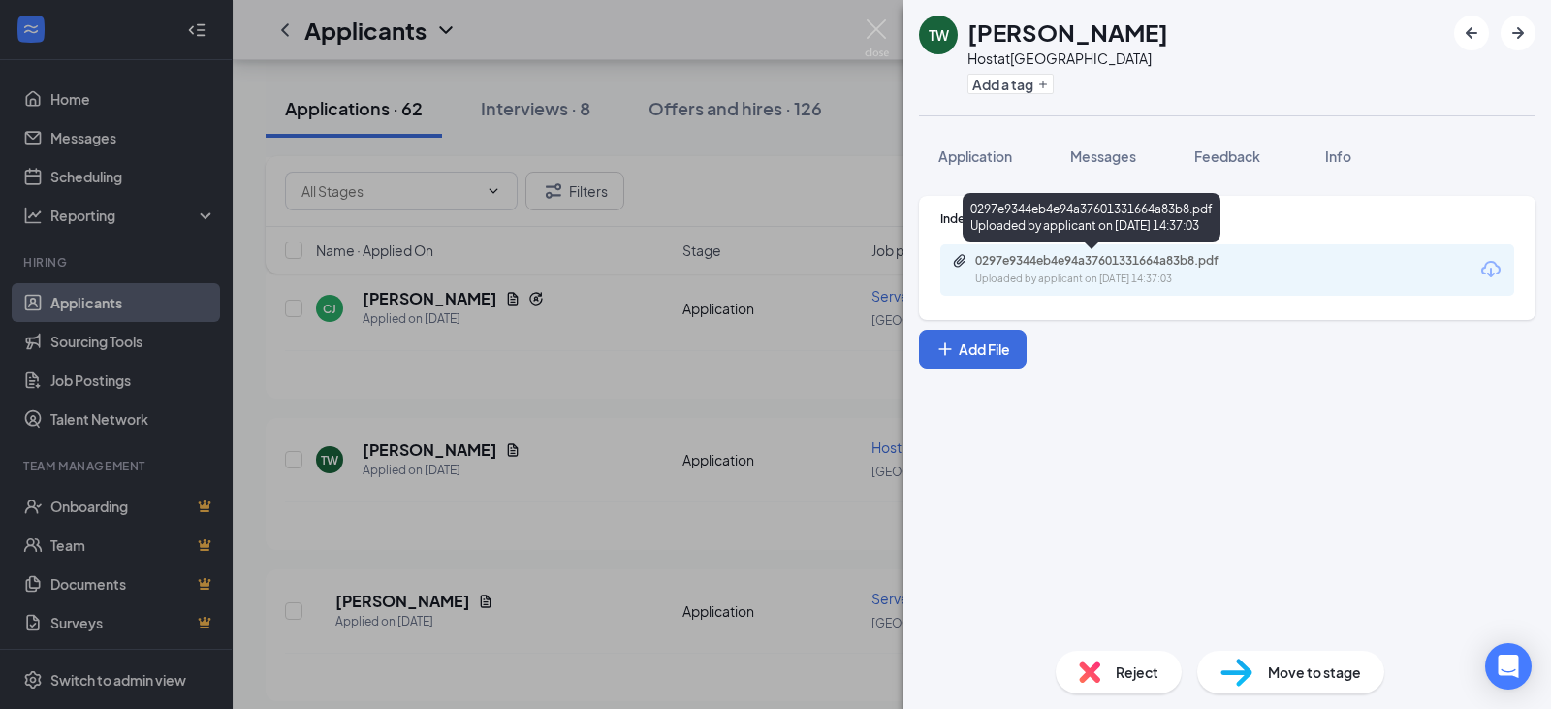
click at [1114, 270] on div "0297e9344eb4e94a37601331664a83b8.pdf Uploaded by applicant on [DATE] 14:37:03" at bounding box center [1109, 270] width 314 height 34
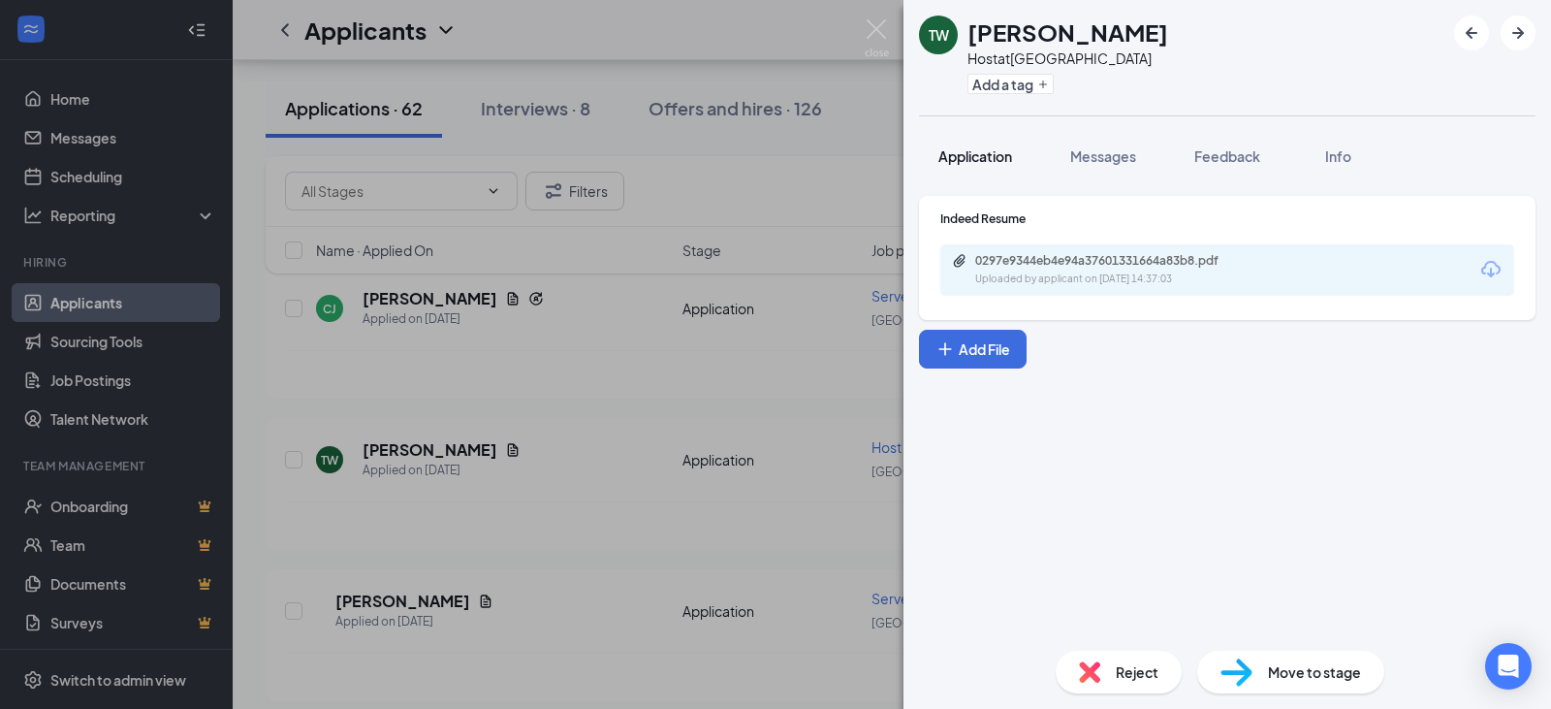
click at [978, 143] on button "Application" at bounding box center [975, 156] width 112 height 48
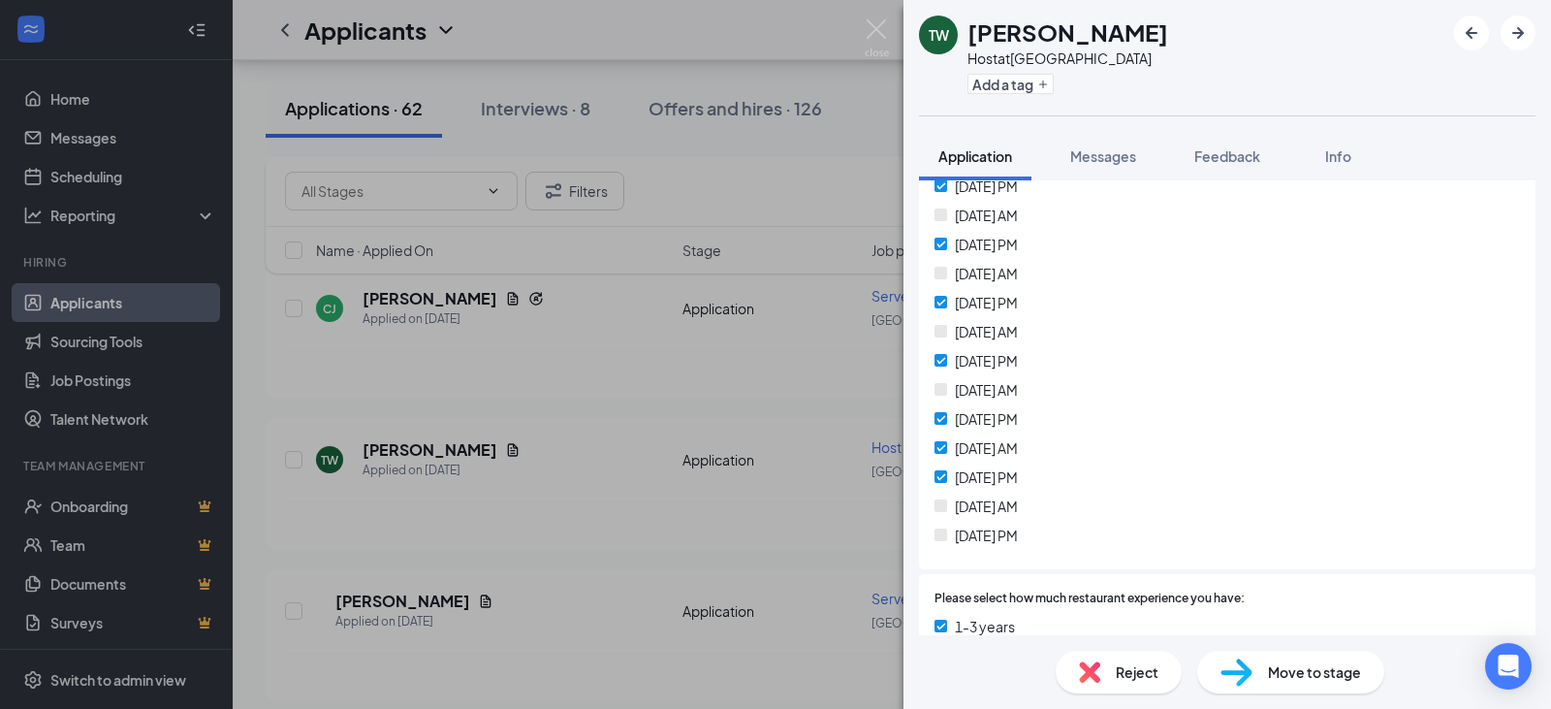
scroll to position [582, 0]
click at [1112, 658] on div "Reject" at bounding box center [1119, 672] width 126 height 43
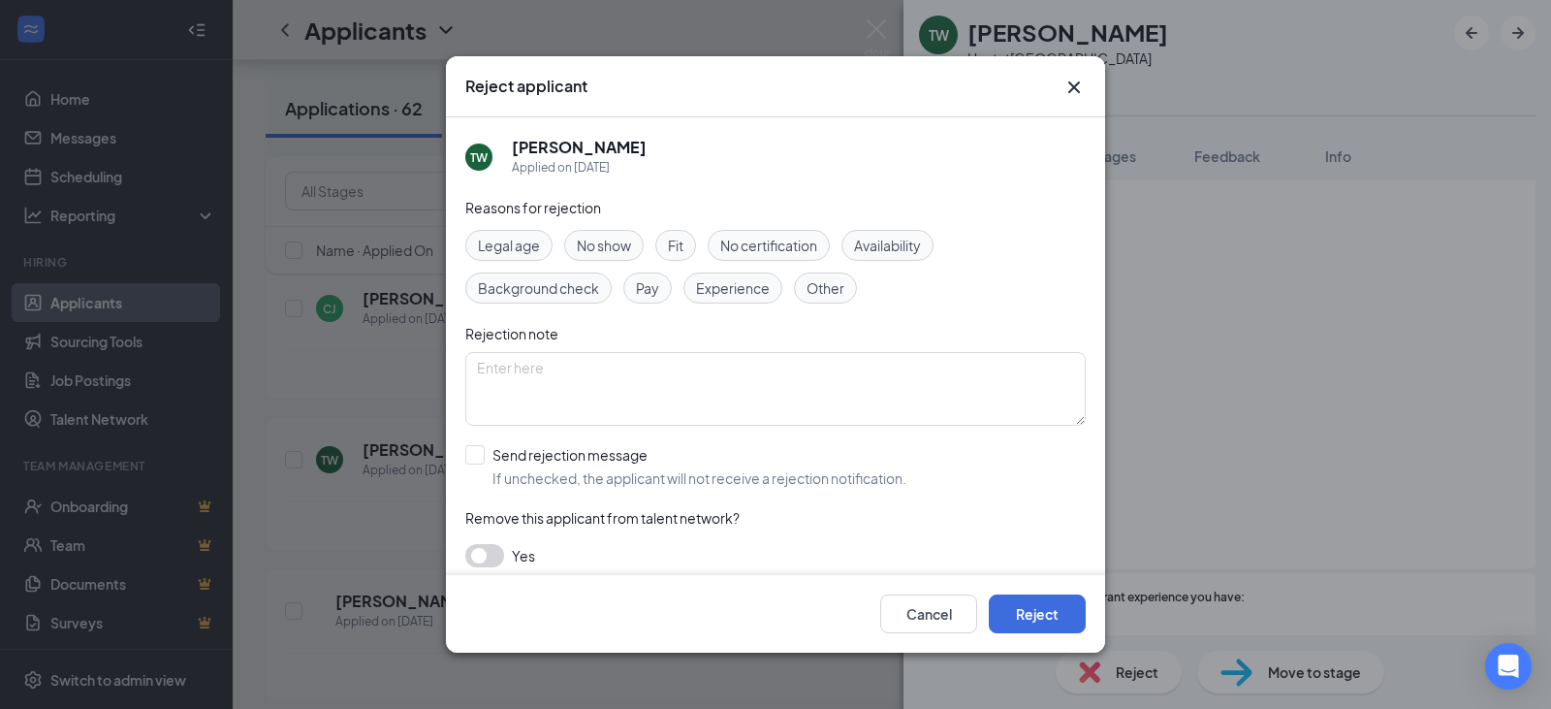
click at [892, 244] on span "Availability" at bounding box center [887, 245] width 67 height 21
click at [522, 462] on input "Send rejection message If unchecked, the applicant will not receive a rejection…" at bounding box center [685, 466] width 441 height 43
checkbox input "true"
click at [1014, 610] on button "Reject" at bounding box center [1037, 613] width 97 height 39
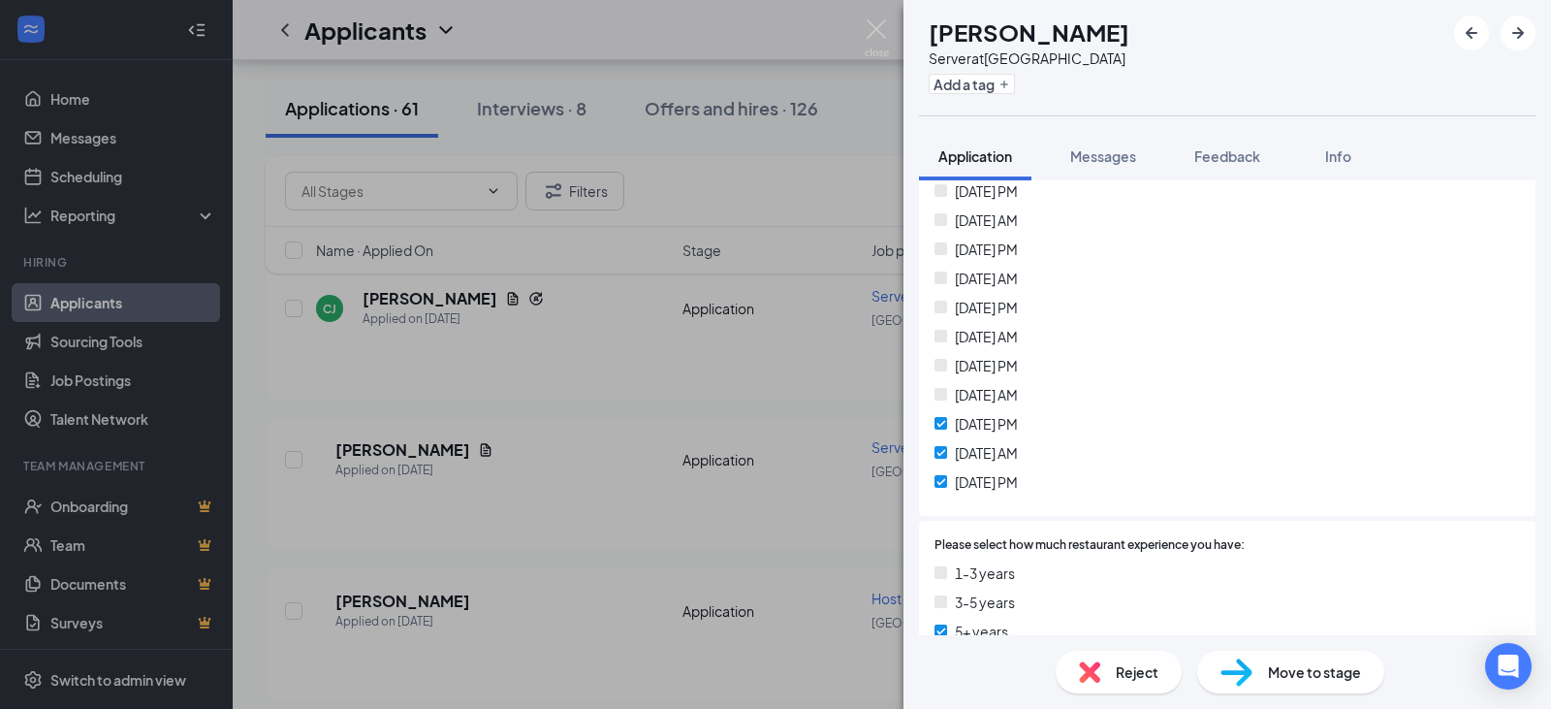
scroll to position [679, 0]
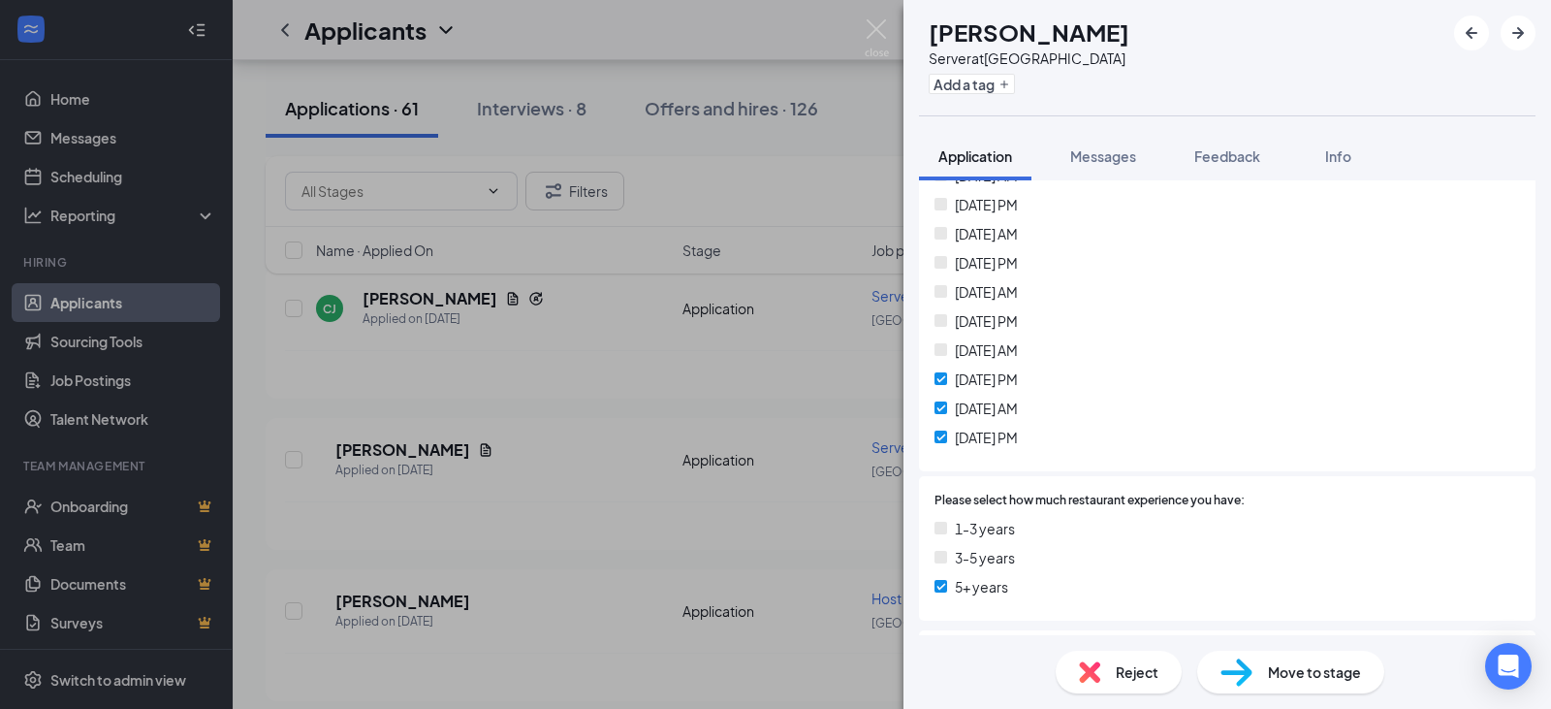
click at [1110, 676] on div "Reject" at bounding box center [1119, 672] width 126 height 43
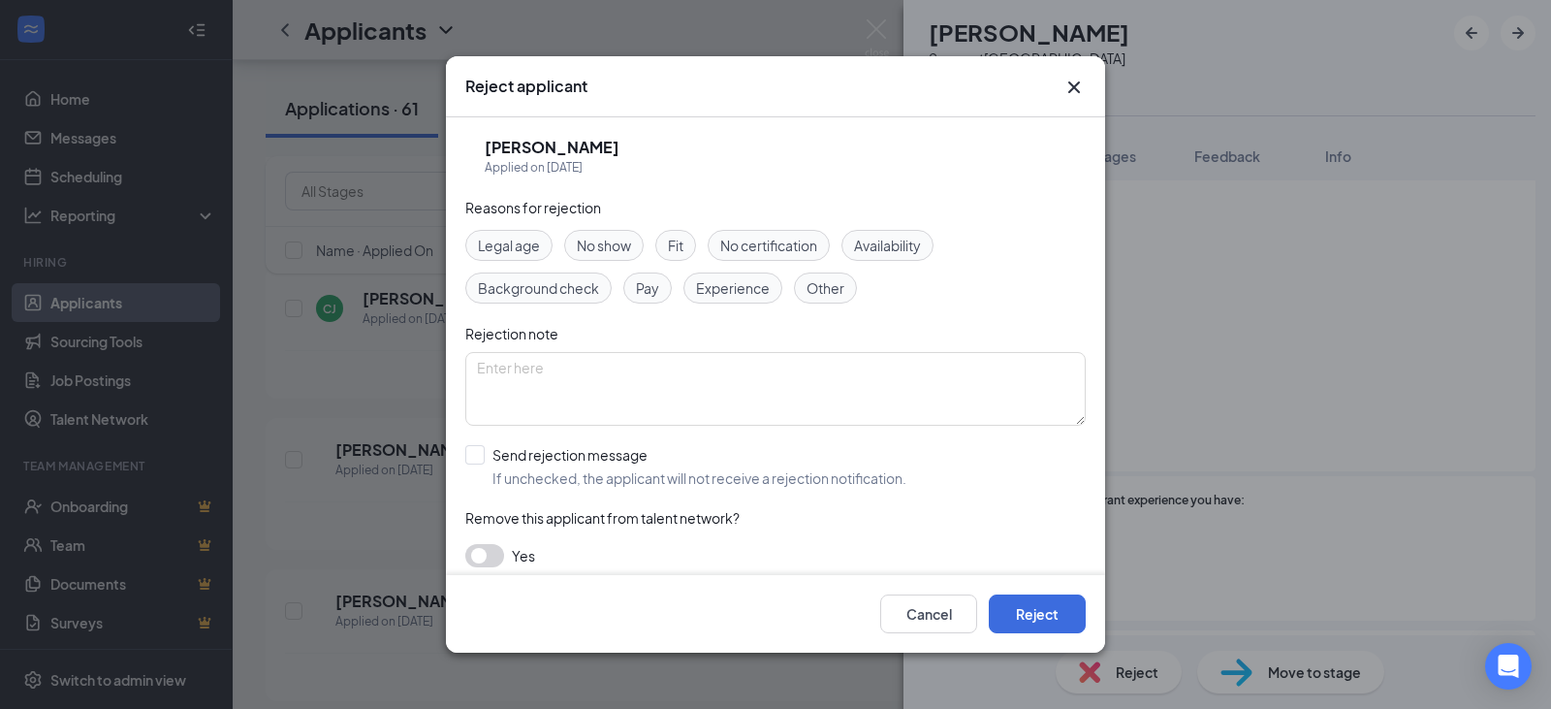
click at [876, 243] on span "Availability" at bounding box center [887, 245] width 67 height 21
click at [582, 471] on input "Send rejection message If unchecked, the applicant will not receive a rejection…" at bounding box center [685, 466] width 441 height 43
checkbox input "true"
click at [1064, 609] on button "Reject" at bounding box center [1037, 613] width 97 height 39
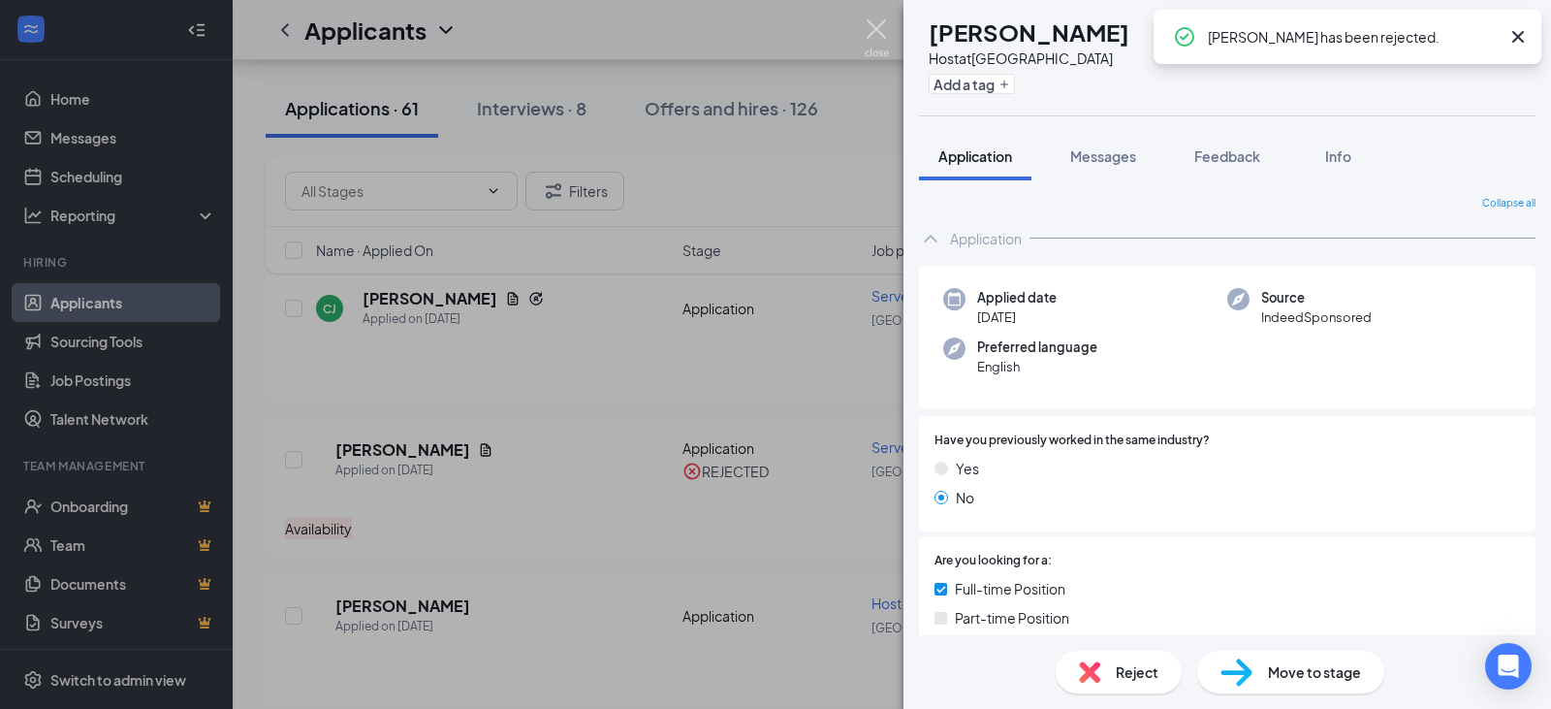
click at [877, 21] on img at bounding box center [877, 38] width 24 height 38
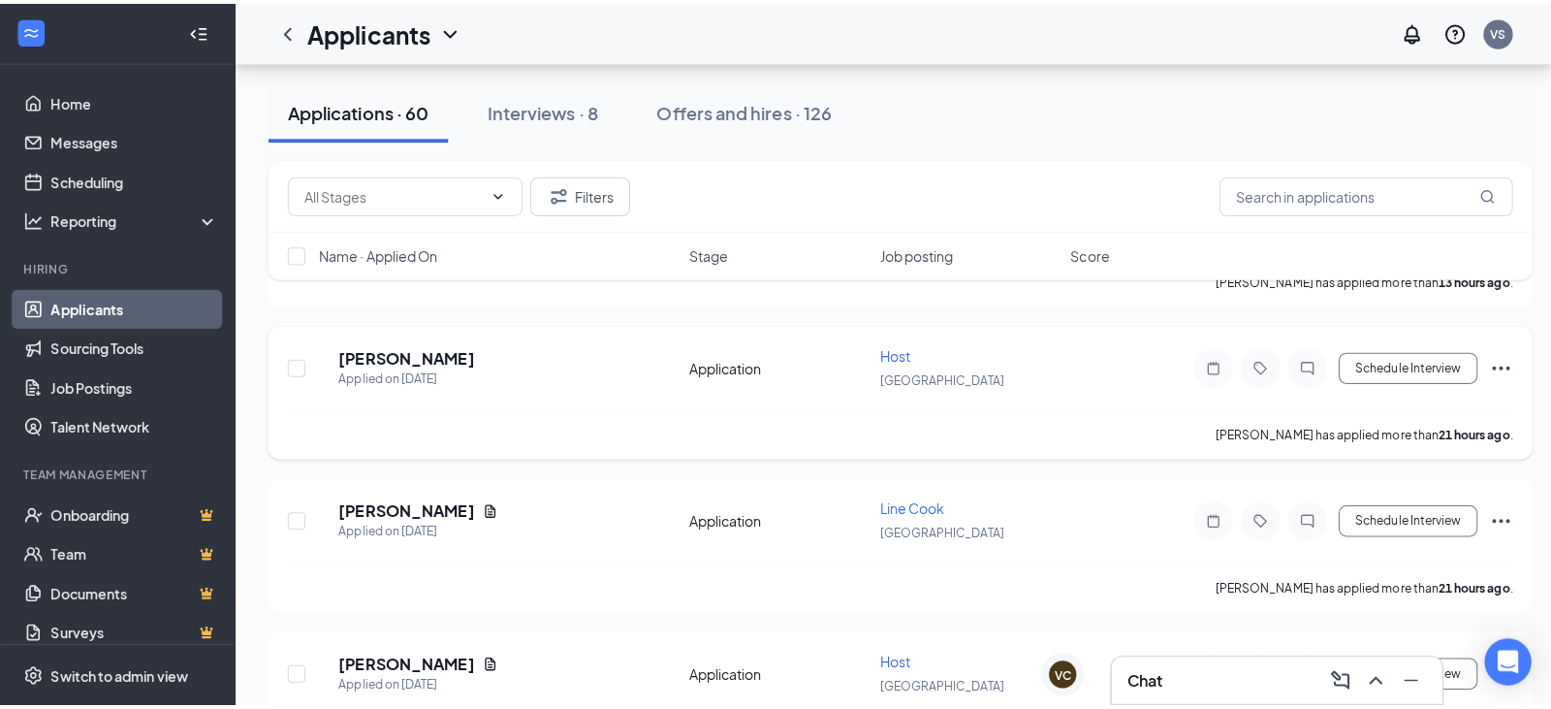
scroll to position [1358, 0]
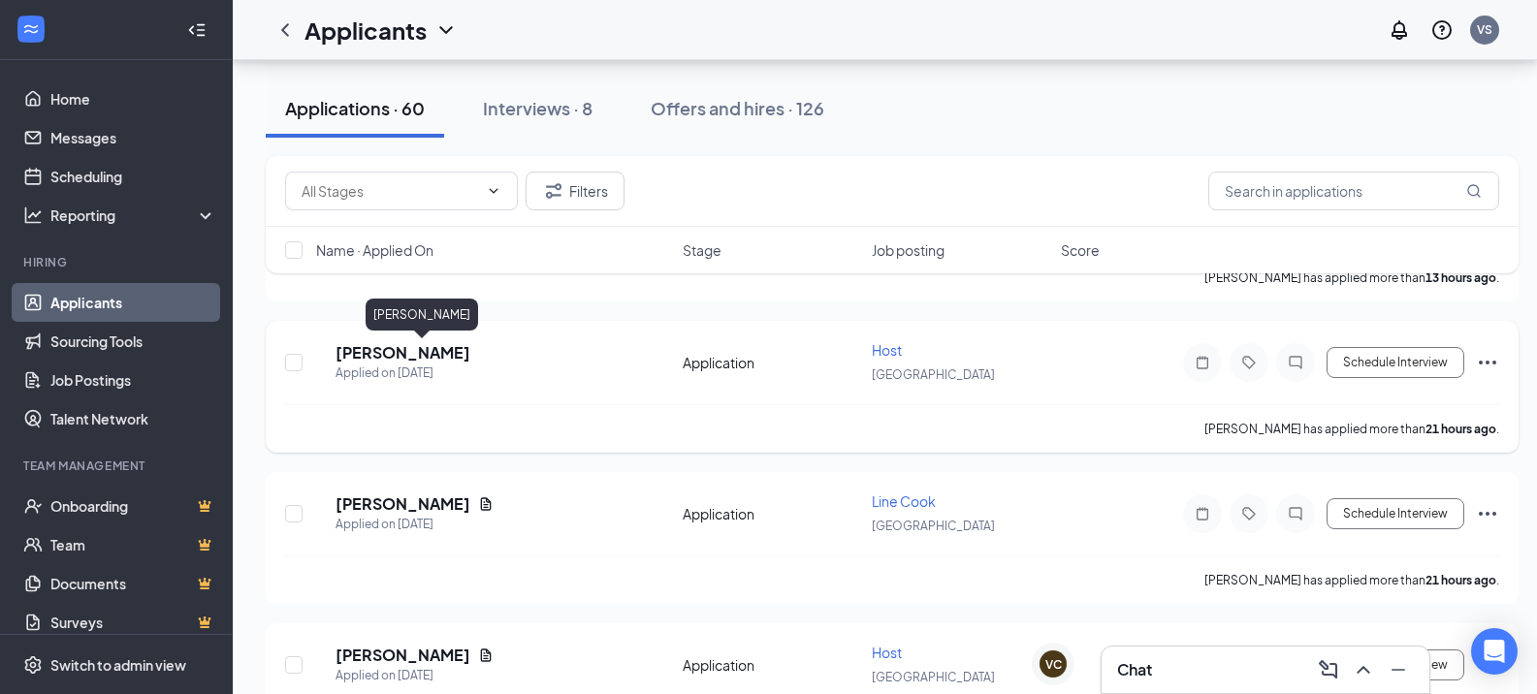
click at [419, 350] on h5 "[PERSON_NAME]" at bounding box center [403, 352] width 135 height 21
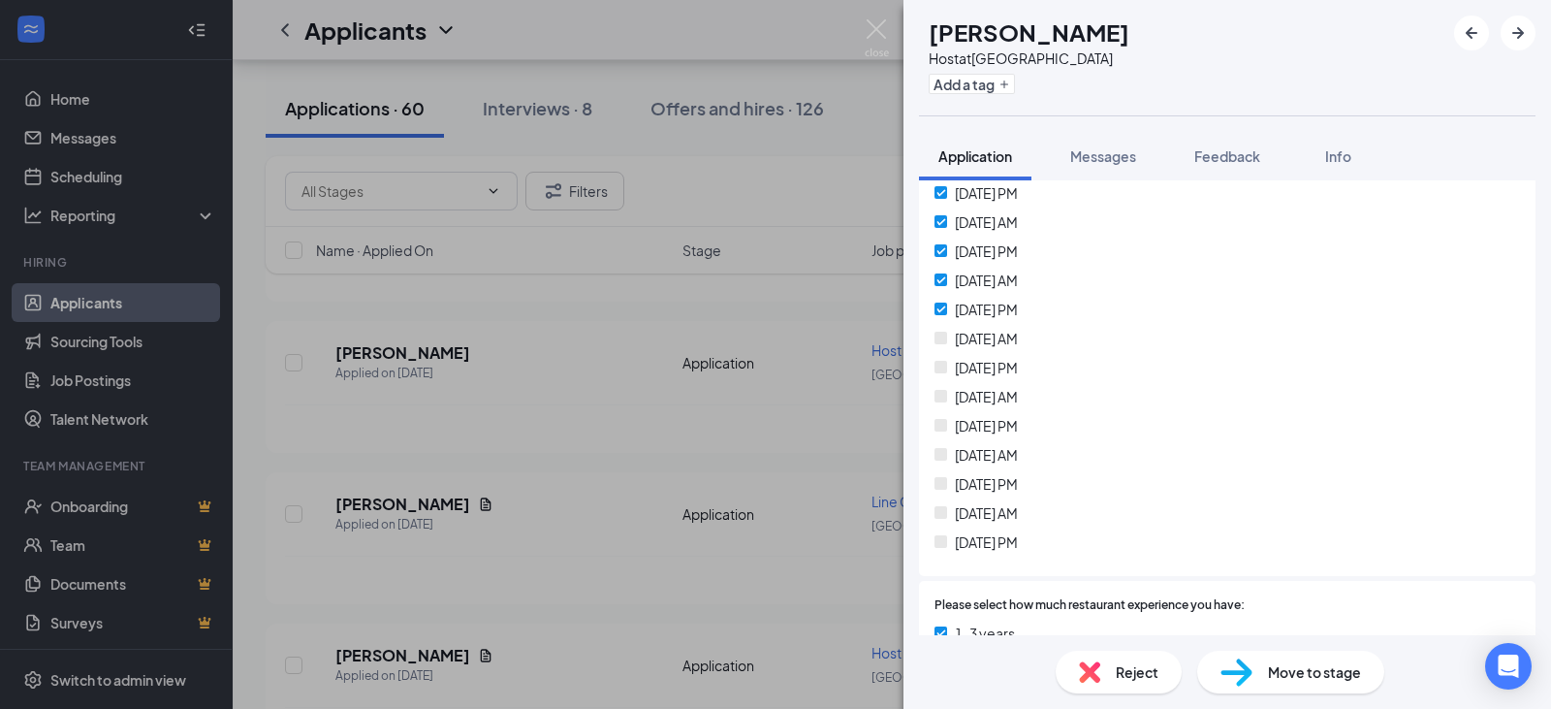
scroll to position [582, 0]
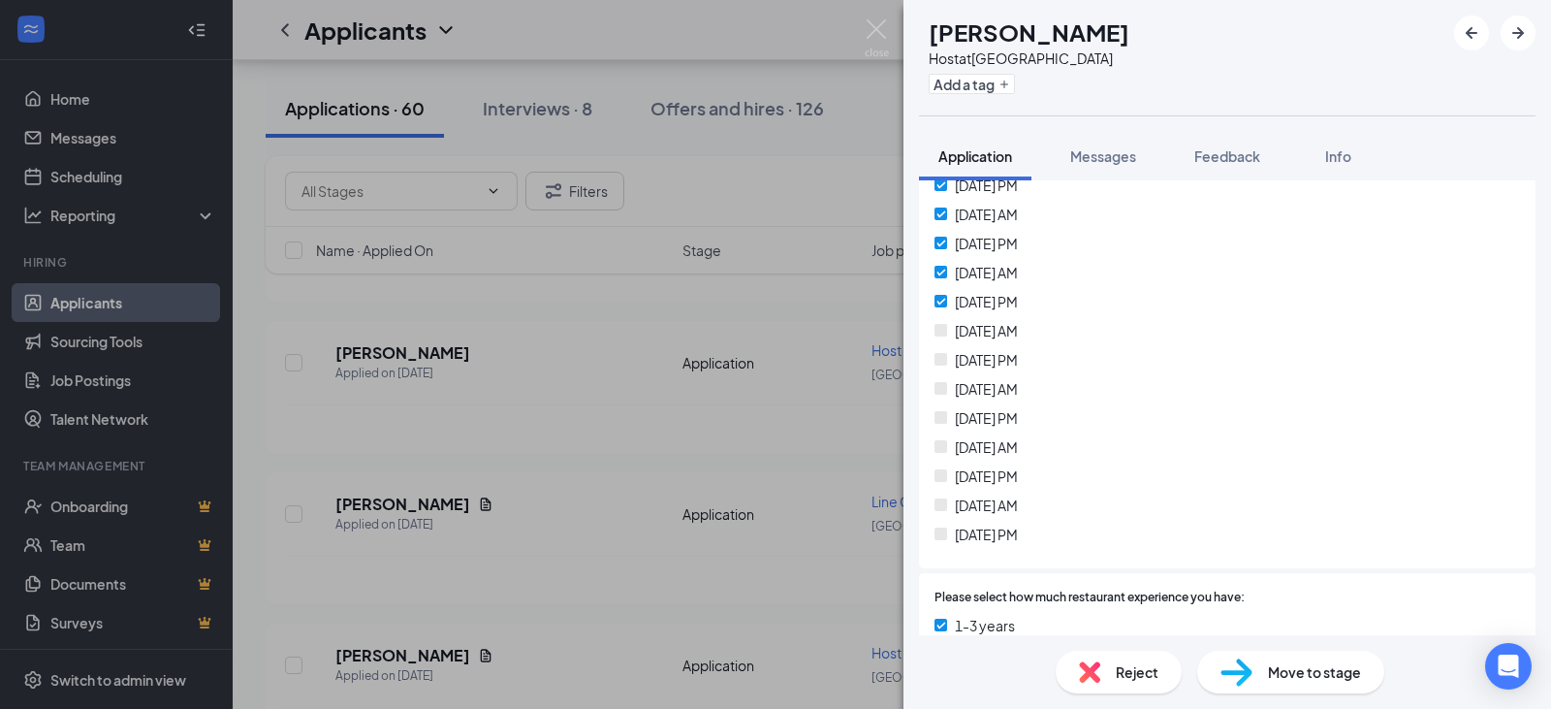
click at [1091, 680] on img at bounding box center [1089, 671] width 21 height 21
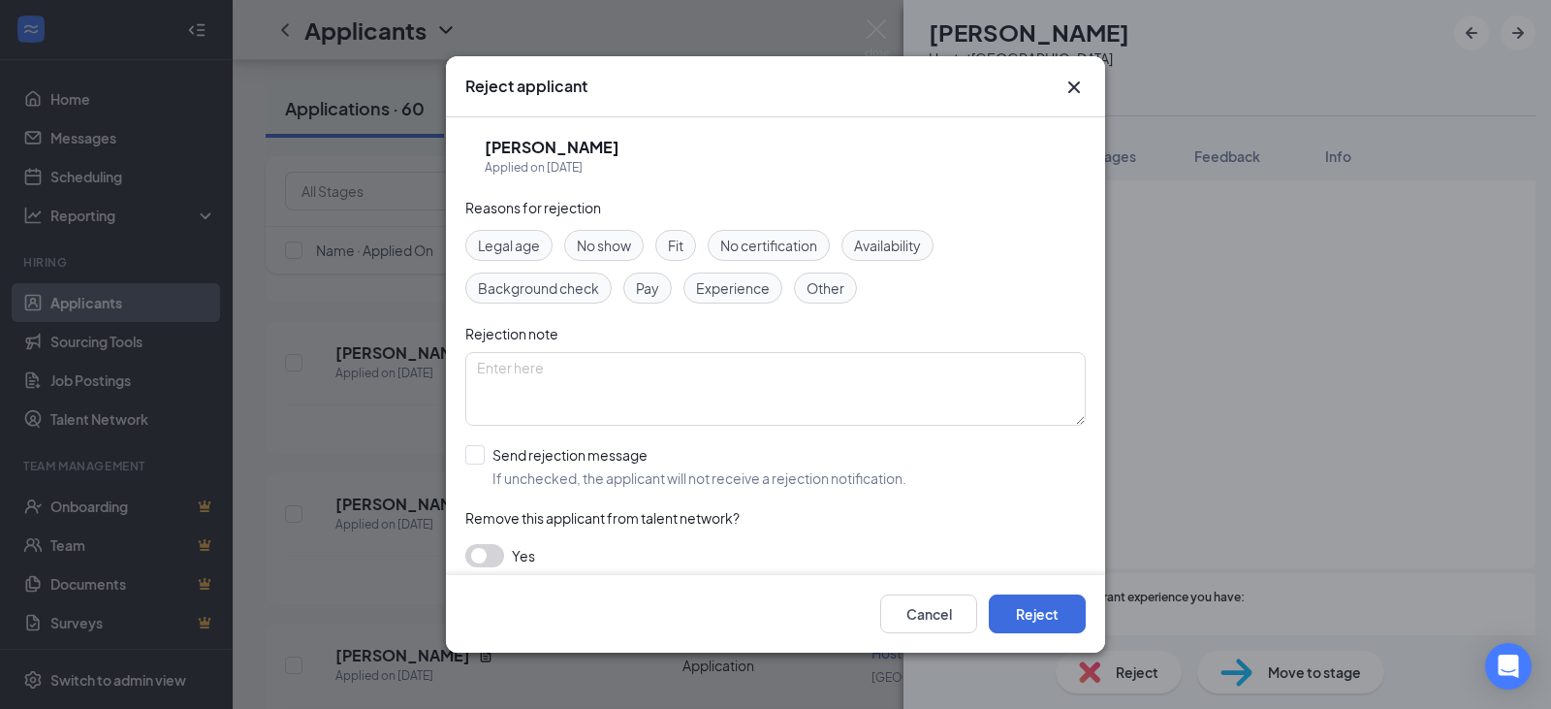
click at [904, 240] on span "Availability" at bounding box center [887, 245] width 67 height 21
click at [602, 464] on input "Send rejection message If unchecked, the applicant will not receive a rejection…" at bounding box center [685, 466] width 441 height 43
checkbox input "true"
click at [1035, 620] on button "Reject" at bounding box center [1037, 613] width 97 height 39
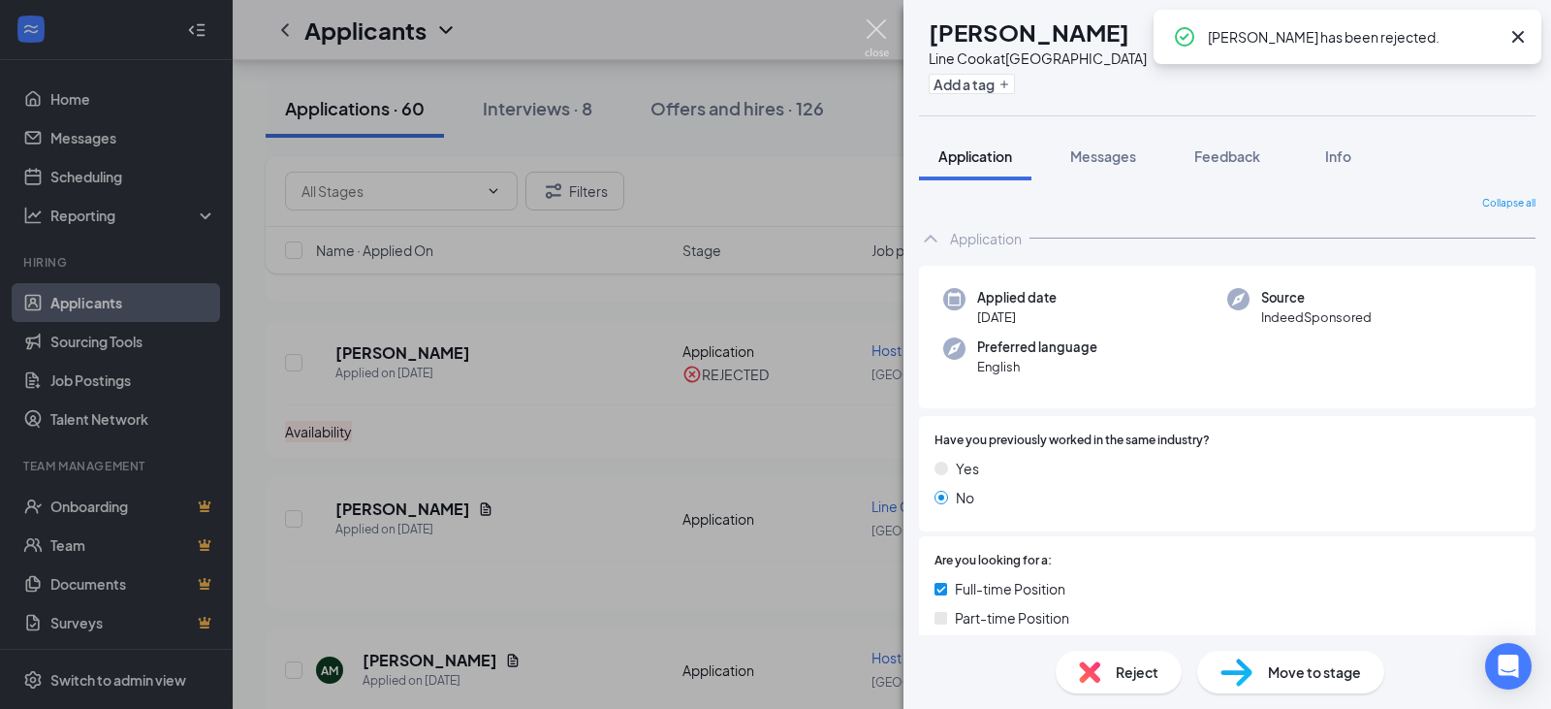
click at [870, 25] on img at bounding box center [877, 38] width 24 height 38
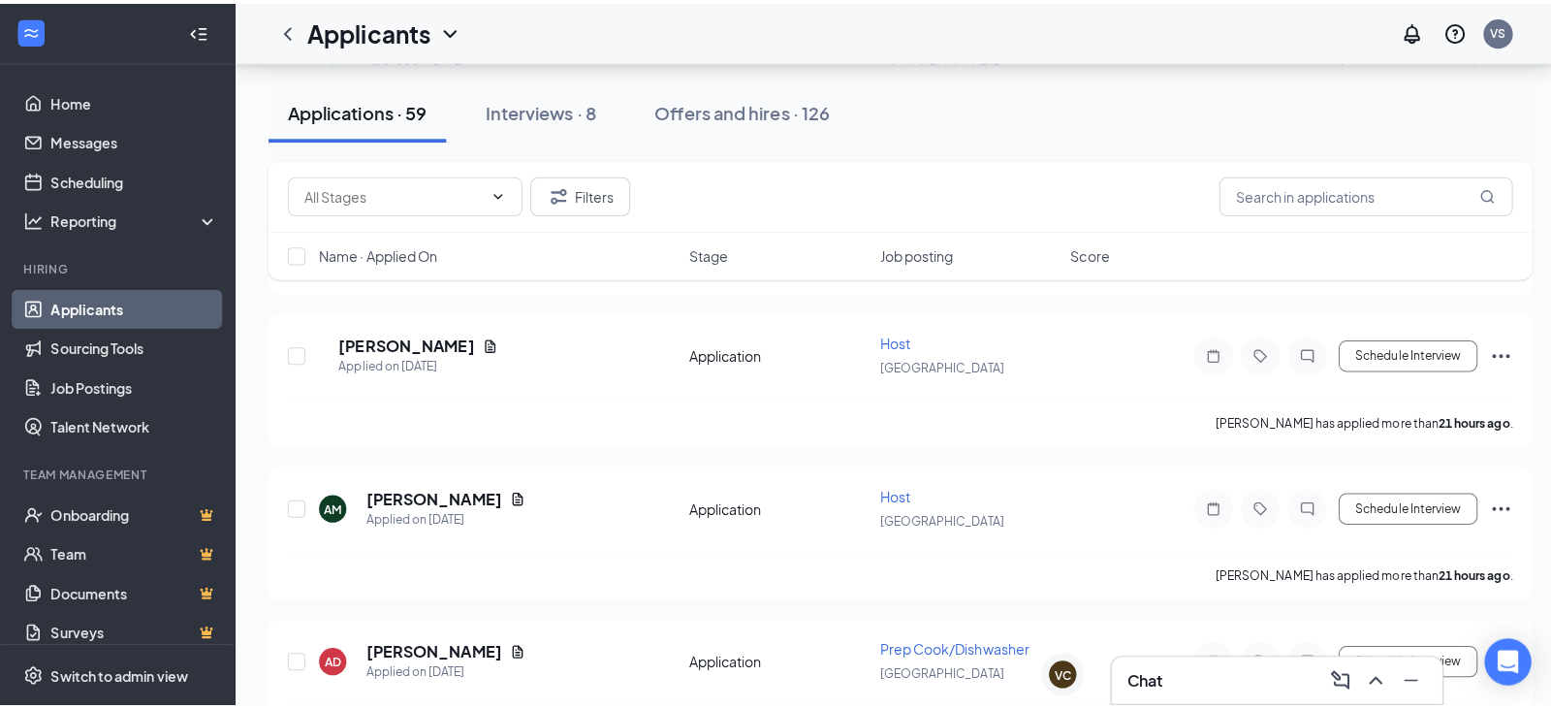
scroll to position [1455, 0]
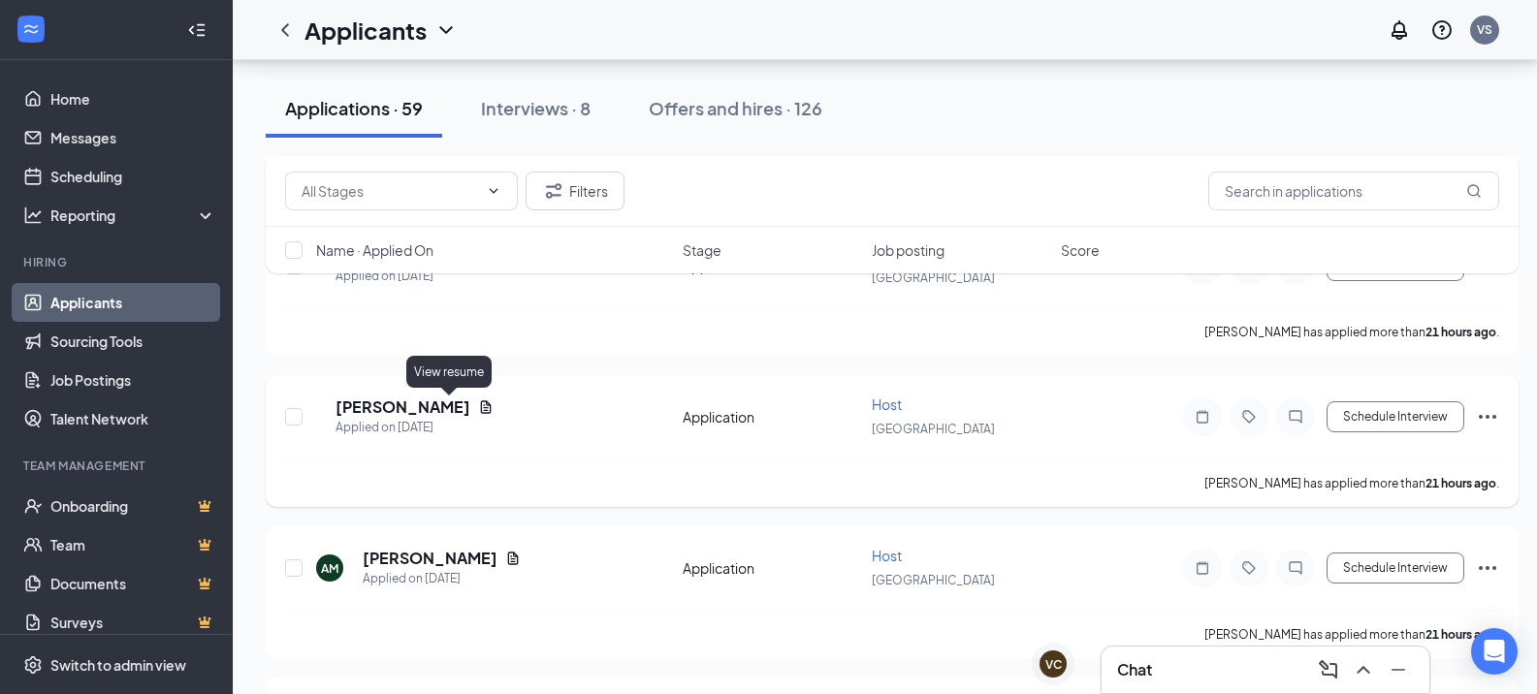
click at [478, 409] on icon "Document" at bounding box center [486, 408] width 16 height 16
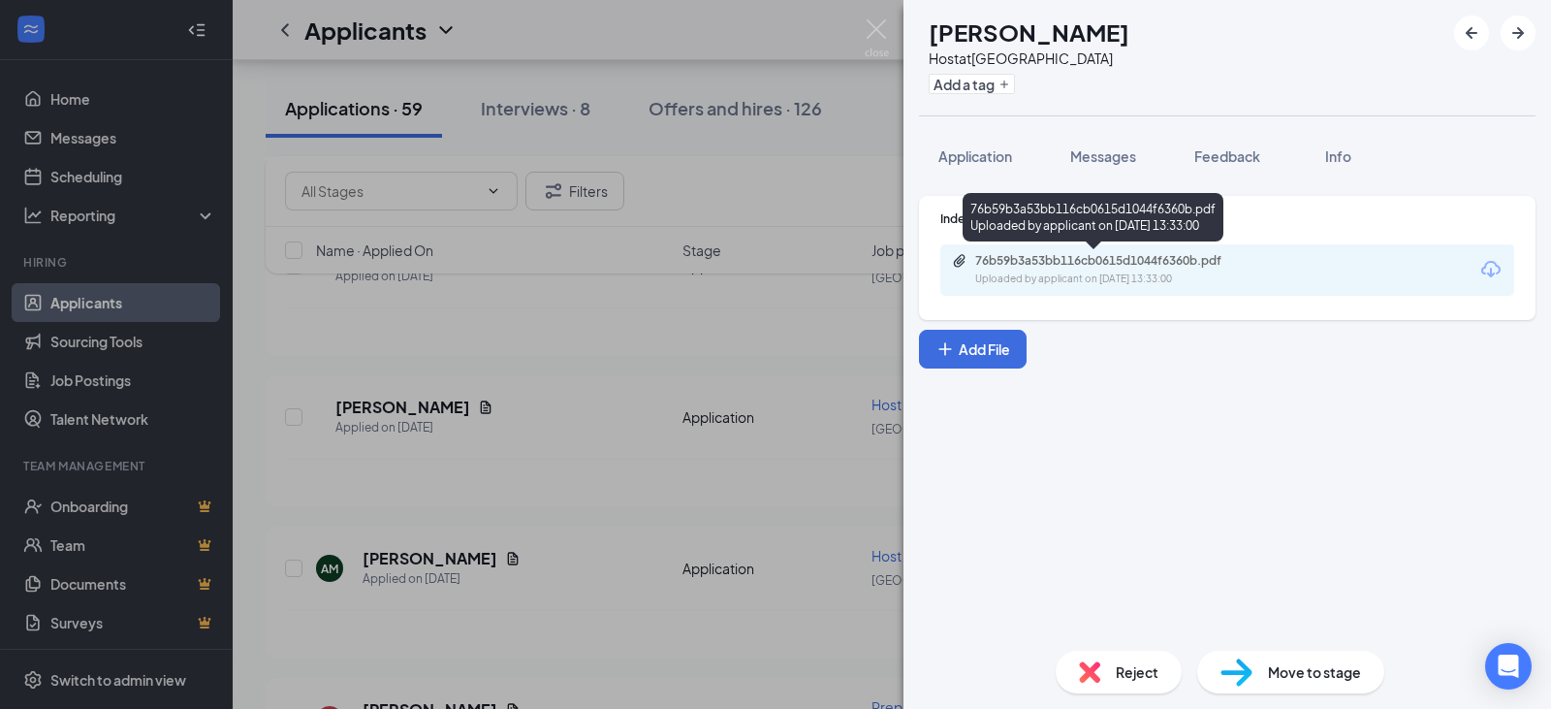
click at [1080, 269] on div "76b59b3a53bb116cb0615d1044f6360b.pdf Uploaded by applicant on [DATE] 13:33:00" at bounding box center [1109, 270] width 314 height 34
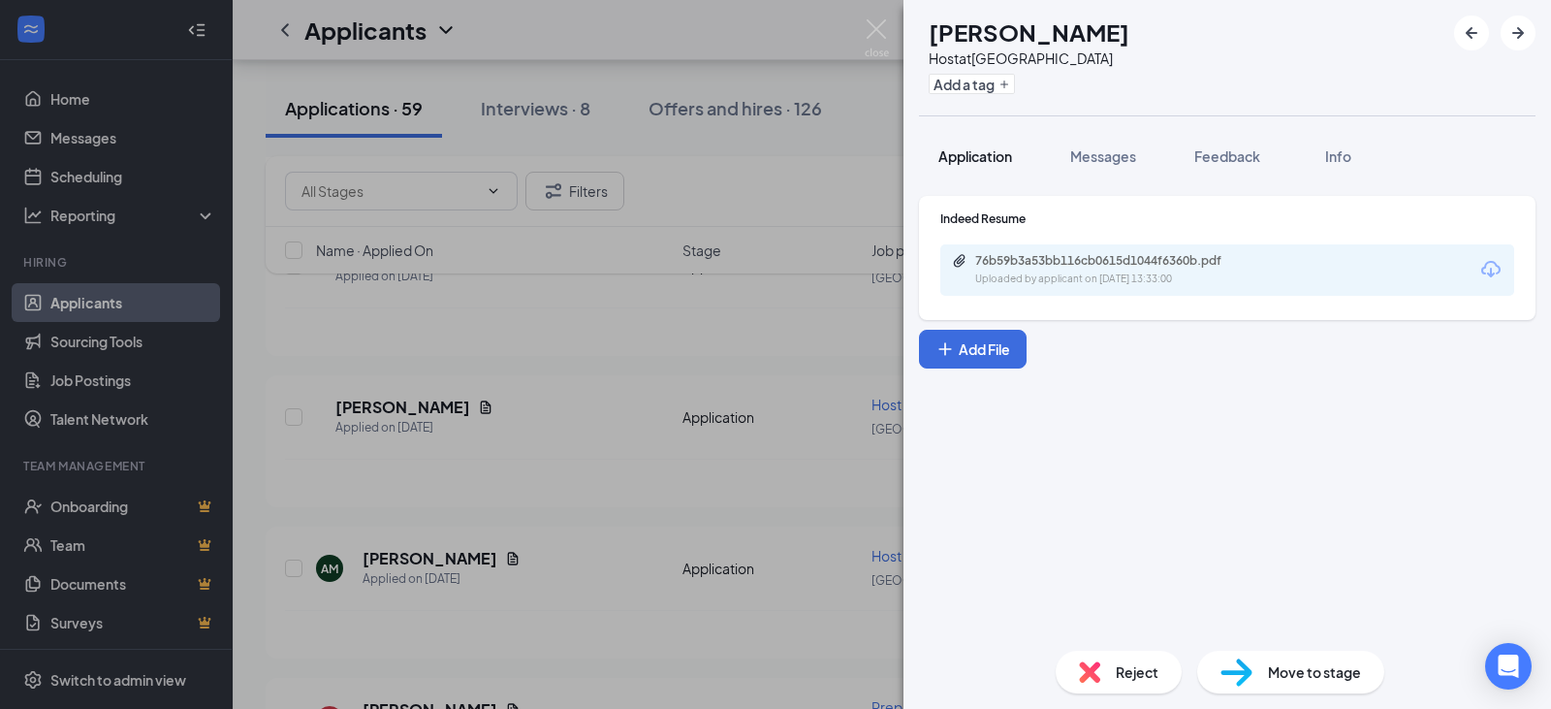
click at [983, 149] on span "Application" at bounding box center [976, 155] width 74 height 17
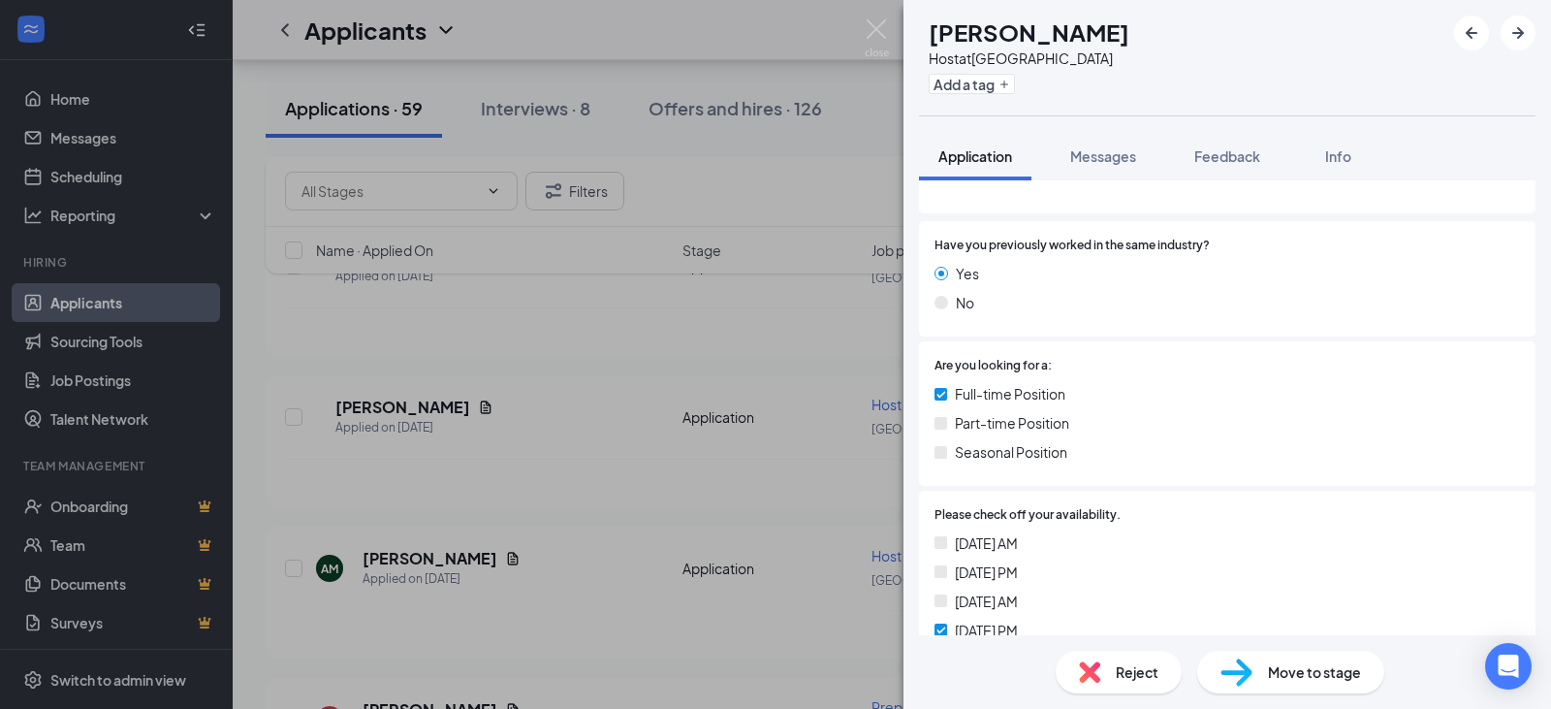
scroll to position [194, 0]
click at [1100, 157] on span "Messages" at bounding box center [1104, 155] width 66 height 17
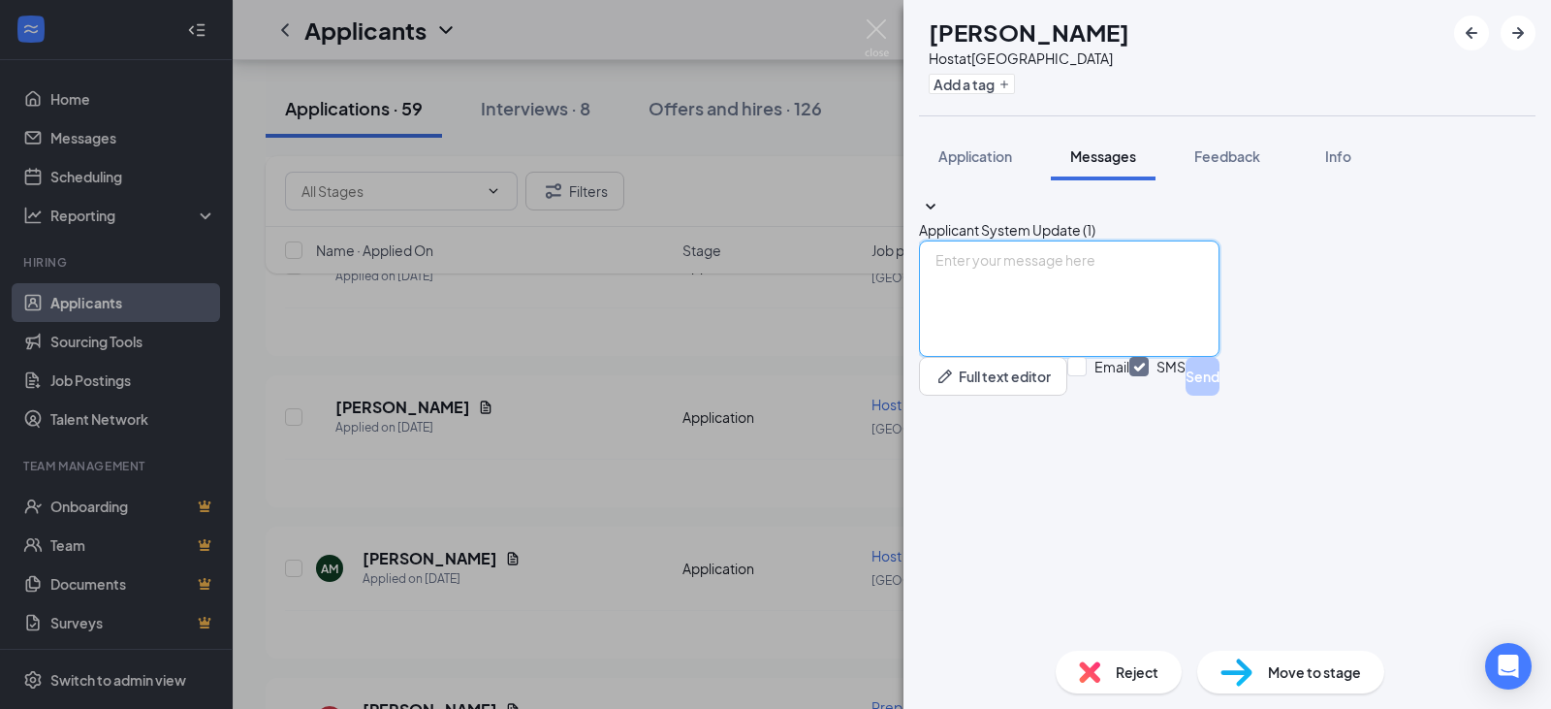
click at [1047, 357] on textarea at bounding box center [1069, 298] width 301 height 116
paste textarea "Hello [PERSON_NAME], My name is [PERSON_NAME] and I am one of the managers here…"
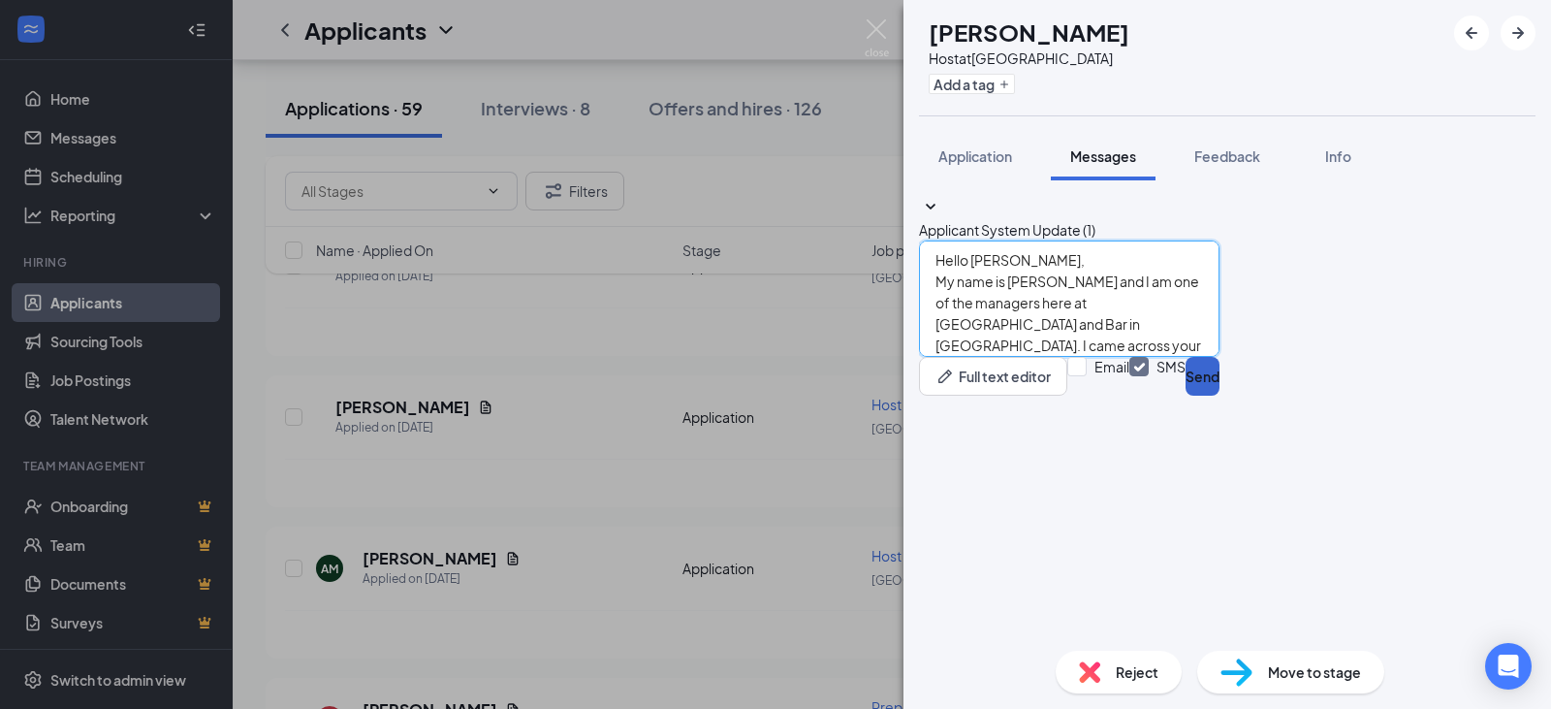
type textarea "Hello [PERSON_NAME], My name is [PERSON_NAME] and I am one of the managers here…"
click at [1220, 396] on button "Send" at bounding box center [1203, 376] width 34 height 39
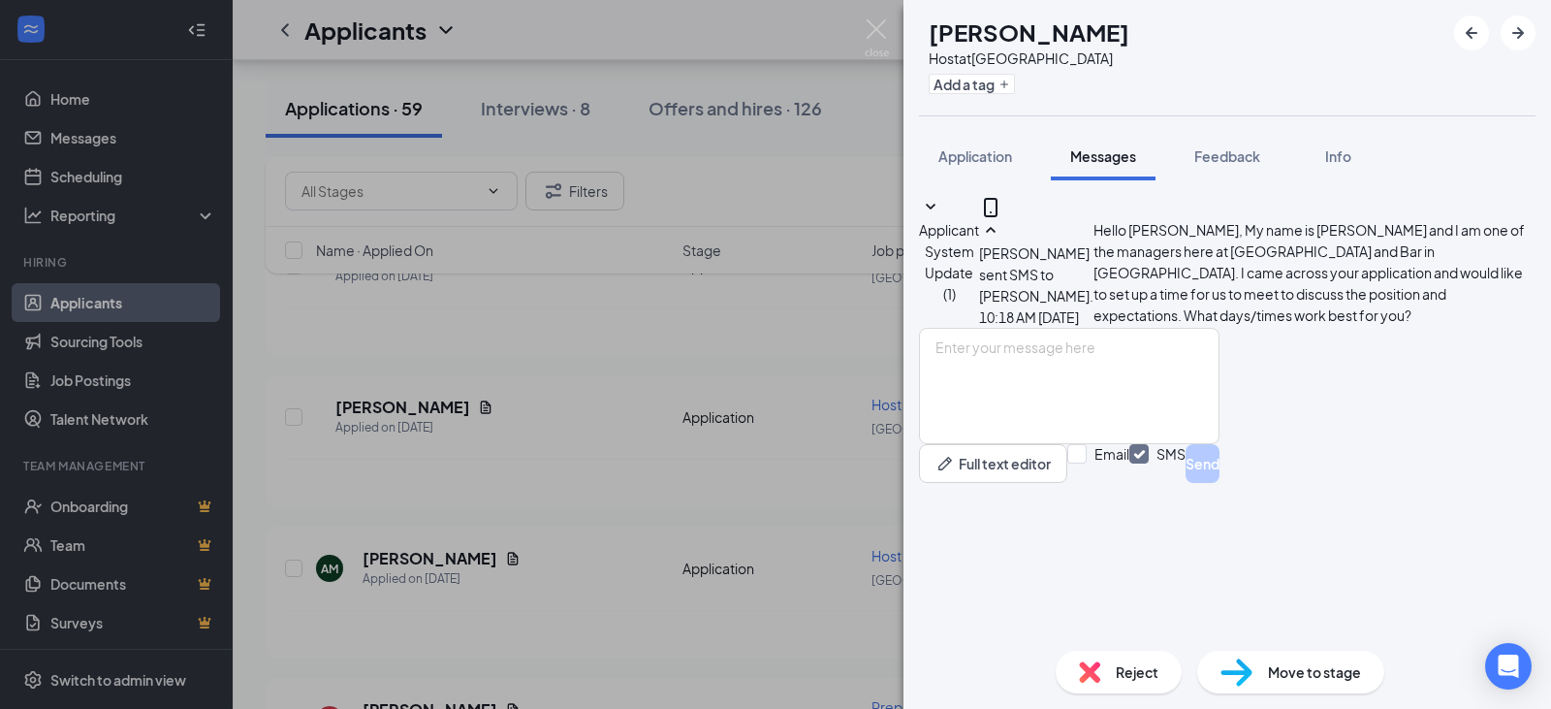
scroll to position [27, 0]
click at [880, 31] on img at bounding box center [877, 38] width 24 height 38
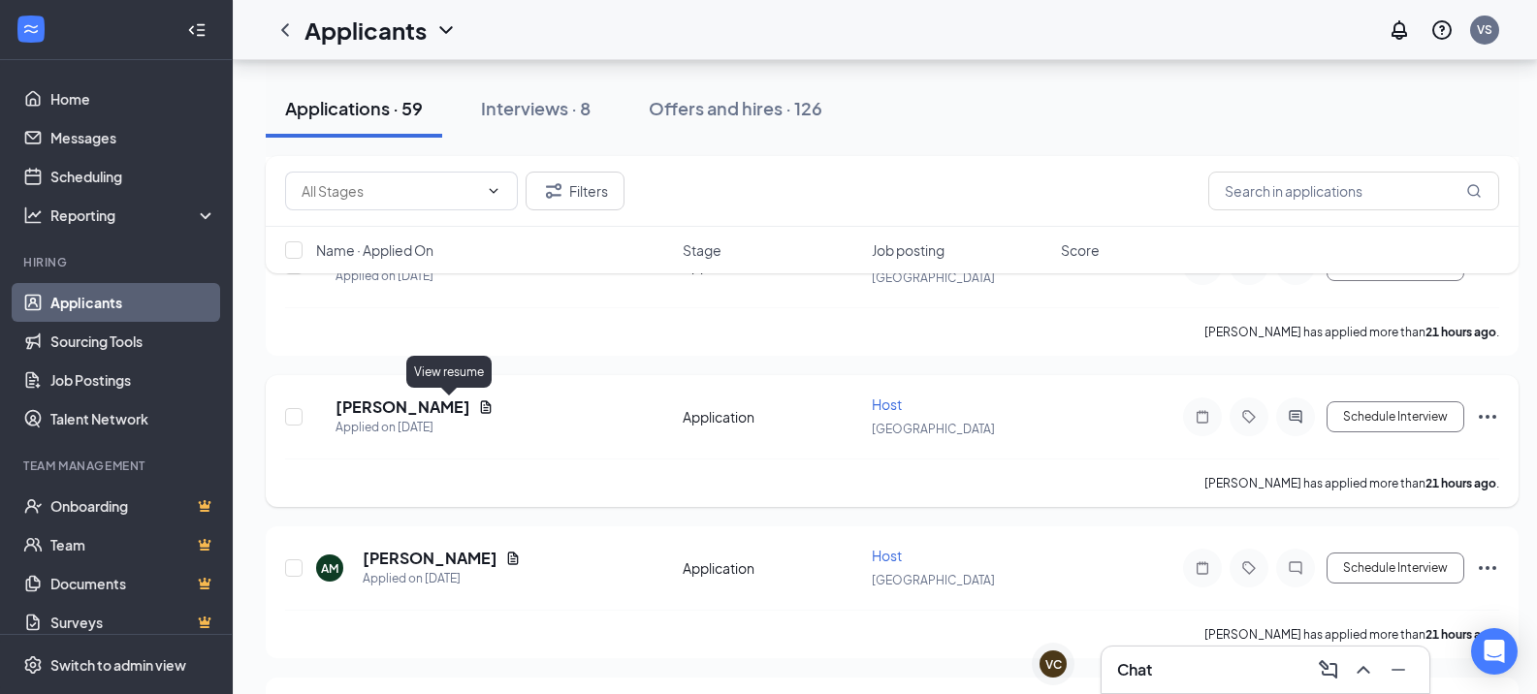
click at [481, 405] on icon "Document" at bounding box center [486, 406] width 11 height 13
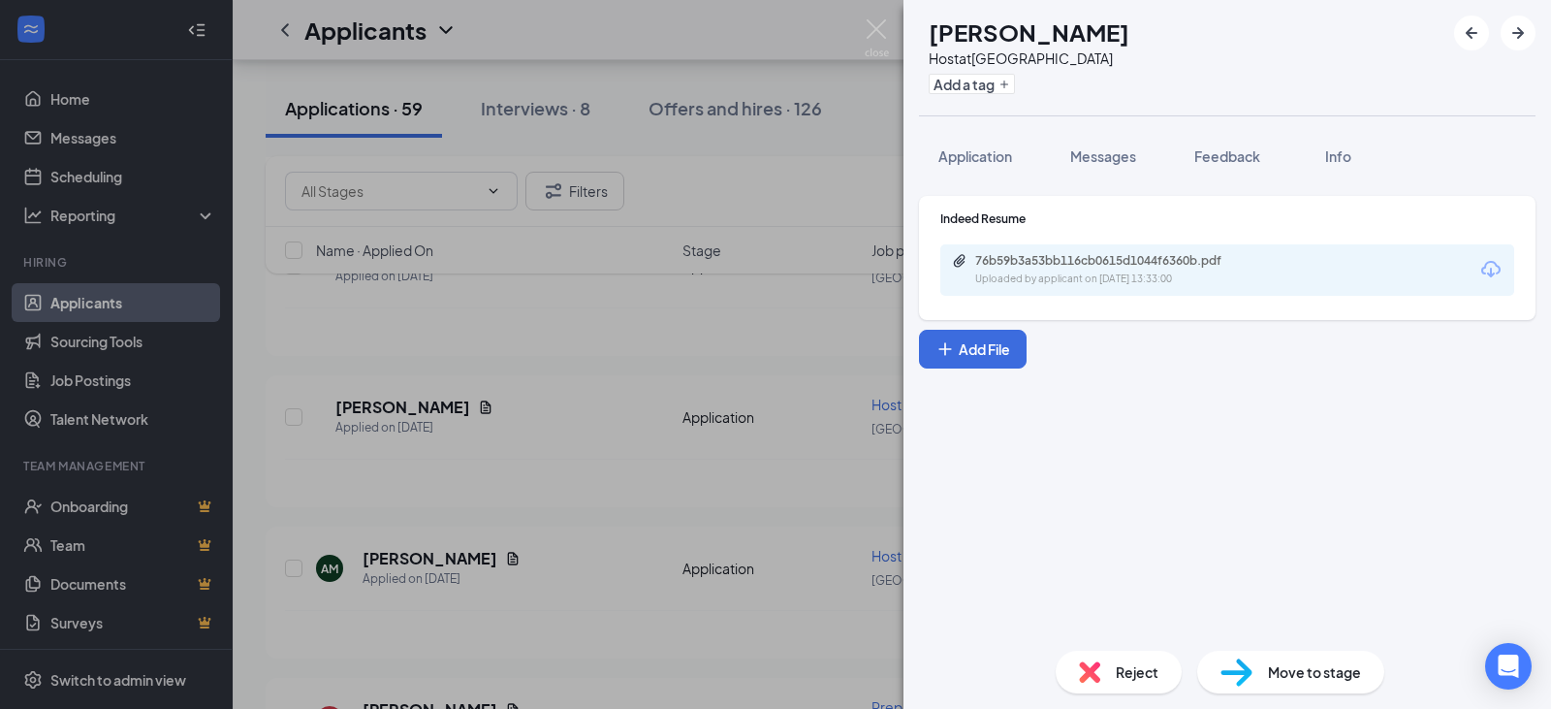
drag, startPoint x: 1094, startPoint y: 148, endPoint x: 1068, endPoint y: 316, distance: 169.8
click at [1094, 148] on span "Messages" at bounding box center [1104, 155] width 66 height 17
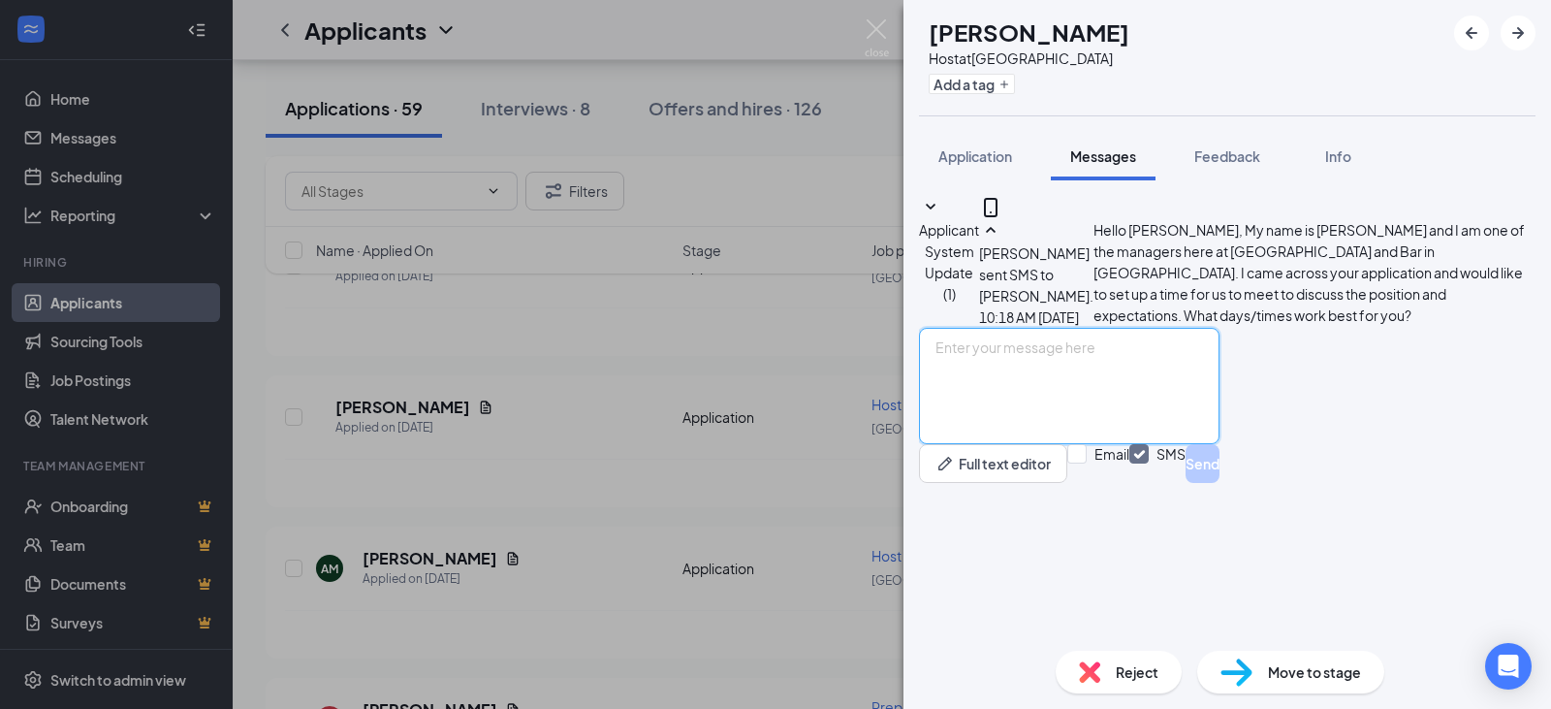
click at [1071, 444] on textarea at bounding box center [1069, 386] width 301 height 116
paste textarea "Hello [PERSON_NAME], My name is [PERSON_NAME] and I am one of the managers here…"
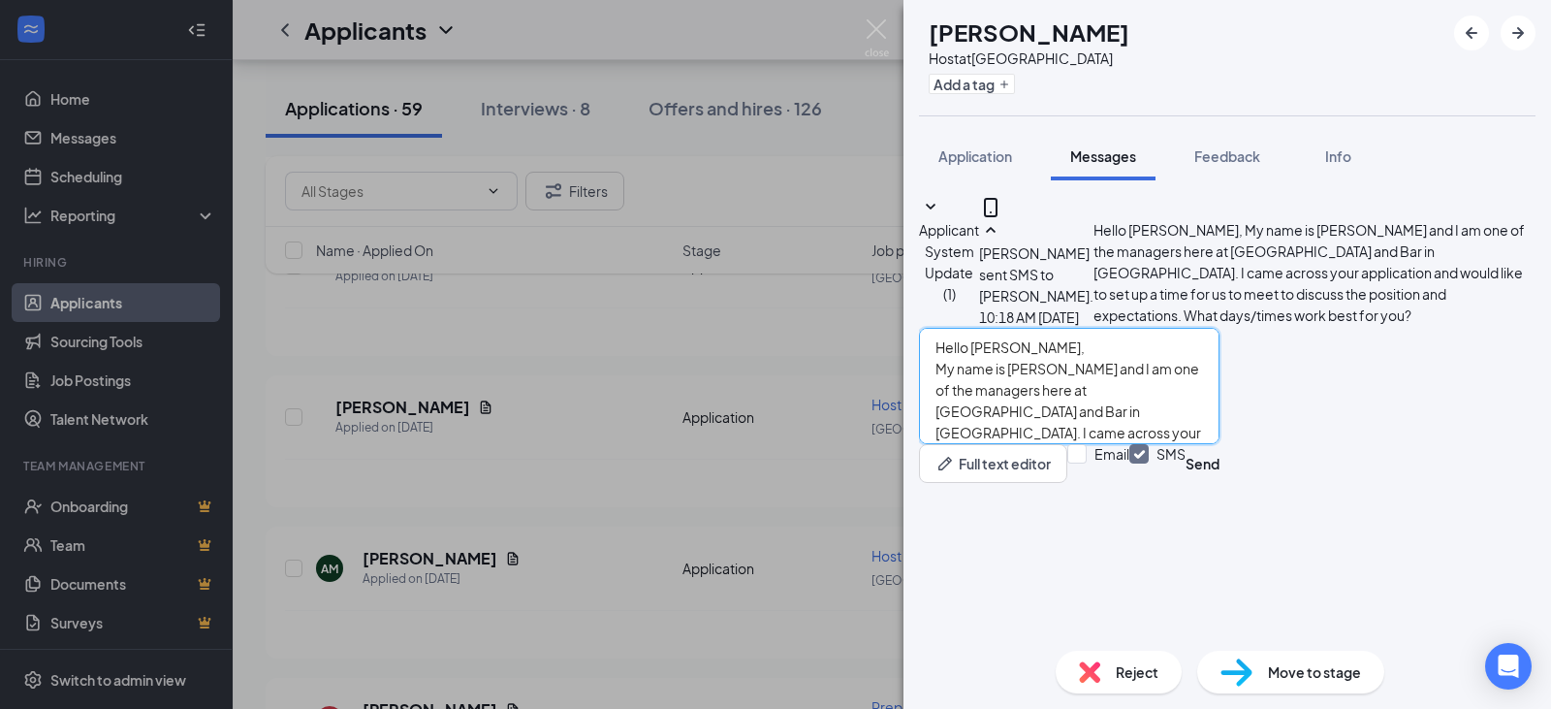
click at [1054, 444] on textarea "Hello [PERSON_NAME], My name is [PERSON_NAME] and I am one of the managers here…" at bounding box center [1069, 386] width 301 height 116
type textarea "Hello [PERSON_NAME], My name is [PERSON_NAME] and I am one of the managers here…"
click at [1220, 483] on button "Send" at bounding box center [1203, 463] width 34 height 39
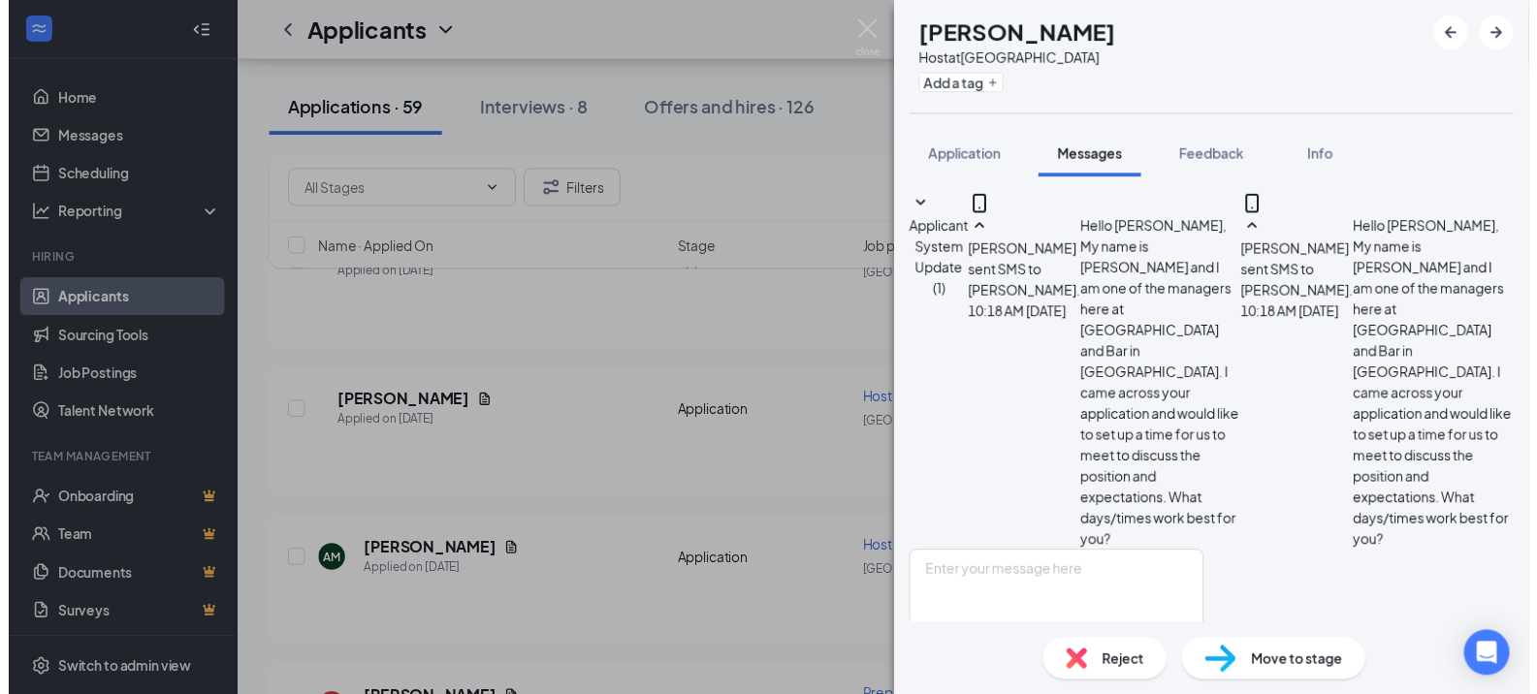
scroll to position [239, 0]
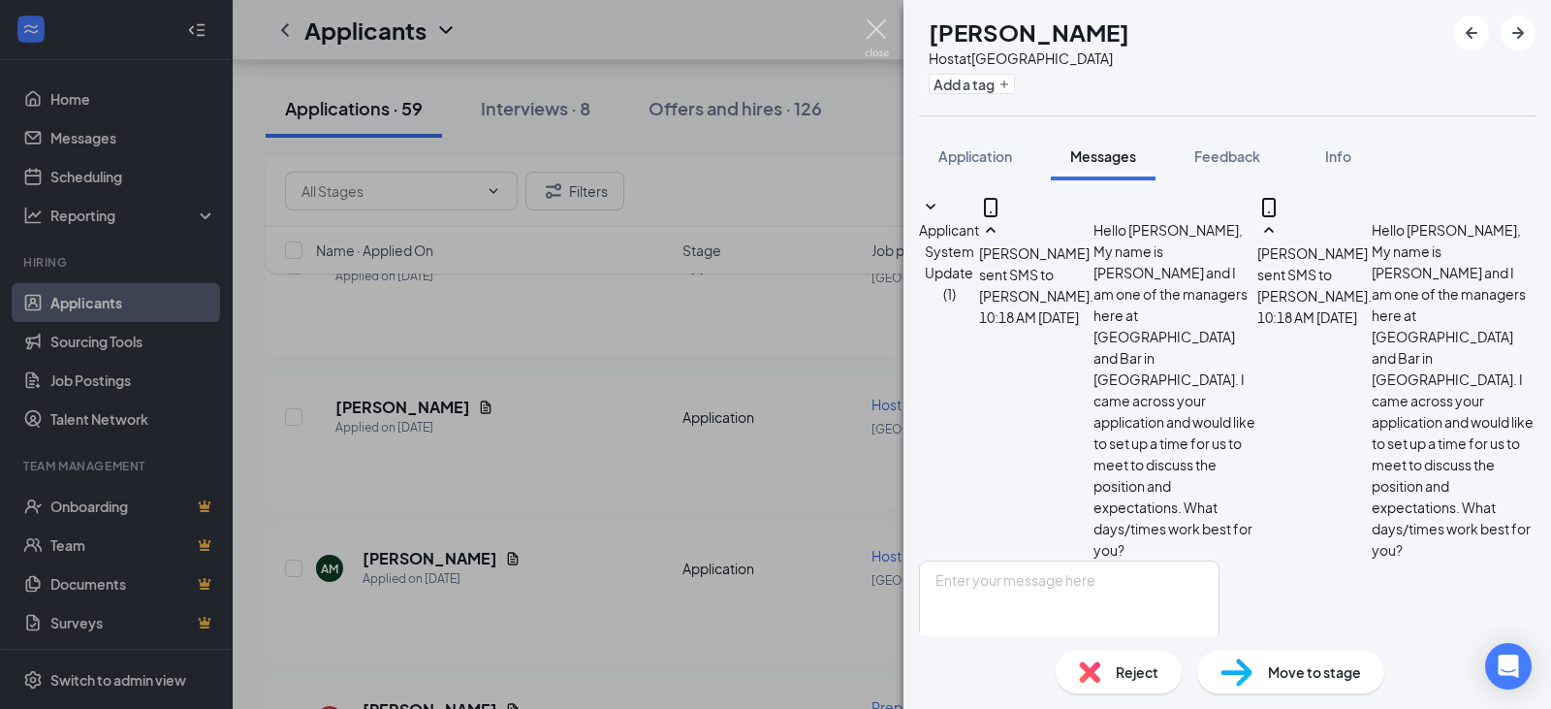
click at [885, 21] on img at bounding box center [877, 38] width 24 height 38
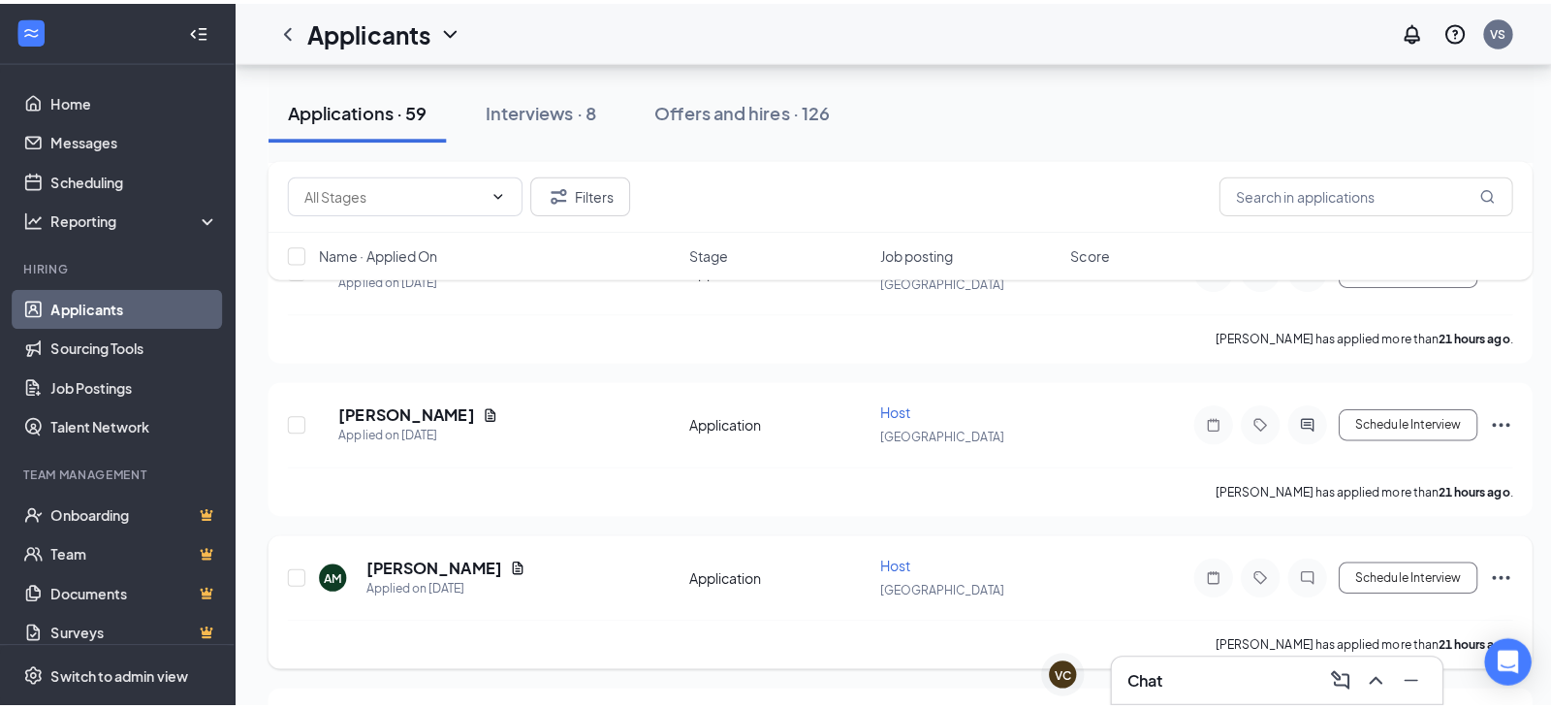
scroll to position [1551, 0]
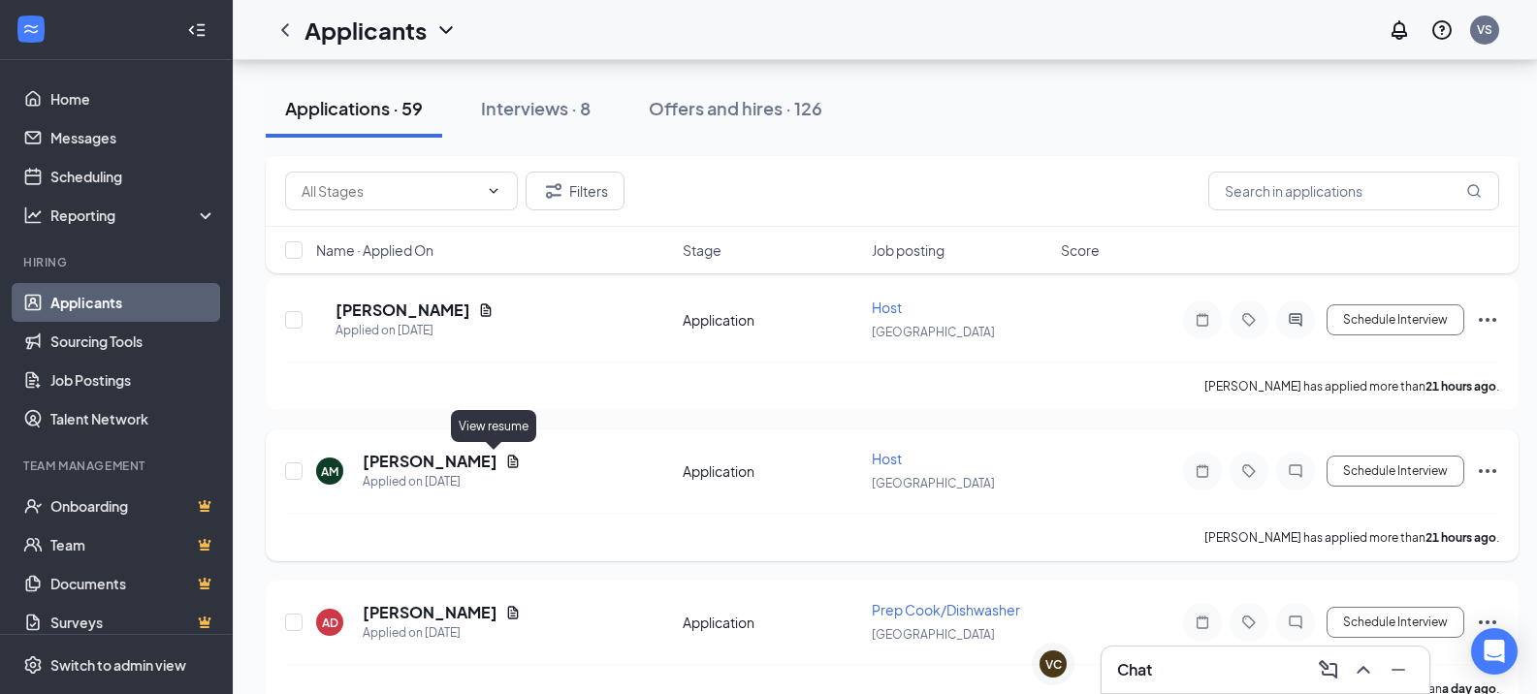
click at [505, 457] on icon "Document" at bounding box center [513, 462] width 16 height 16
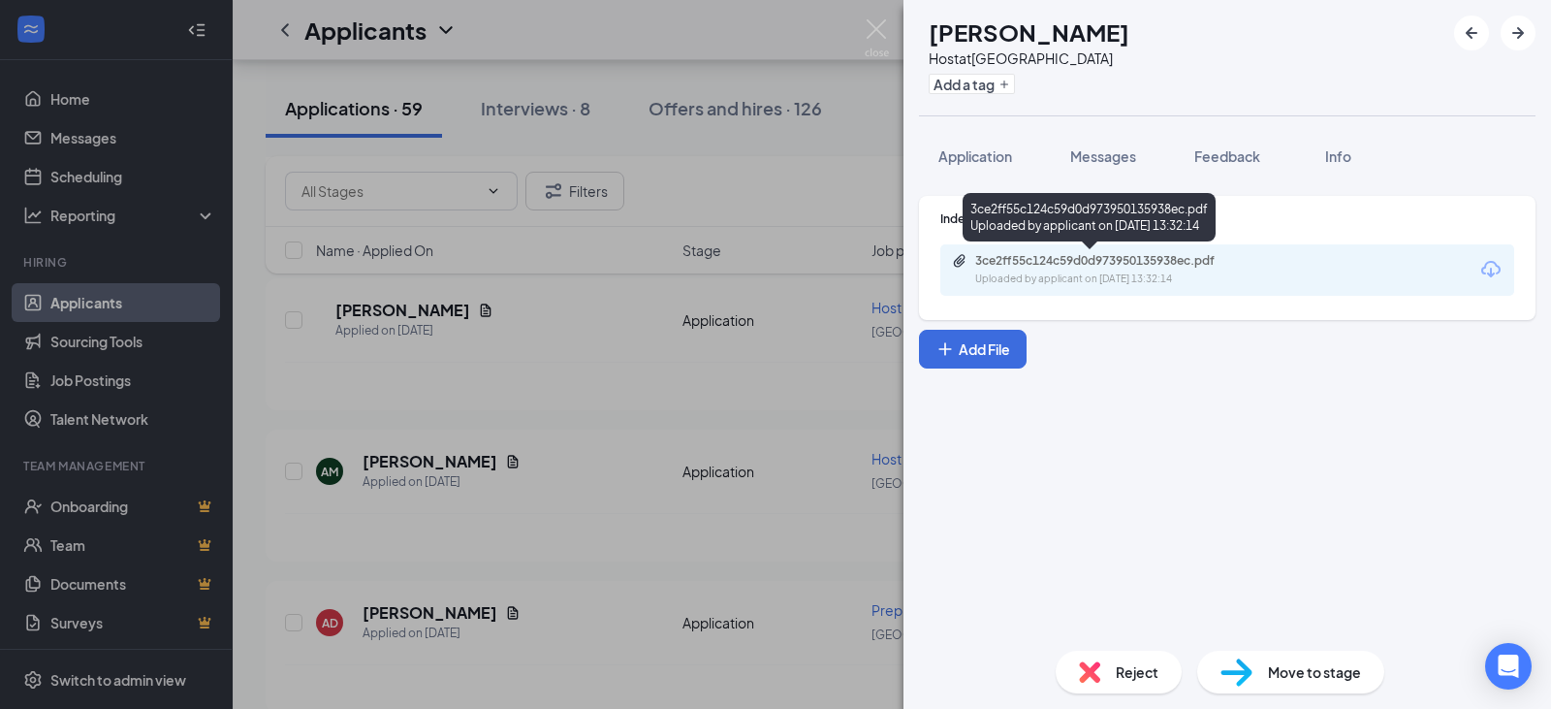
click at [1140, 265] on div "3ce2ff55c124c59d0d973950135938ec.pdf" at bounding box center [1111, 261] width 272 height 16
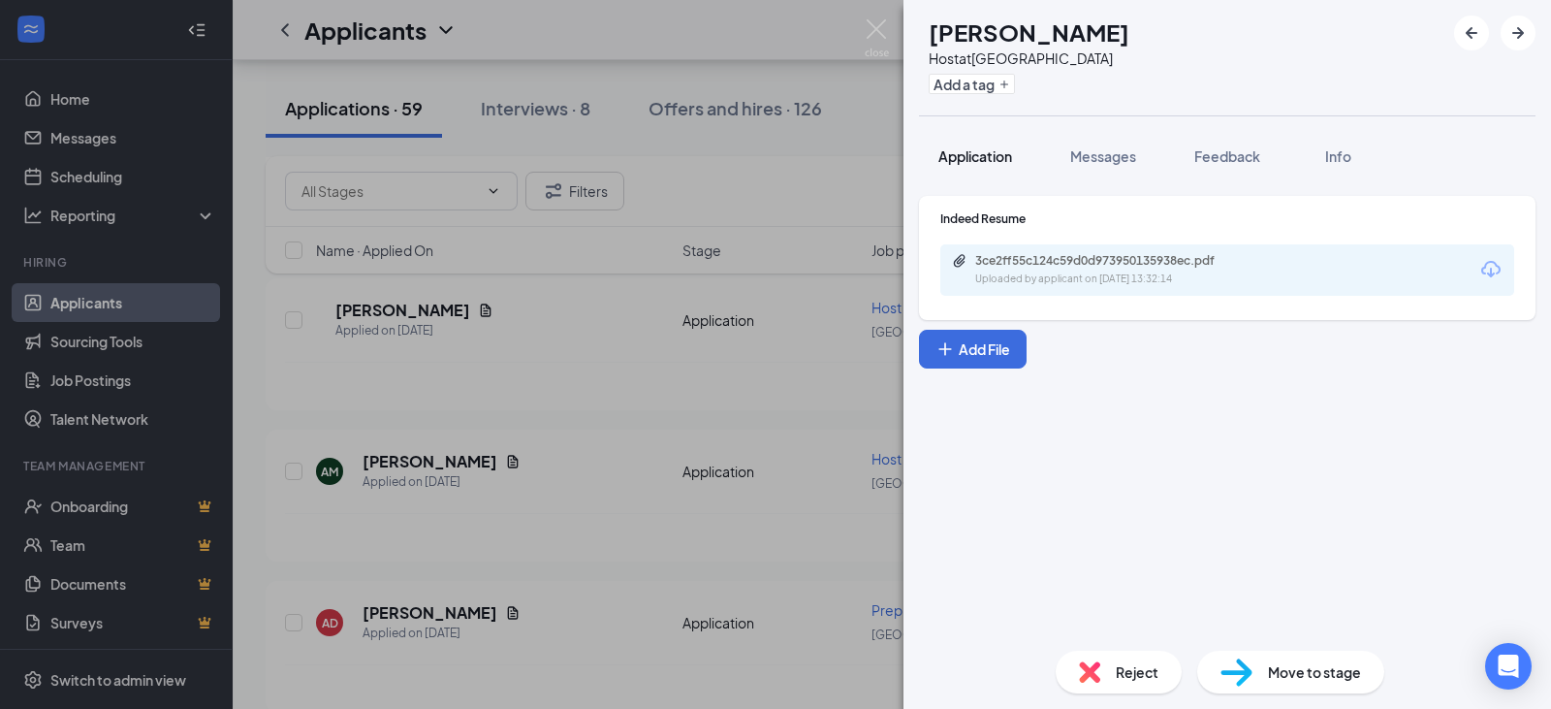
click at [991, 156] on span "Application" at bounding box center [976, 155] width 74 height 17
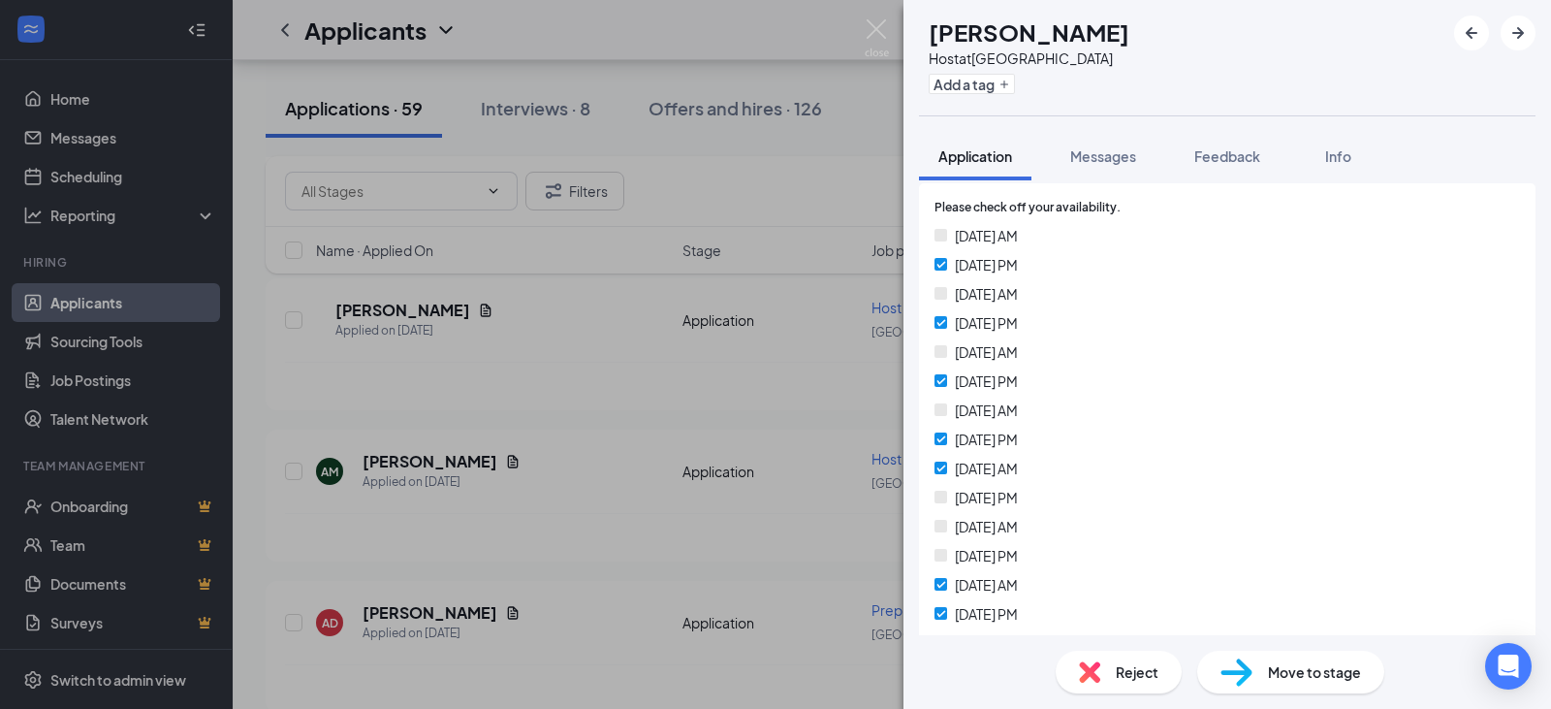
scroll to position [485, 0]
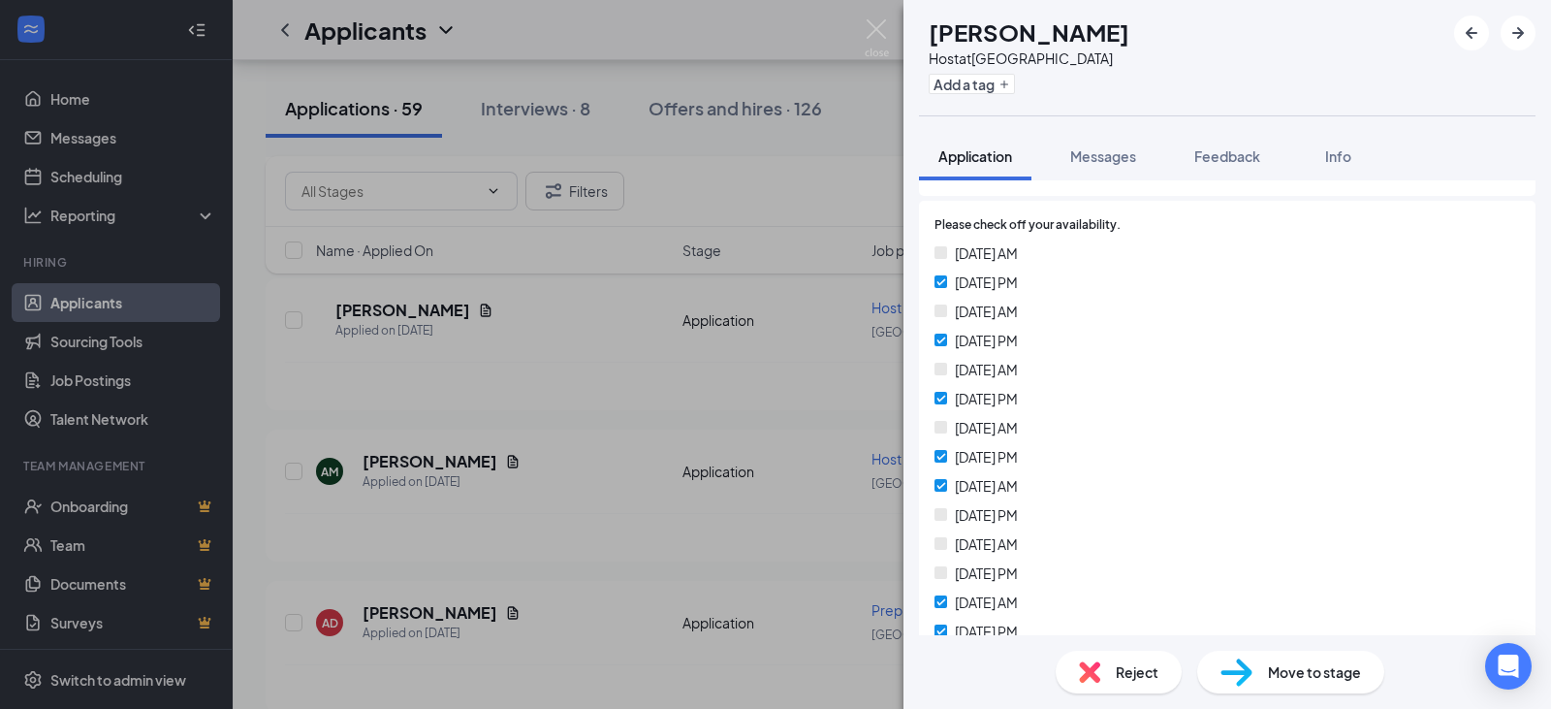
click at [1134, 667] on span "Reject" at bounding box center [1137, 671] width 43 height 21
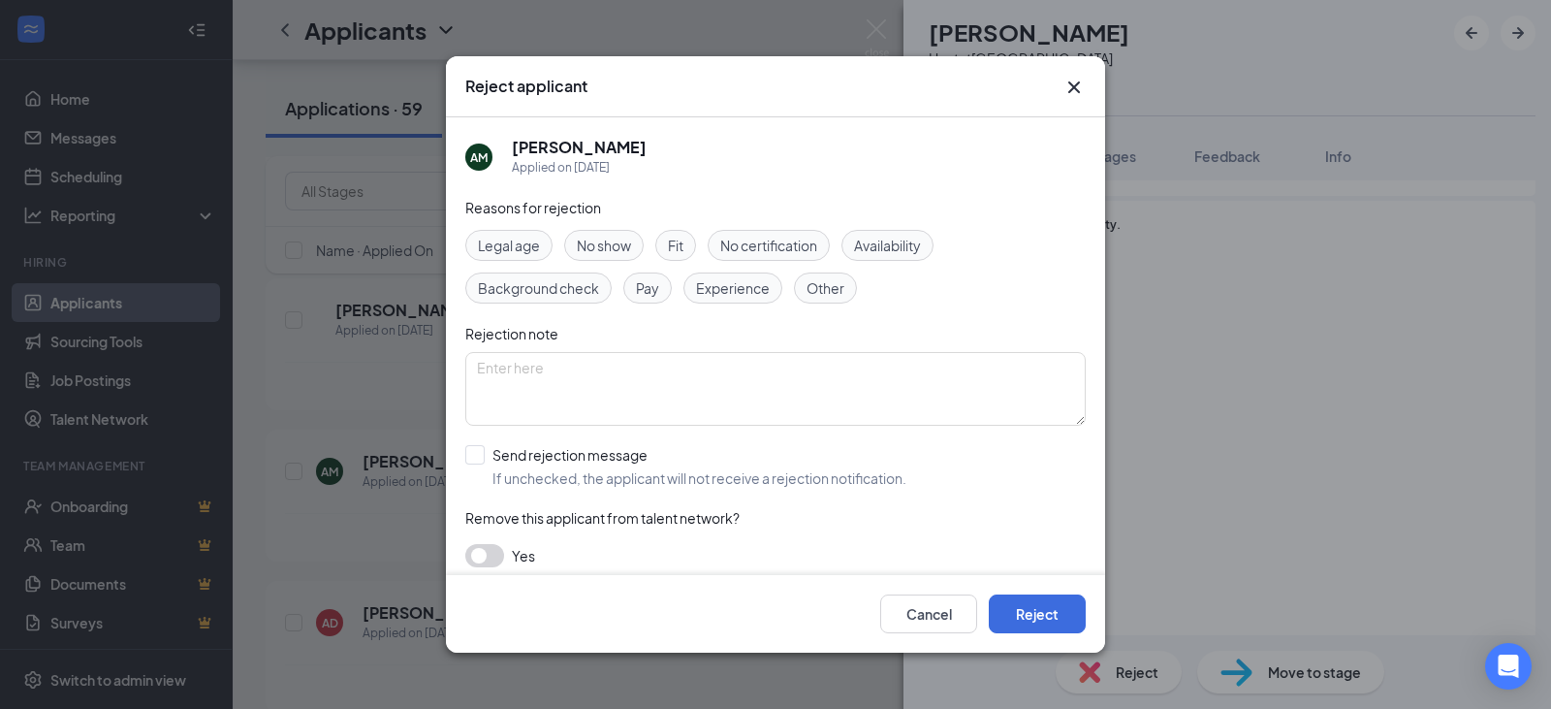
click at [921, 245] on span "Availability" at bounding box center [887, 245] width 67 height 21
click at [602, 474] on input "Send rejection message If unchecked, the applicant will not receive a rejection…" at bounding box center [685, 466] width 441 height 43
checkbox input "true"
click at [1042, 611] on button "Reject" at bounding box center [1037, 613] width 97 height 39
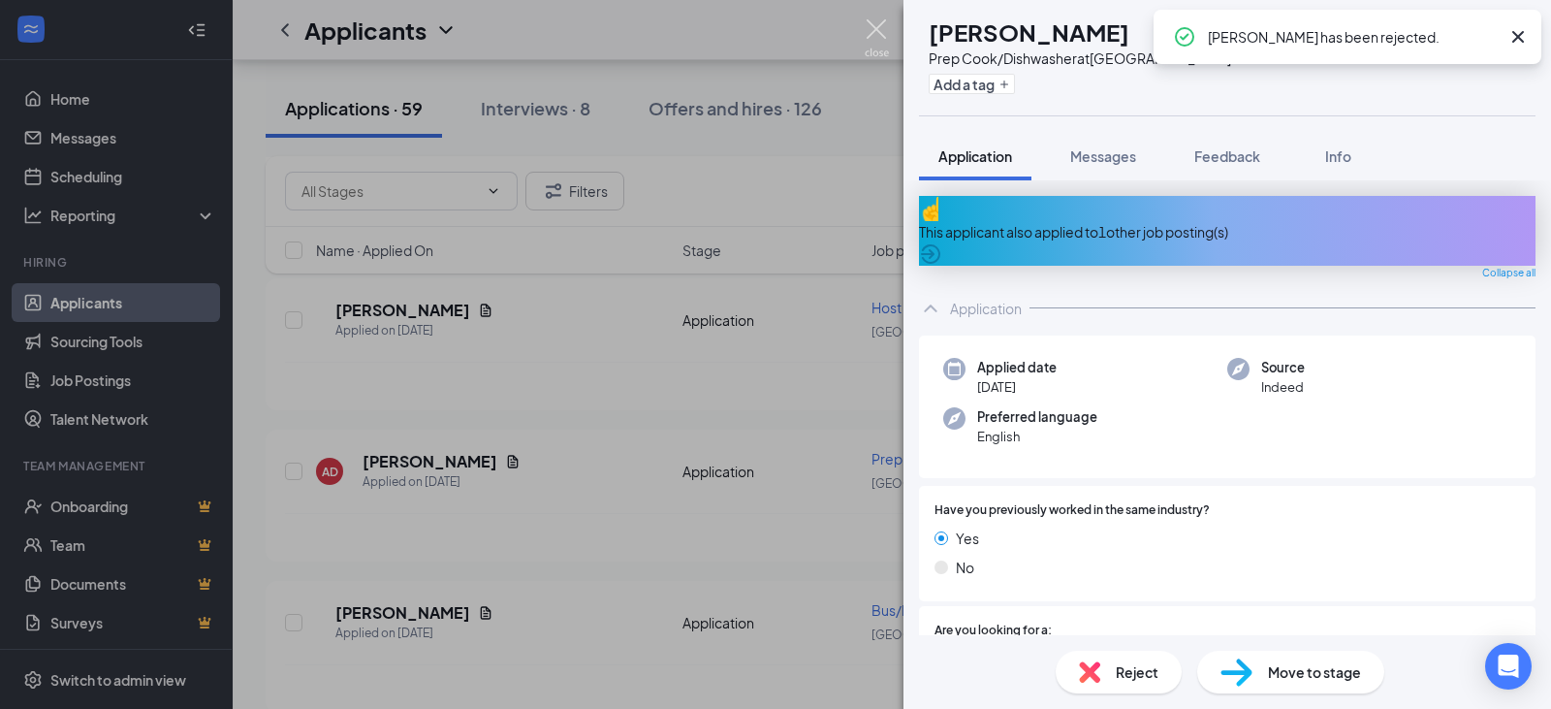
drag, startPoint x: 871, startPoint y: 33, endPoint x: 815, endPoint y: 138, distance: 118.4
click at [871, 34] on img at bounding box center [877, 38] width 24 height 38
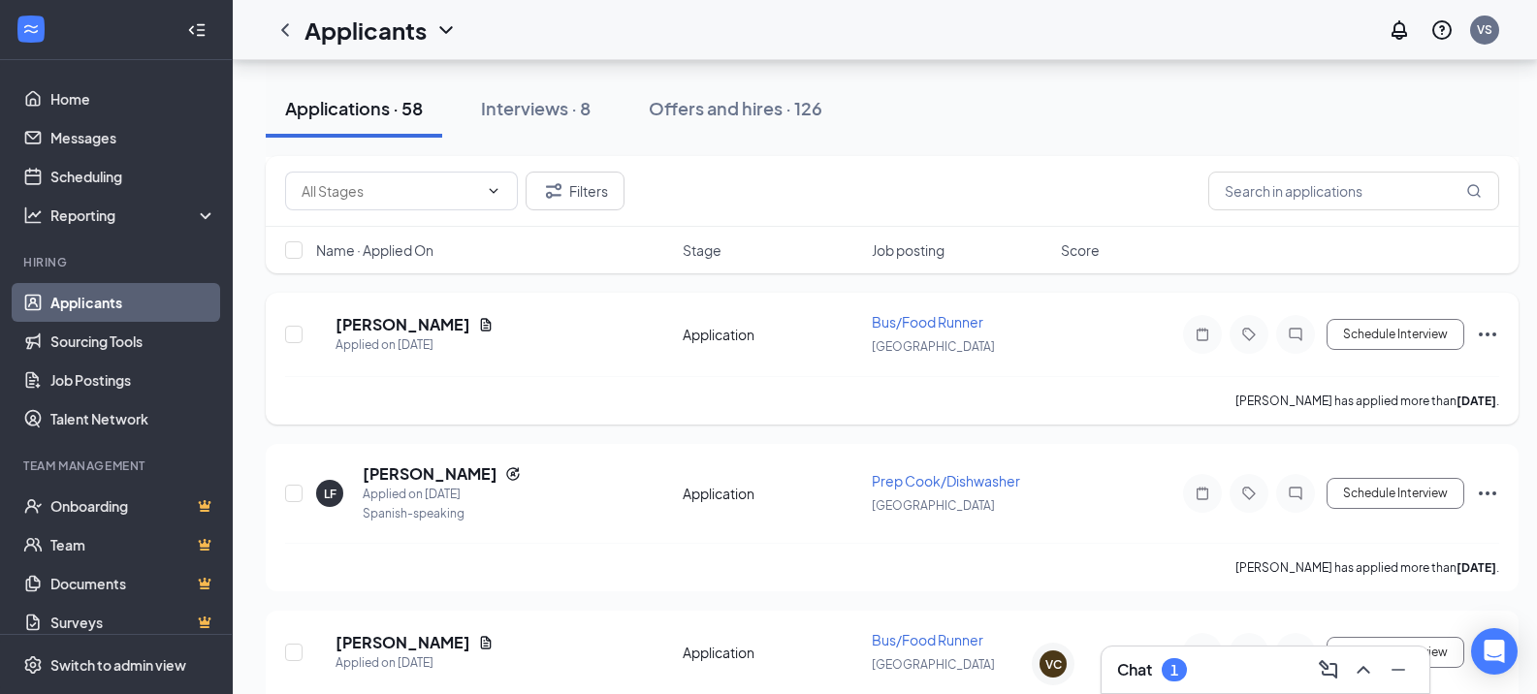
scroll to position [1842, 0]
click at [1189, 667] on div "Chat 1" at bounding box center [1265, 670] width 297 height 31
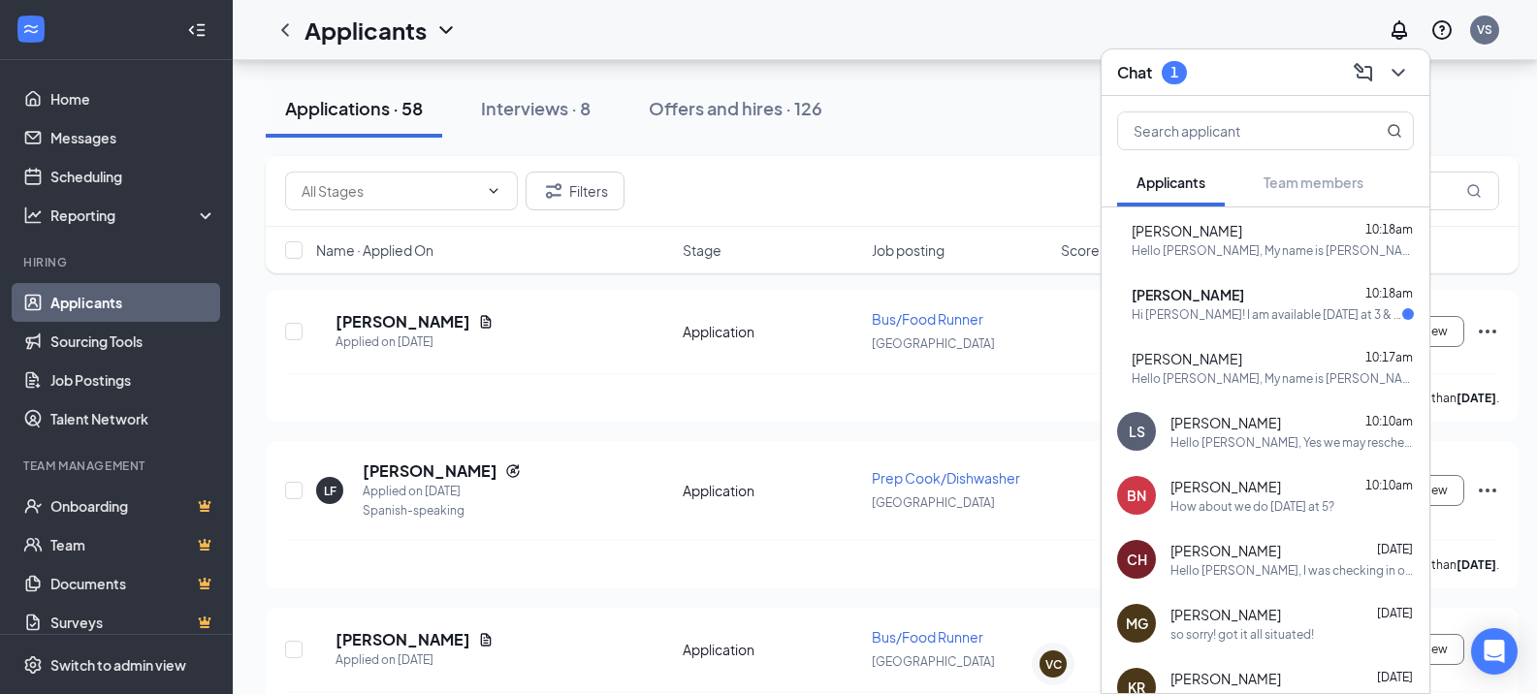
click at [1190, 319] on div "Hi [PERSON_NAME]! I am available [DATE] at 3 & [DATE] or [DATE] anytime after 6…" at bounding box center [1267, 314] width 271 height 16
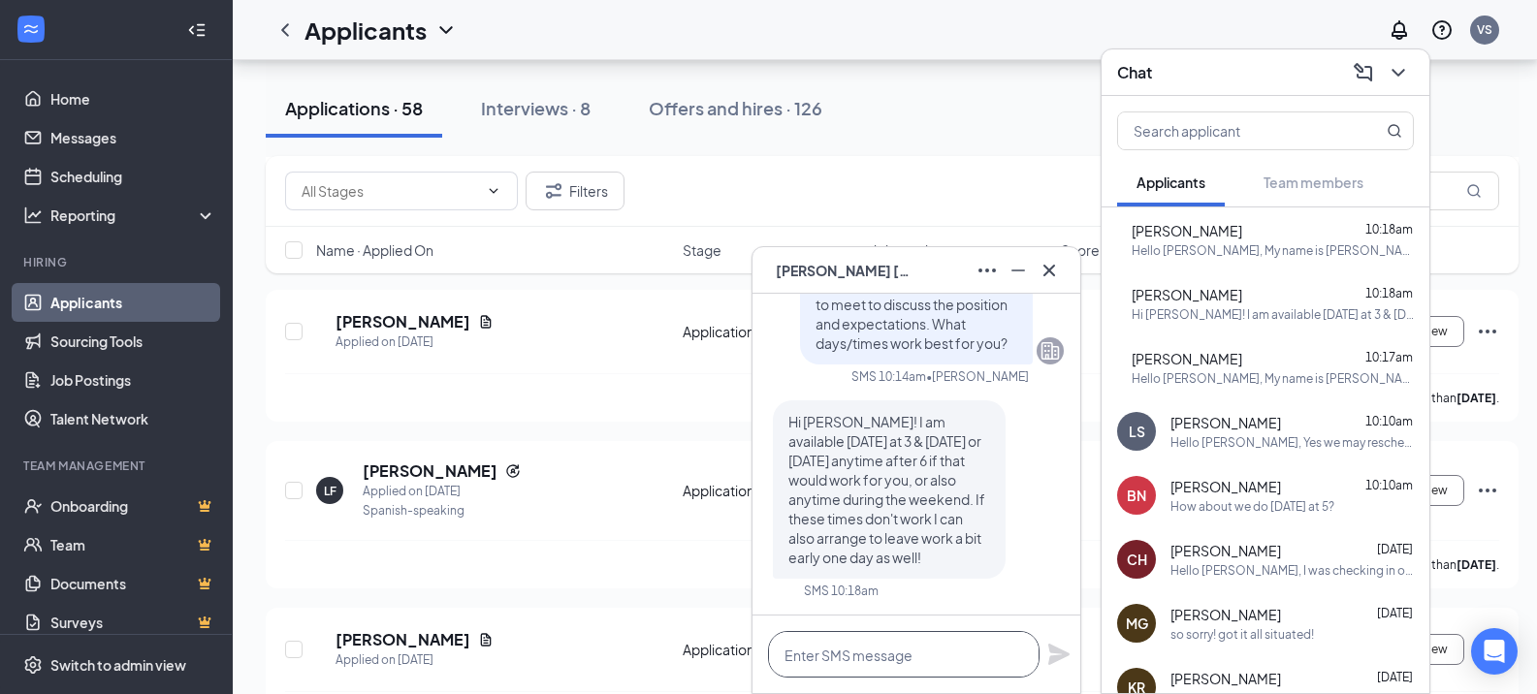
click at [899, 656] on textarea at bounding box center [904, 654] width 272 height 47
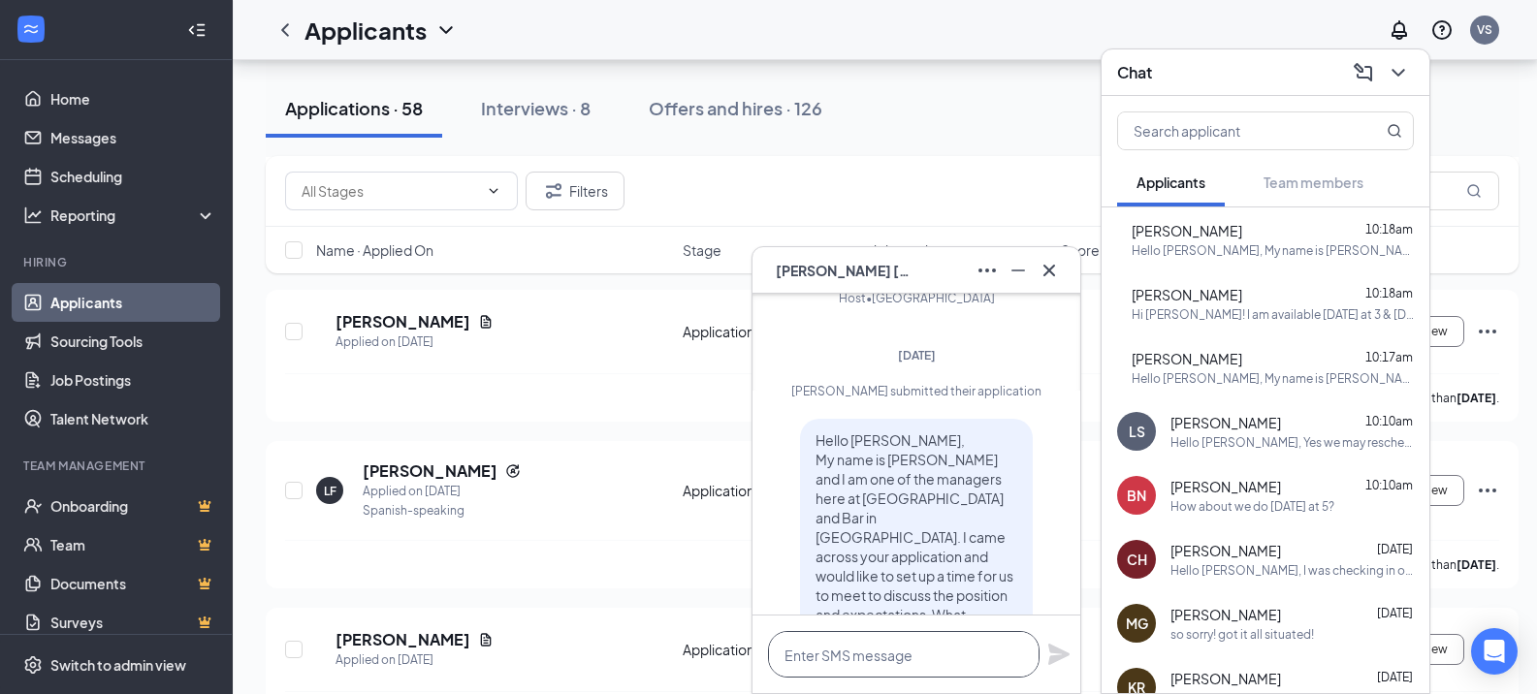
scroll to position [0, 0]
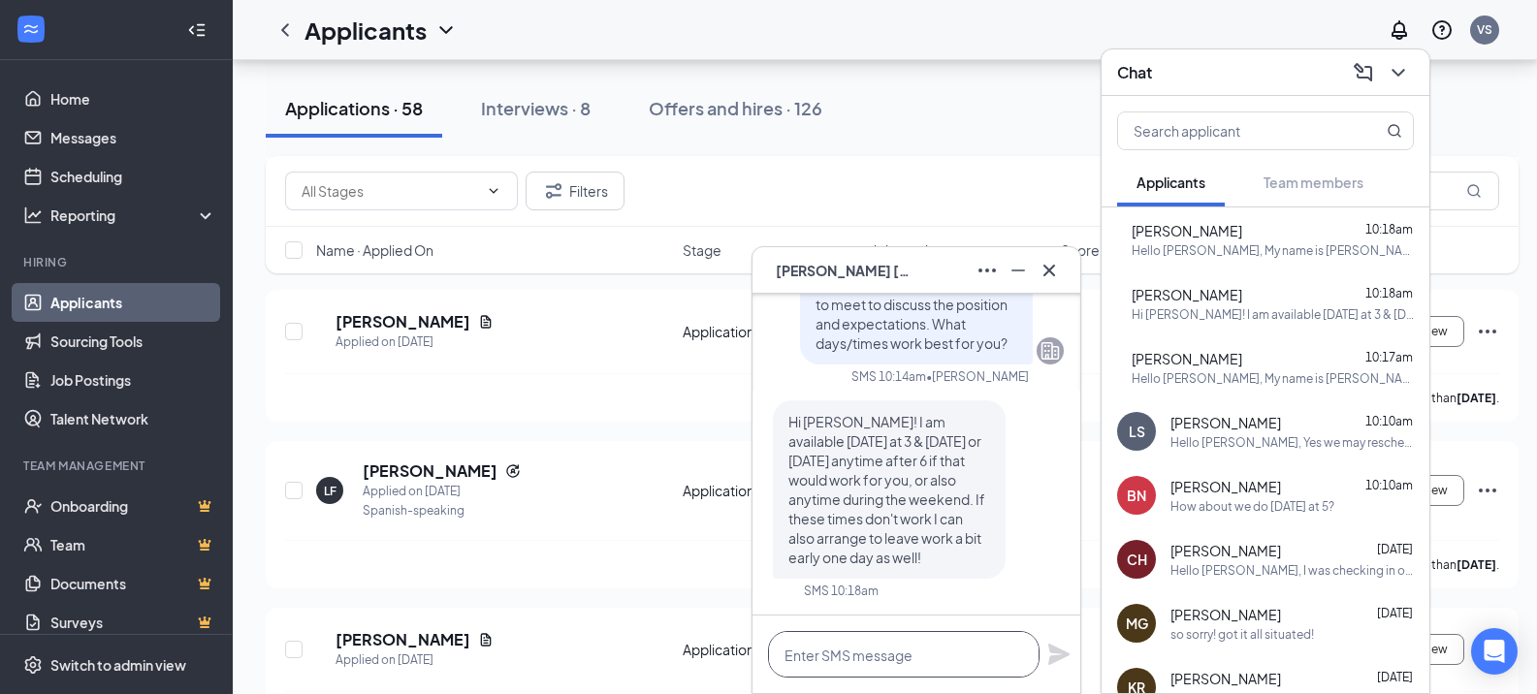
type textarea "H"
type textarea "Are you available [DATE] at 3:30?"
click at [1050, 648] on icon "Plane" at bounding box center [1058, 654] width 21 height 21
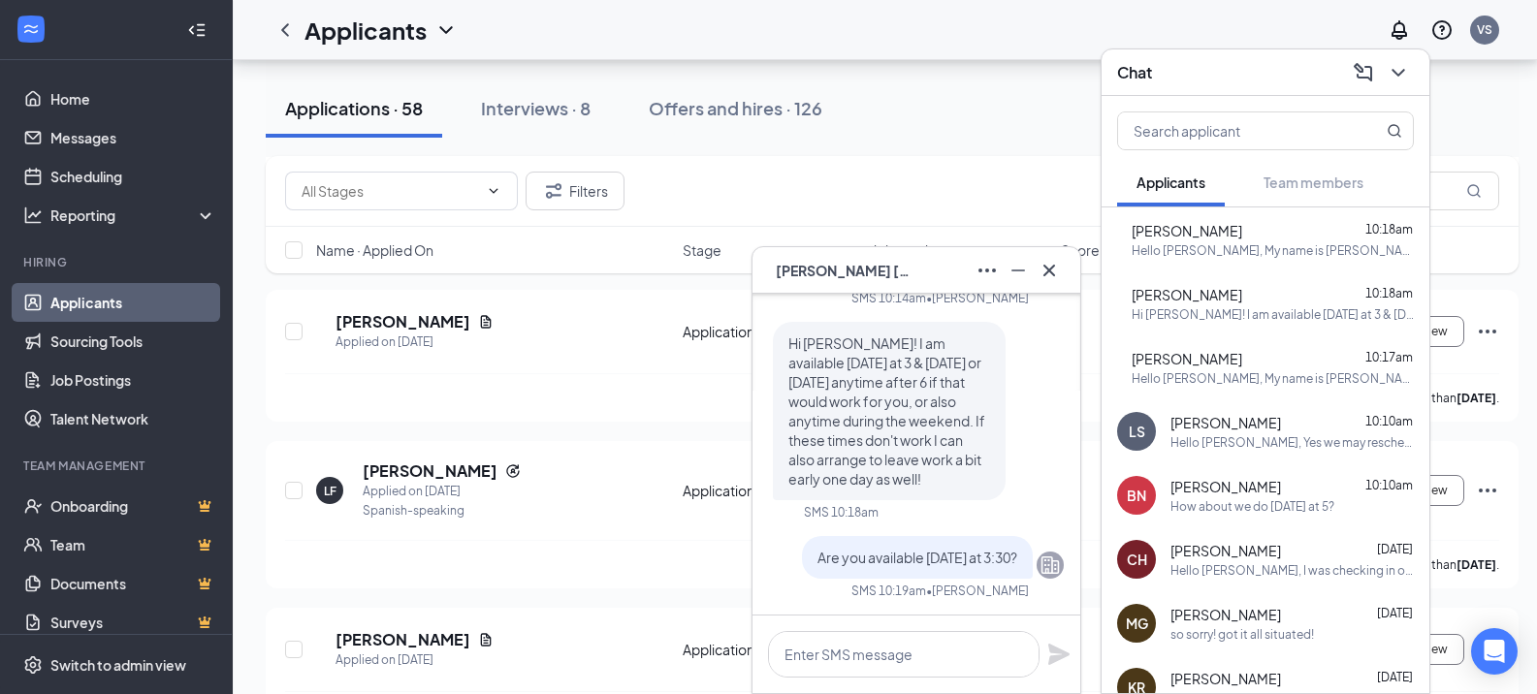
click at [1393, 88] on div "Chat" at bounding box center [1266, 72] width 328 height 47
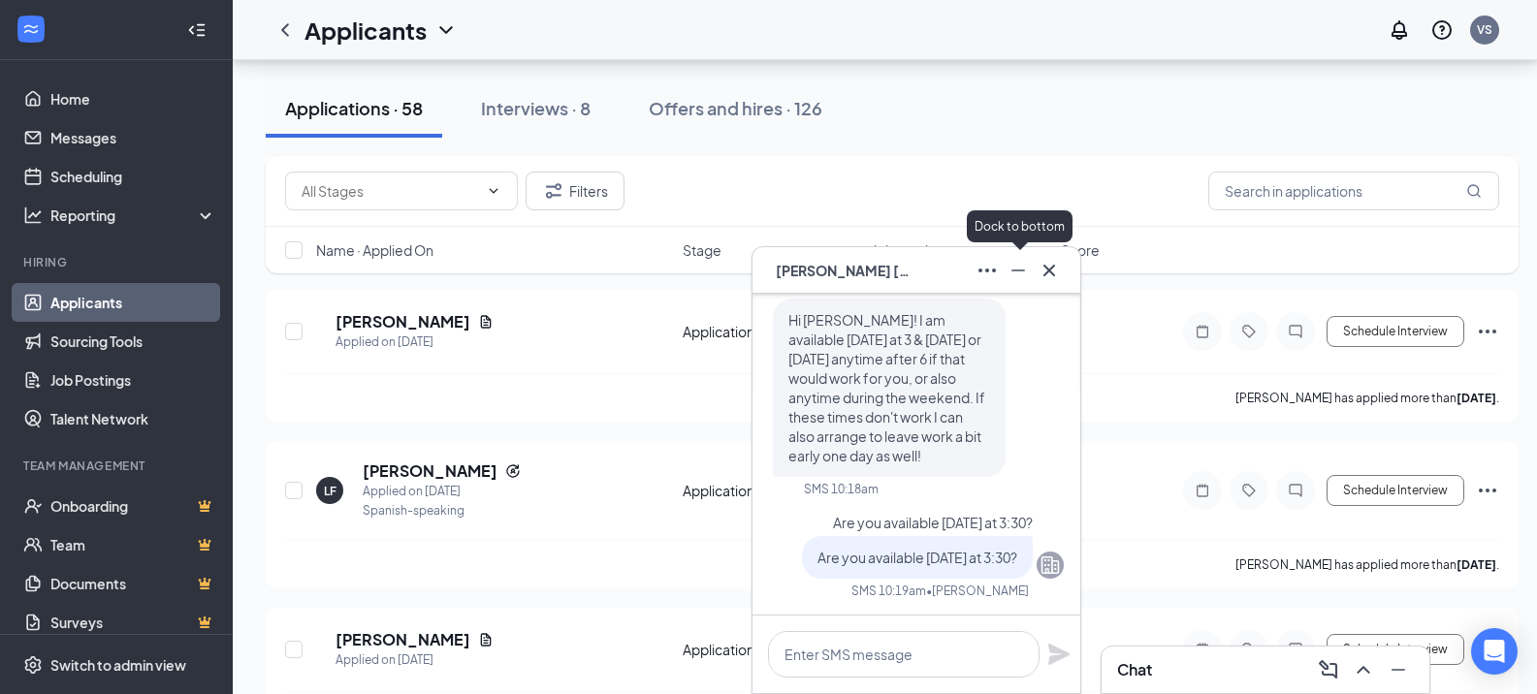
click at [1020, 272] on icon "Minimize" at bounding box center [1018, 270] width 23 height 23
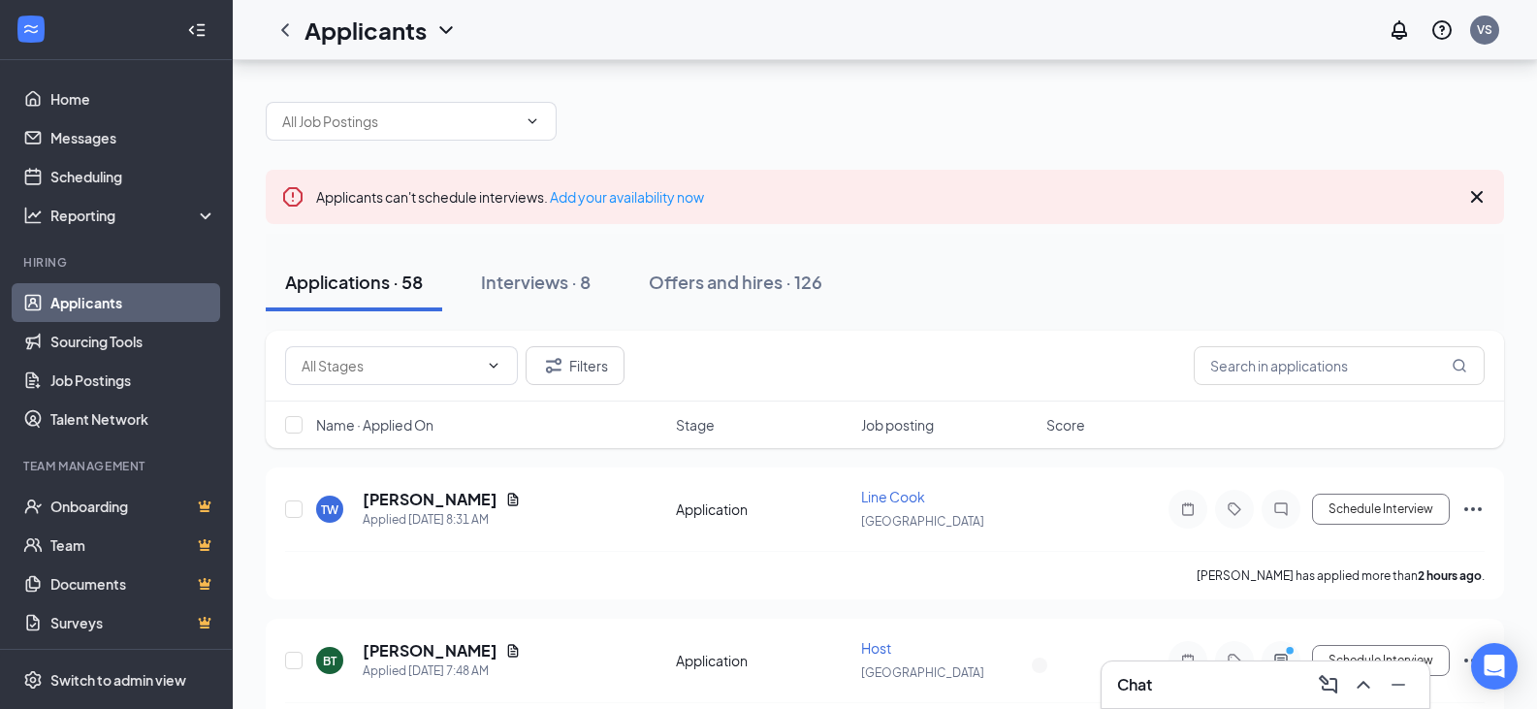
scroll to position [0, 0]
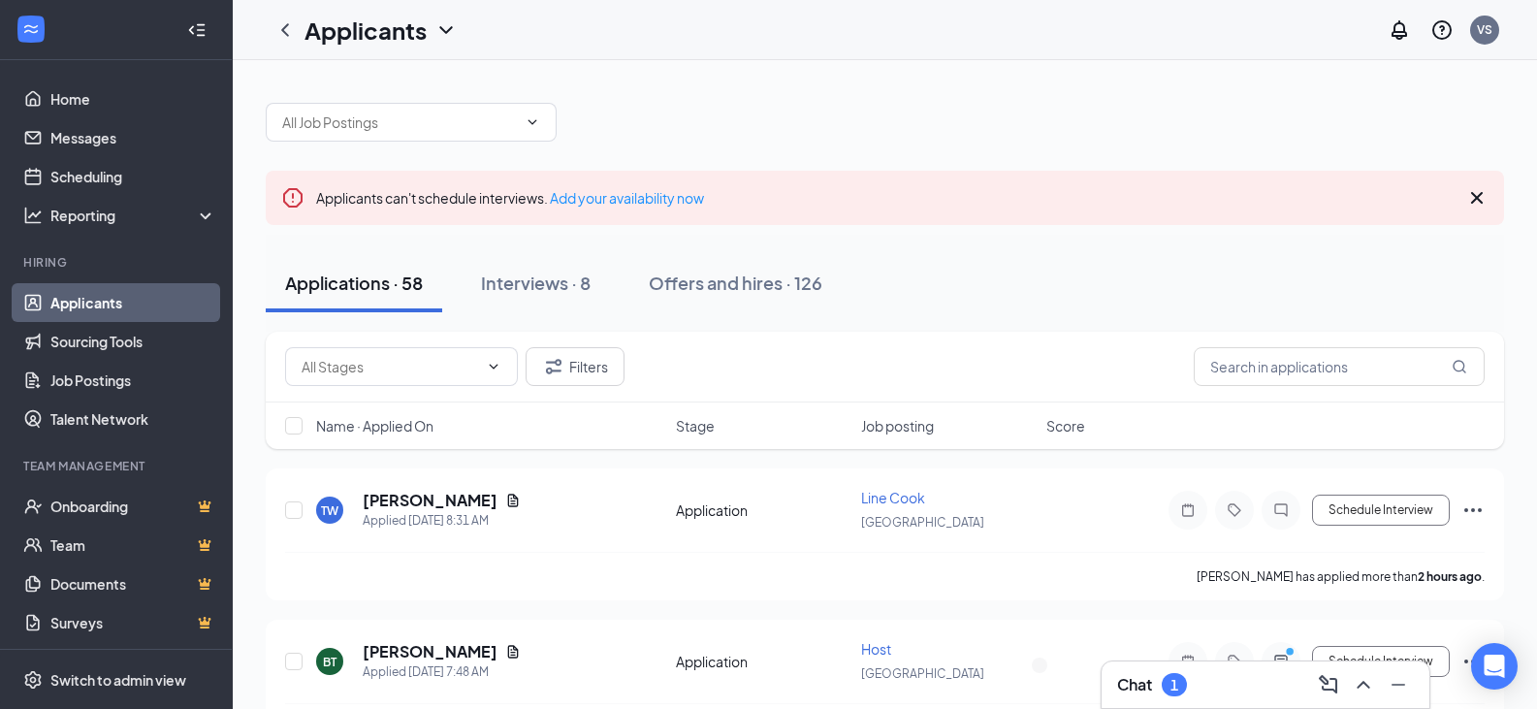
click at [1181, 685] on div "1" at bounding box center [1174, 684] width 25 height 23
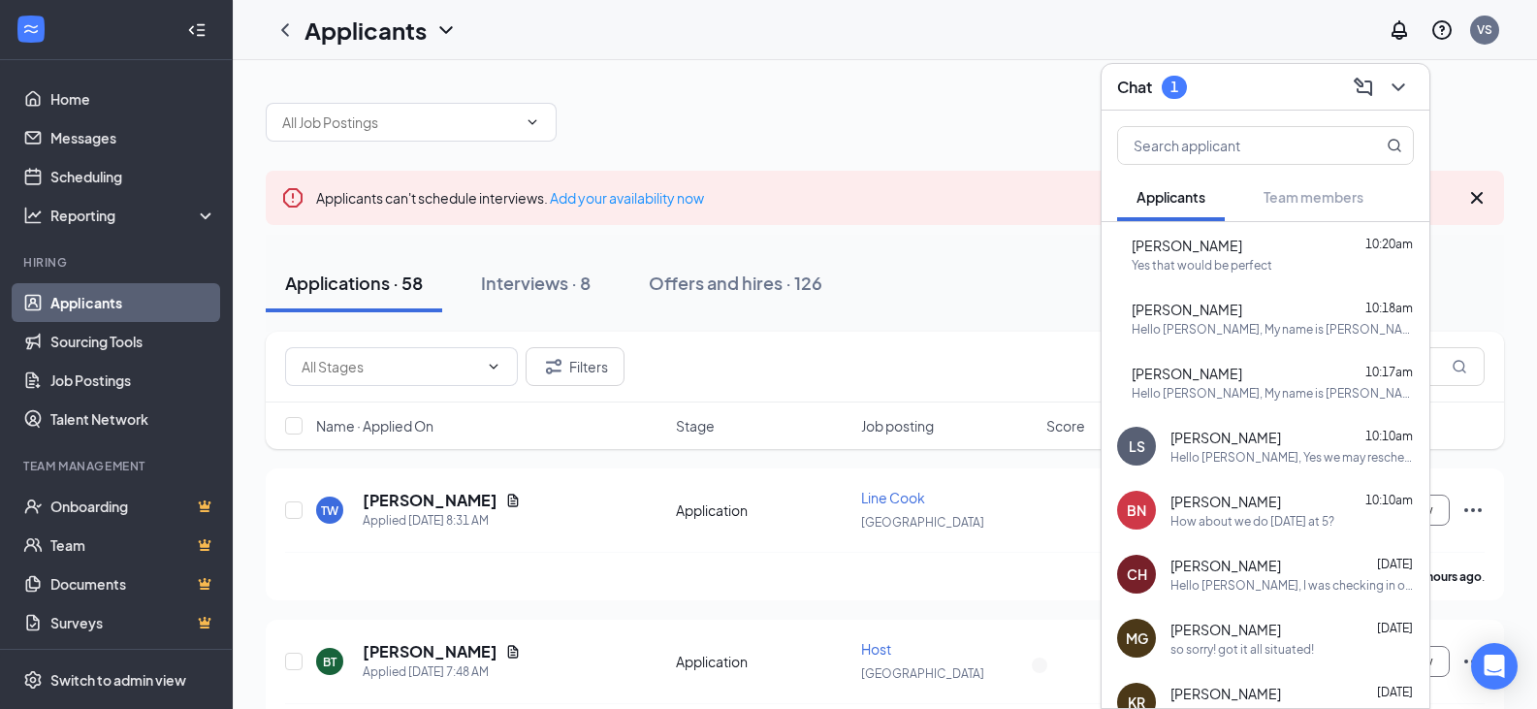
click at [1272, 259] on div "Yes that would be perfect" at bounding box center [1202, 265] width 141 height 16
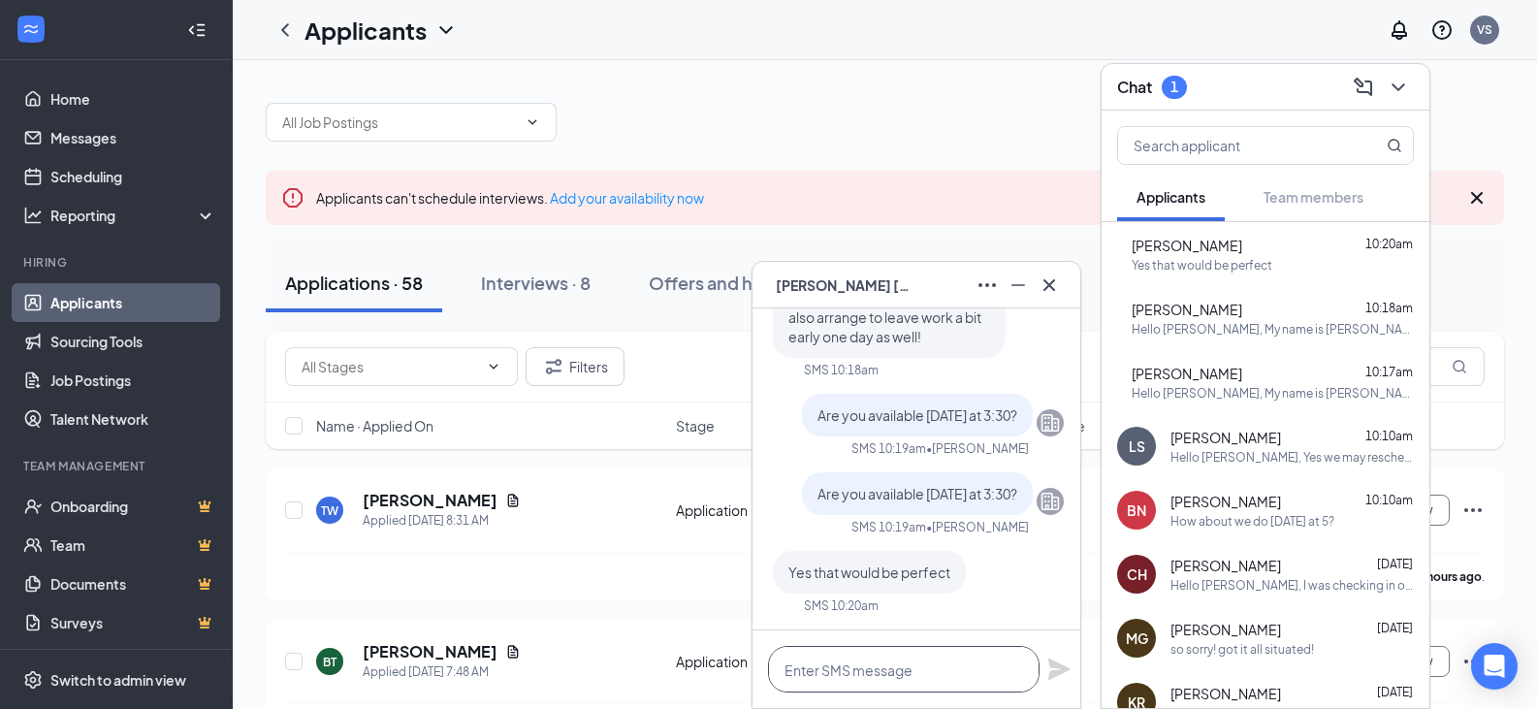
click at [882, 685] on textarea at bounding box center [904, 669] width 272 height 47
type textarea "Perfect, I will see you then."
click at [1052, 662] on icon "Plane" at bounding box center [1058, 668] width 21 height 21
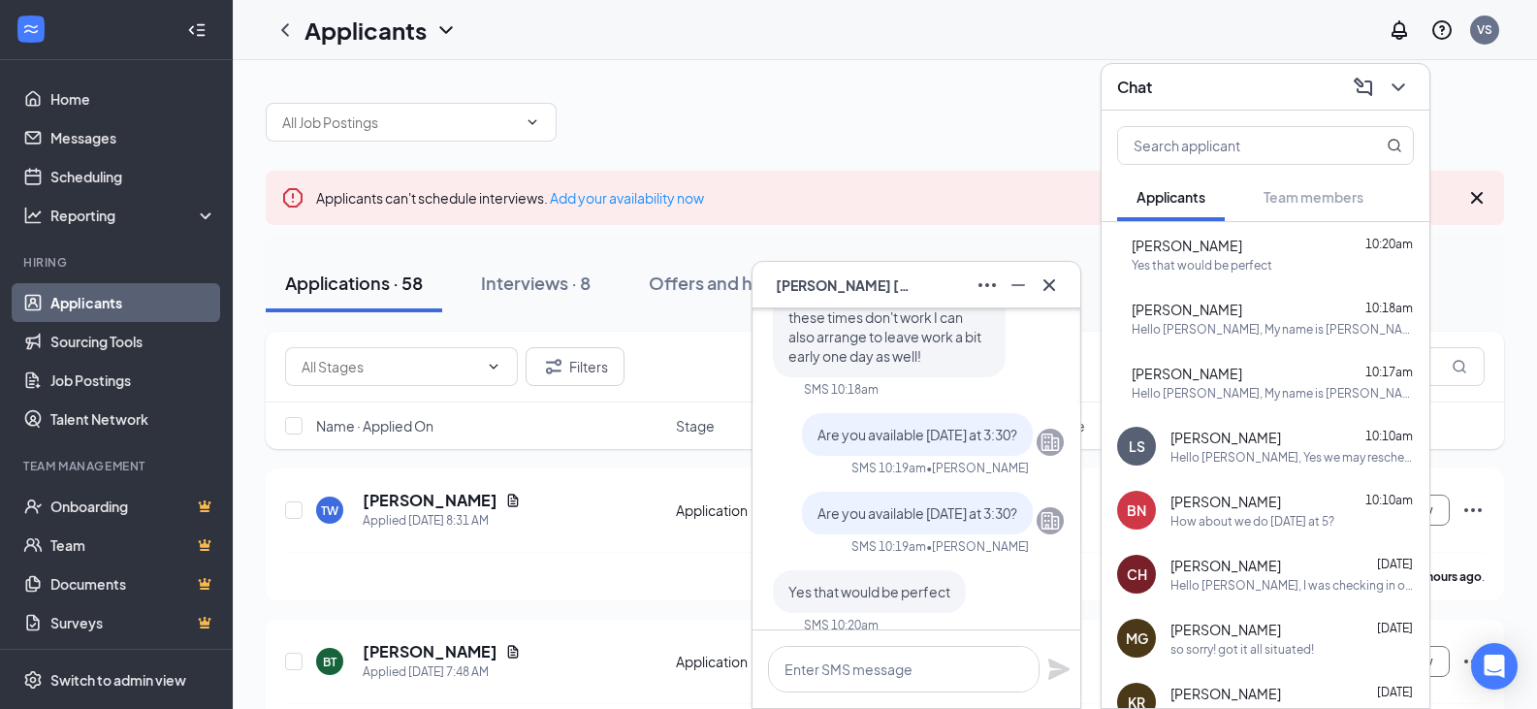
scroll to position [0, 0]
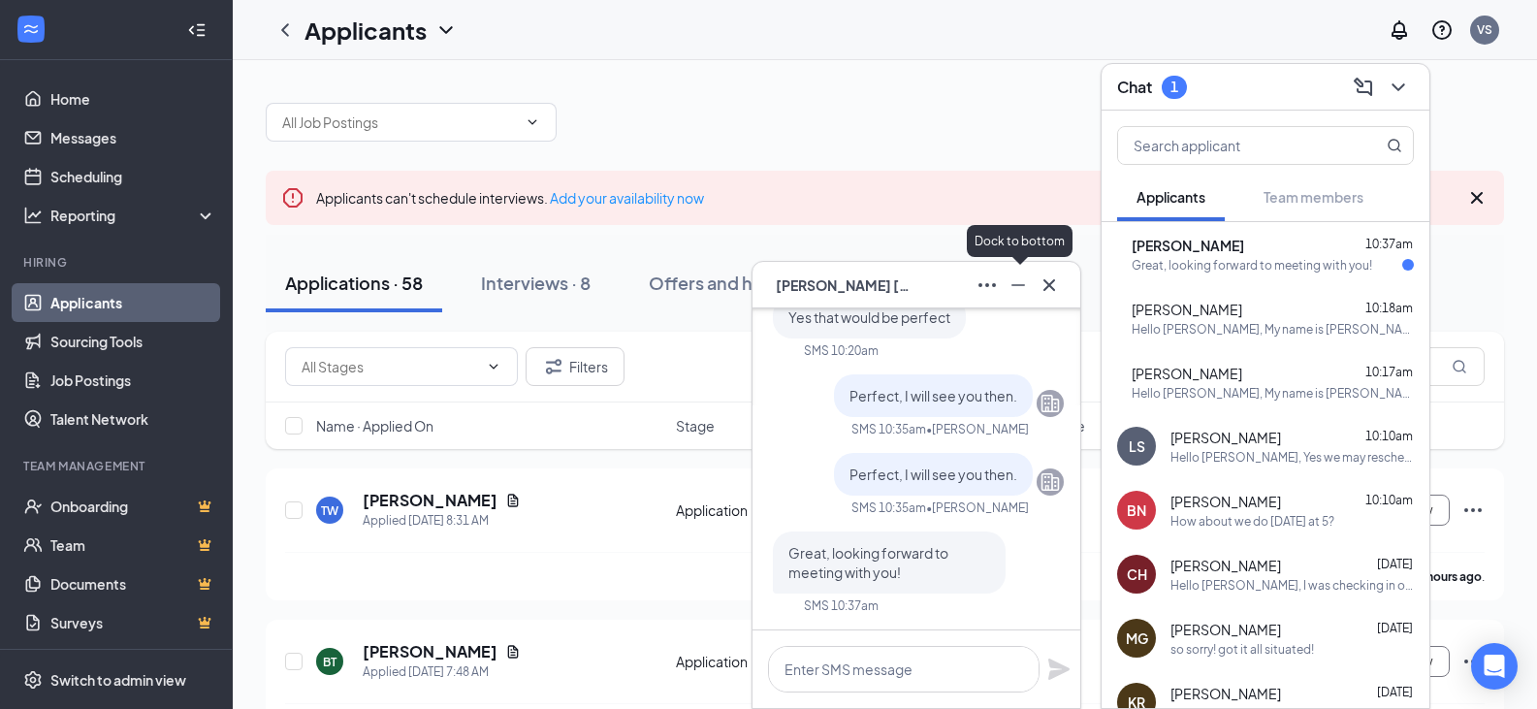
drag, startPoint x: 1007, startPoint y: 285, endPoint x: 1357, endPoint y: 123, distance: 384.8
click at [1009, 283] on icon "Minimize" at bounding box center [1018, 284] width 23 height 23
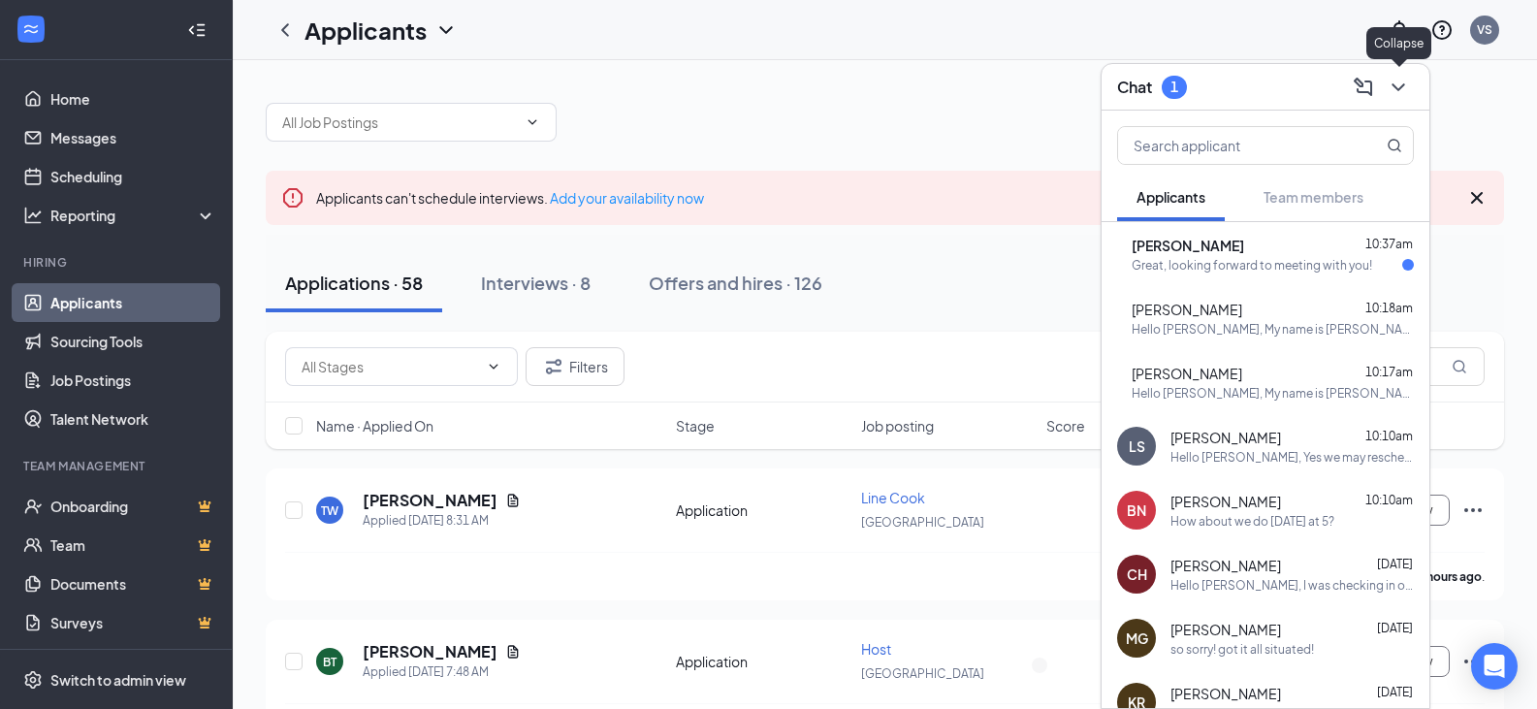
click at [1397, 87] on icon "ChevronDown" at bounding box center [1397, 87] width 13 height 8
